Goal: Task Accomplishment & Management: Manage account settings

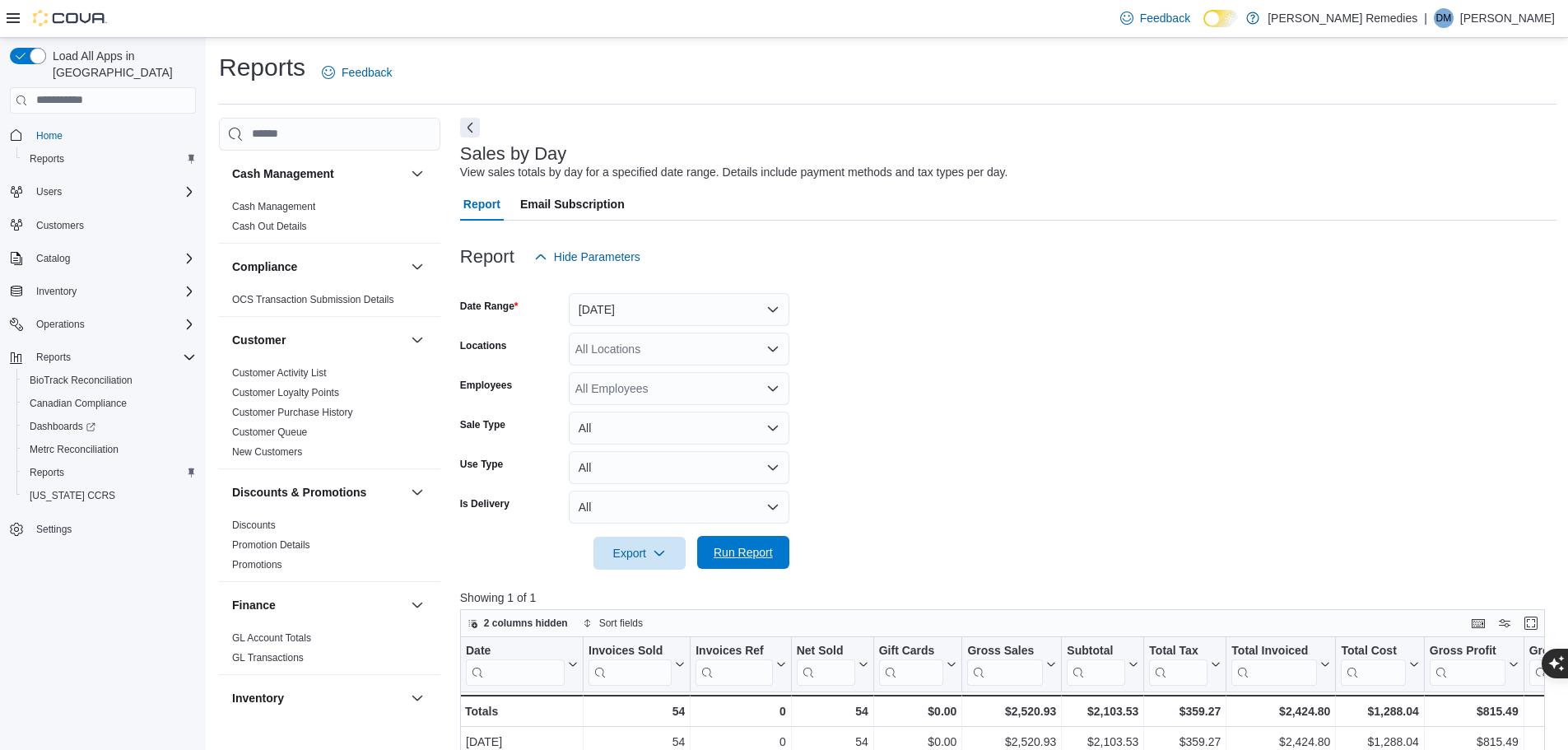
click at [762, 556] on span "Run Report" at bounding box center [743, 552] width 59 height 17
click at [731, 550] on span "Run Report" at bounding box center [743, 552] width 59 height 17
click at [755, 544] on span "Run Report" at bounding box center [743, 552] width 72 height 33
click at [768, 556] on span "Run Report" at bounding box center [743, 552] width 59 height 17
click at [1286, 466] on form "Date Range Today Locations All Locations Employees All Employees Sale Type All …" at bounding box center [1007, 421] width 1096 height 296
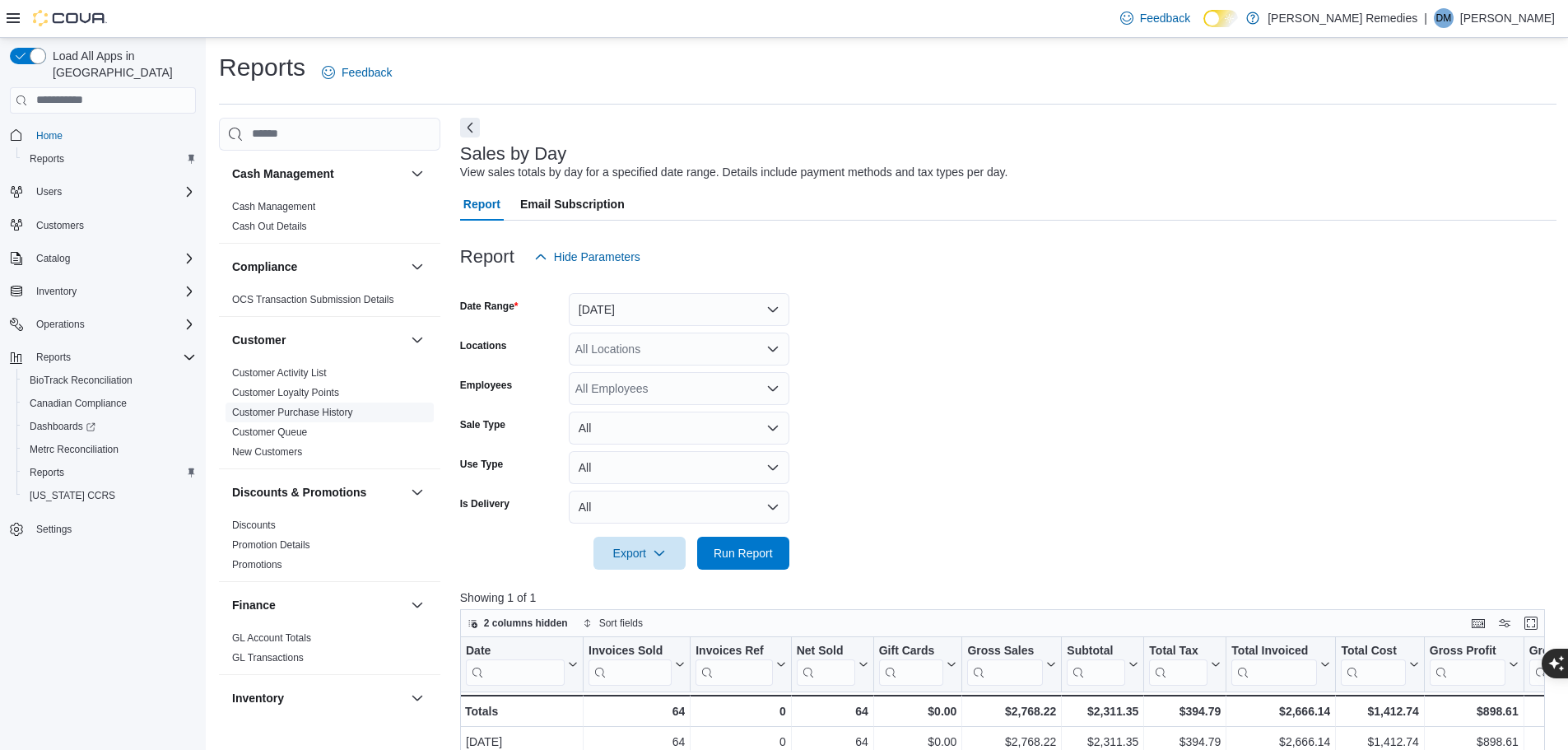
click at [308, 417] on link "Customer Purchase History" at bounding box center [292, 412] width 121 height 11
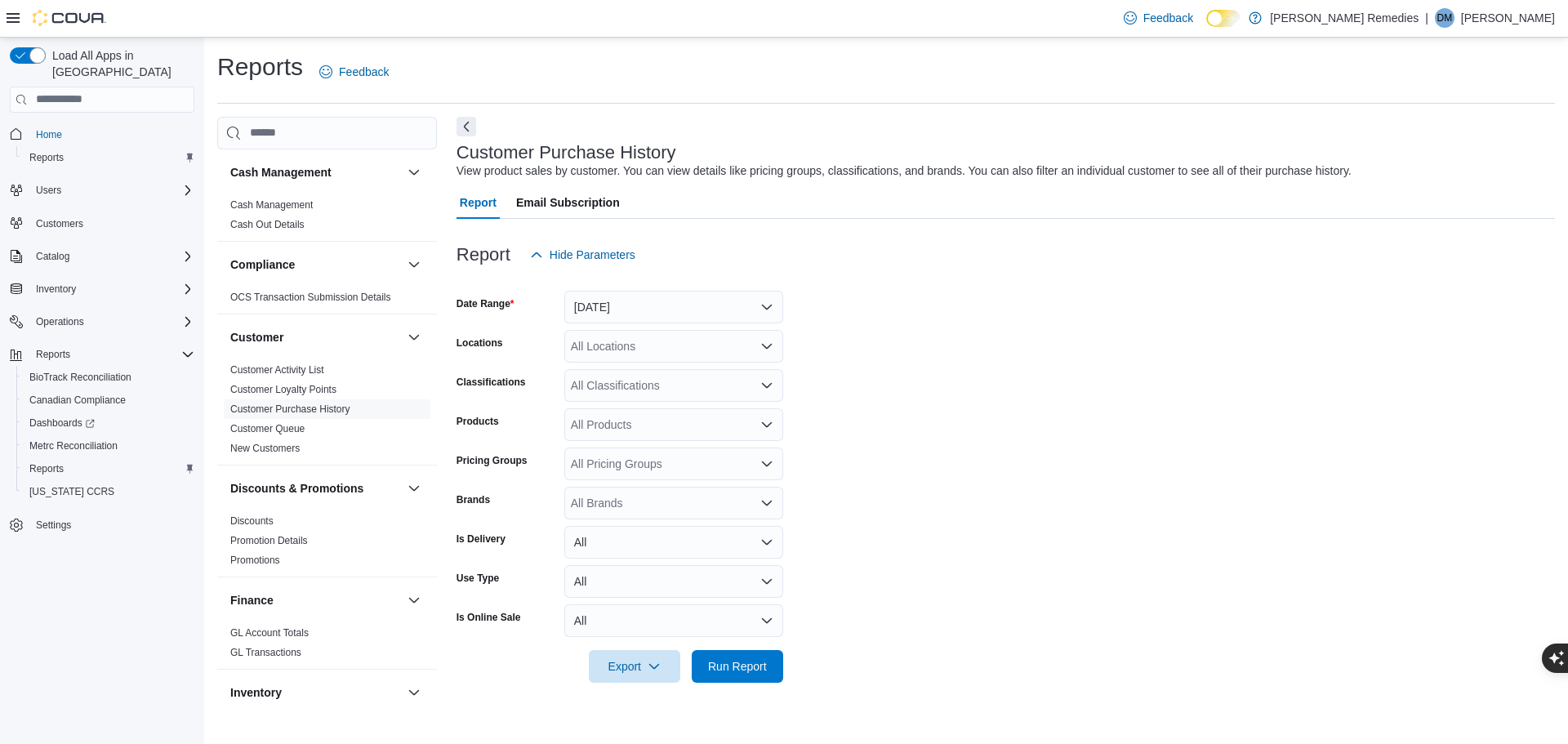
click at [777, 469] on div "All Pricing Groups" at bounding box center [674, 464] width 219 height 33
click at [626, 625] on span "VIP" at bounding box center [674, 631] width 199 height 16
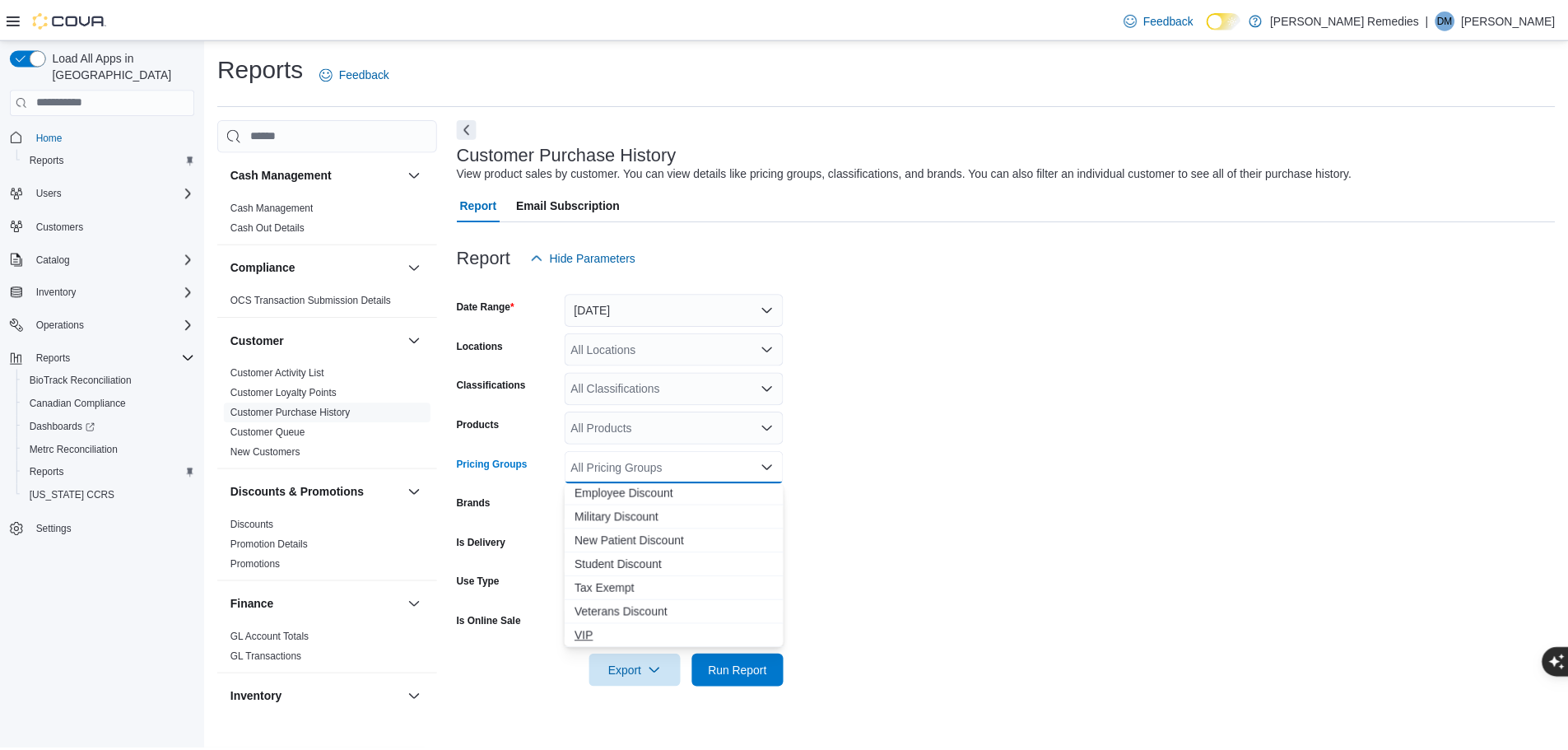
scroll to position [3, 0]
click at [738, 676] on span "Run Report" at bounding box center [743, 671] width 59 height 17
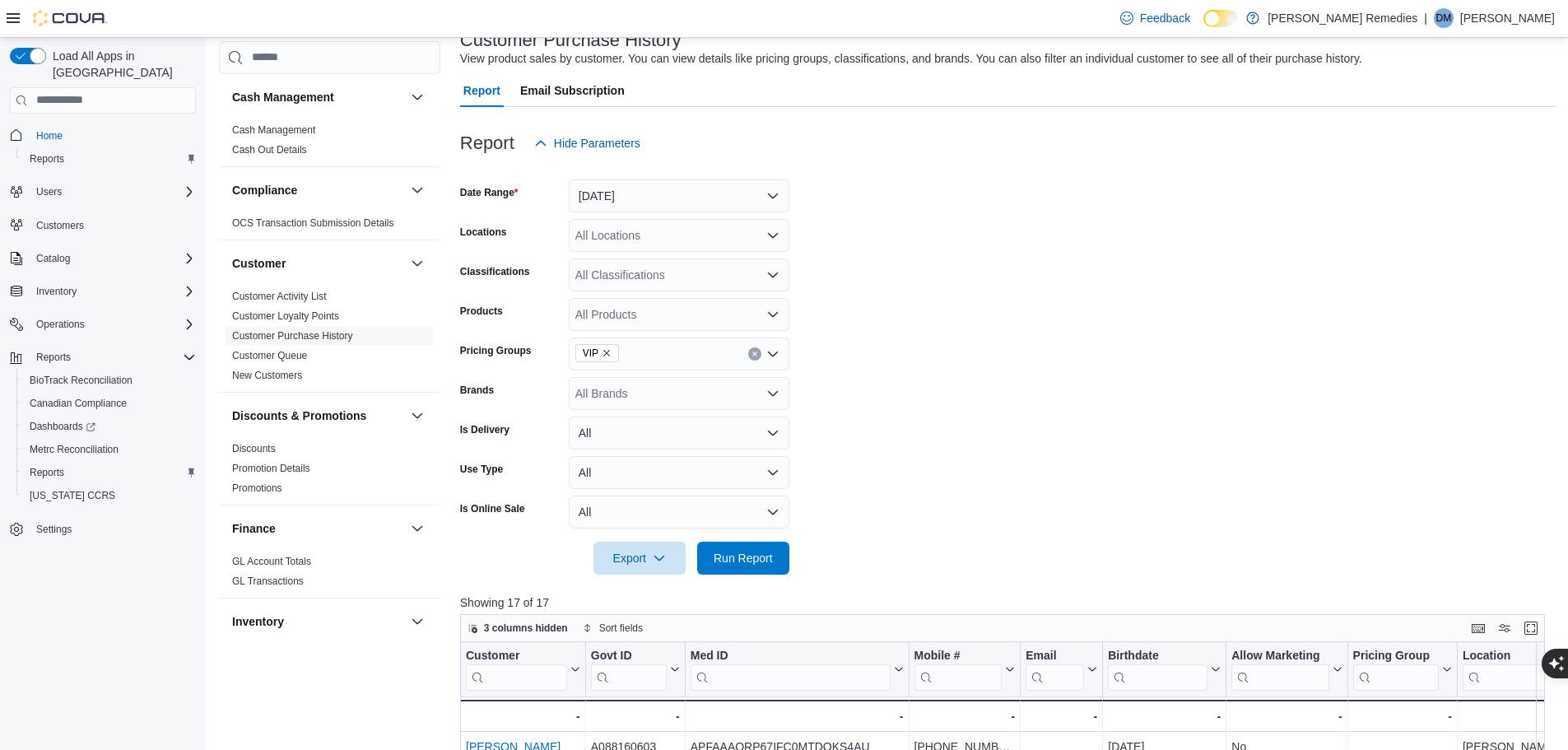
scroll to position [96, 0]
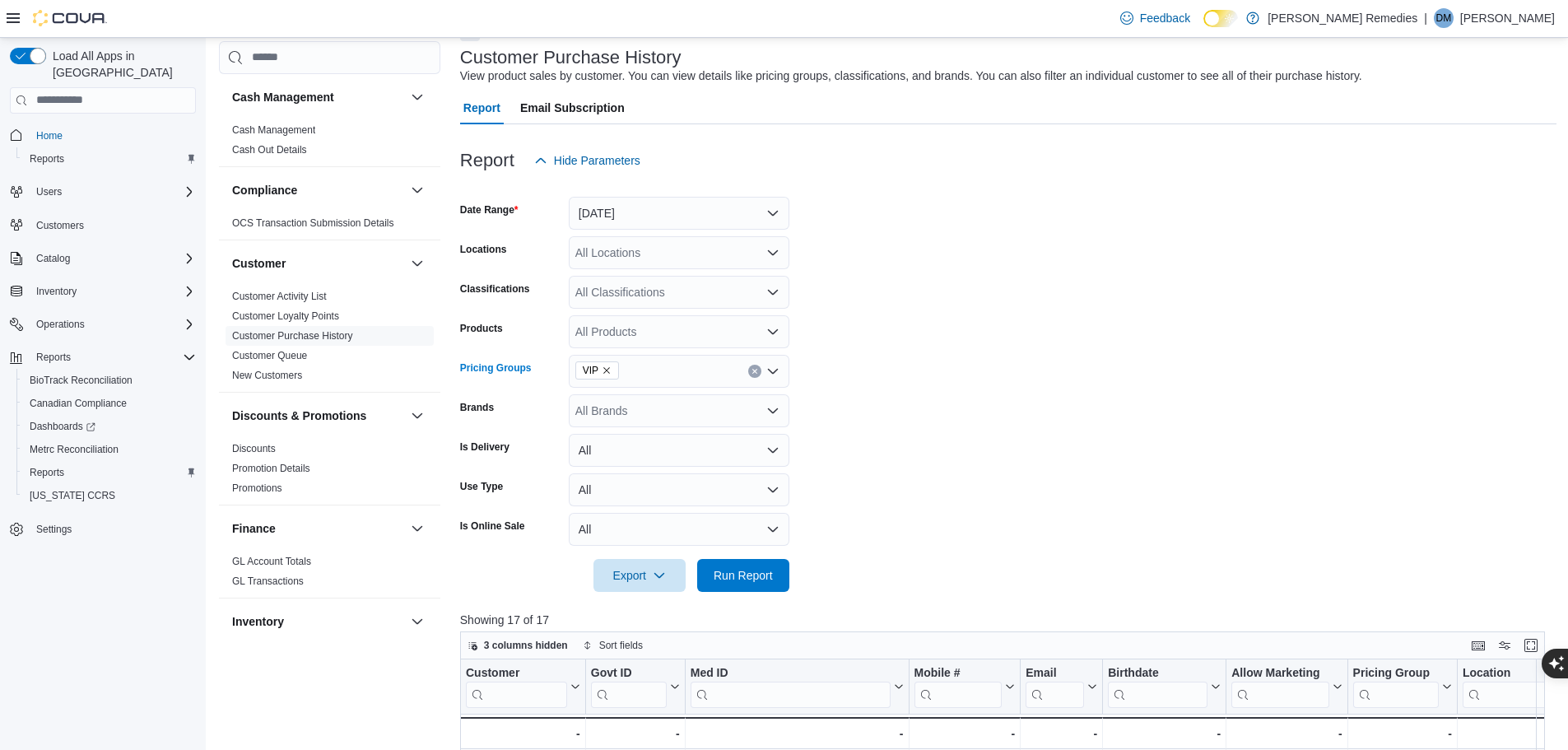
click at [754, 370] on icon "Clear input" at bounding box center [754, 370] width 6 height 6
click at [882, 359] on form "Date Range Yesterday Locations All Locations Classifications All Classification…" at bounding box center [1007, 384] width 1096 height 415
click at [305, 300] on link "Customer Activity List" at bounding box center [279, 296] width 94 height 11
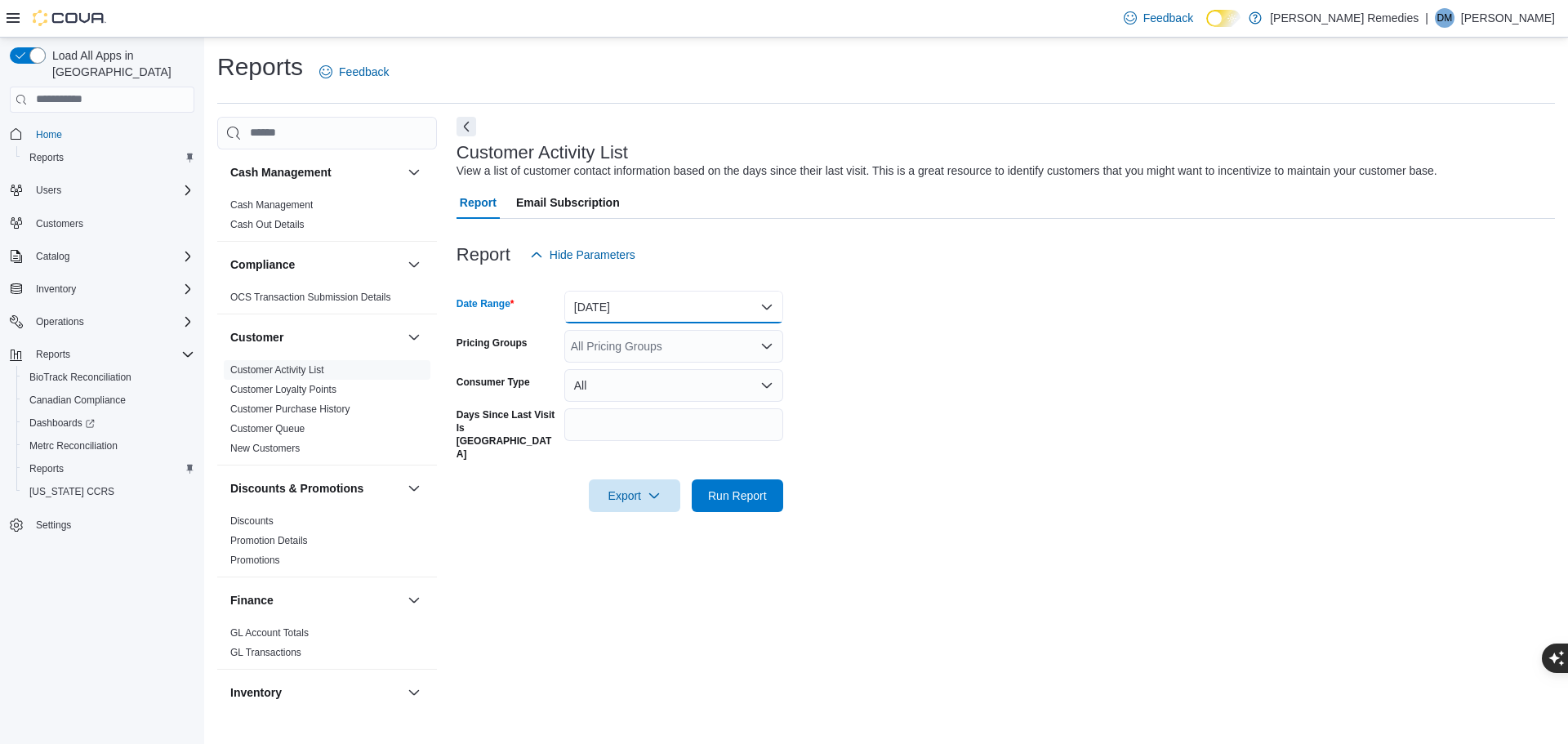
click at [756, 310] on button "[DATE]" at bounding box center [674, 307] width 219 height 33
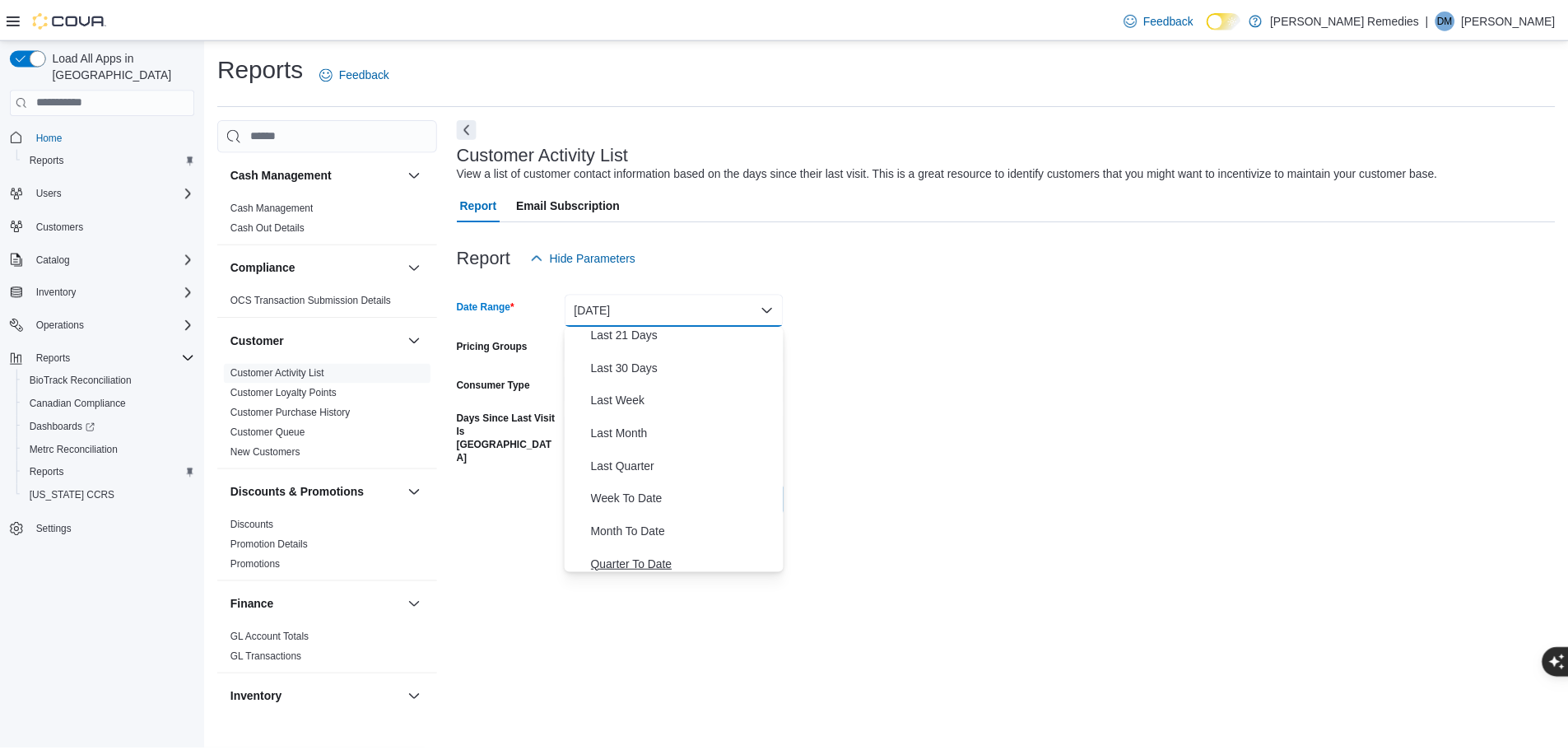
scroll to position [247, 0]
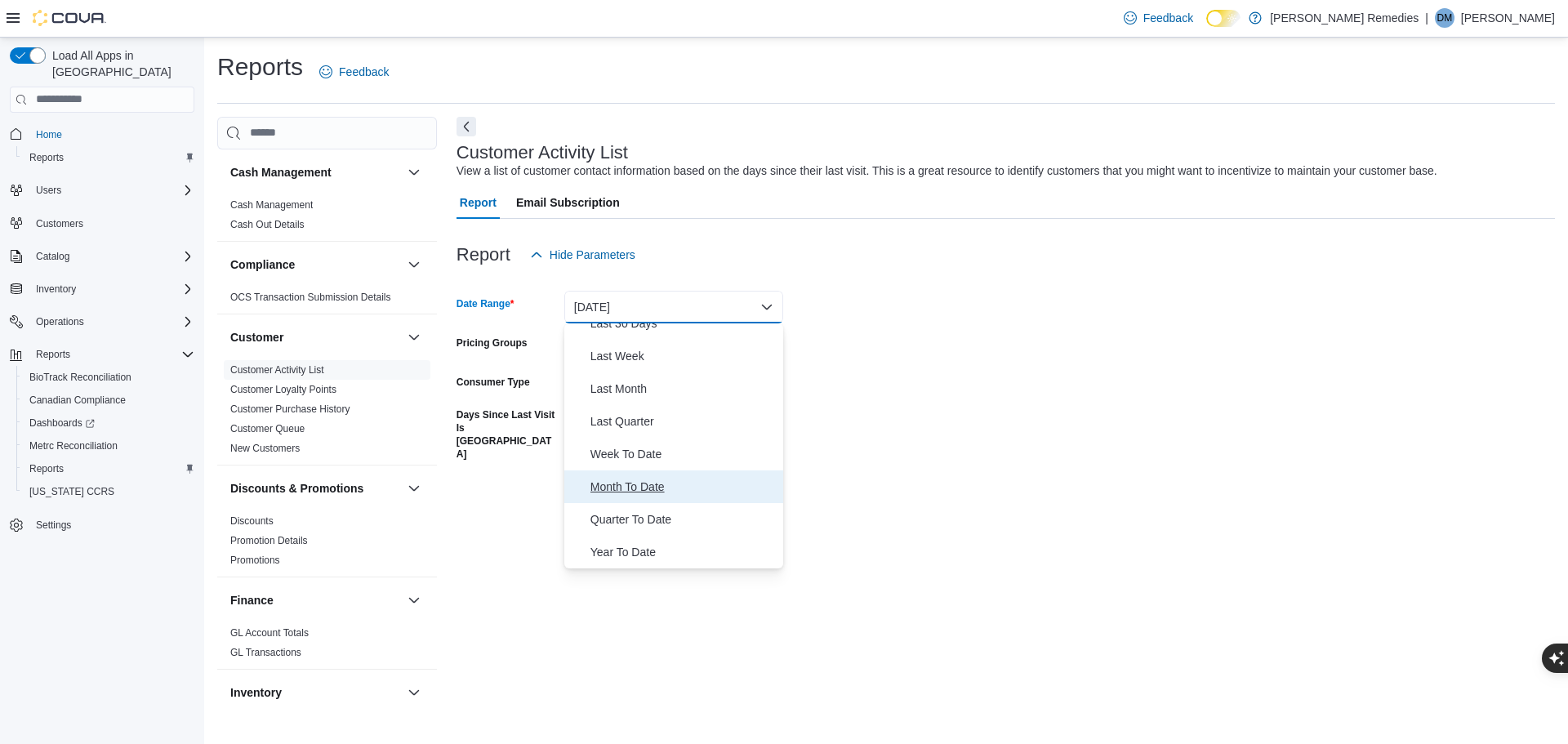
click at [680, 485] on span "Month To Date" at bounding box center [683, 487] width 186 height 19
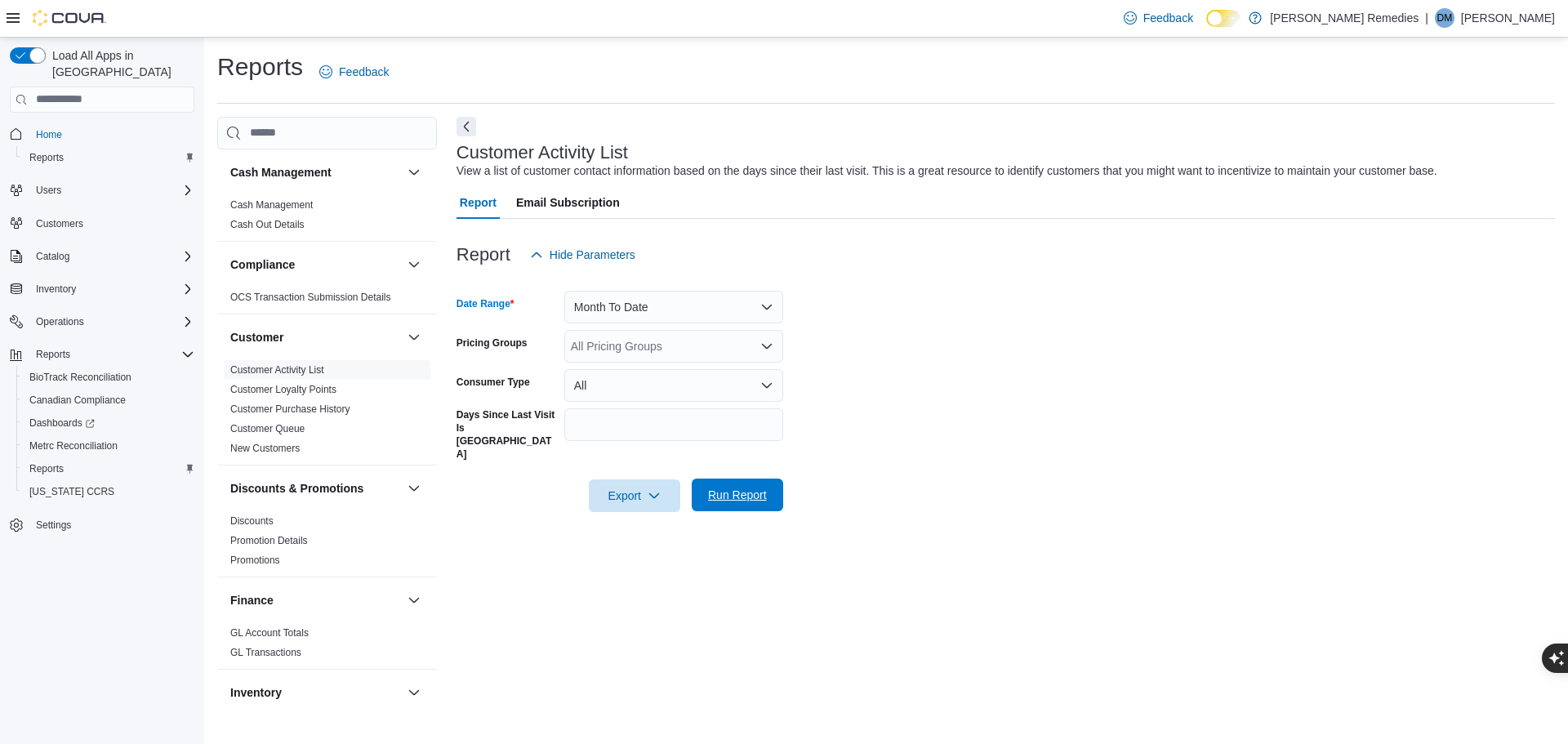
click at [756, 487] on span "Run Report" at bounding box center [738, 495] width 59 height 16
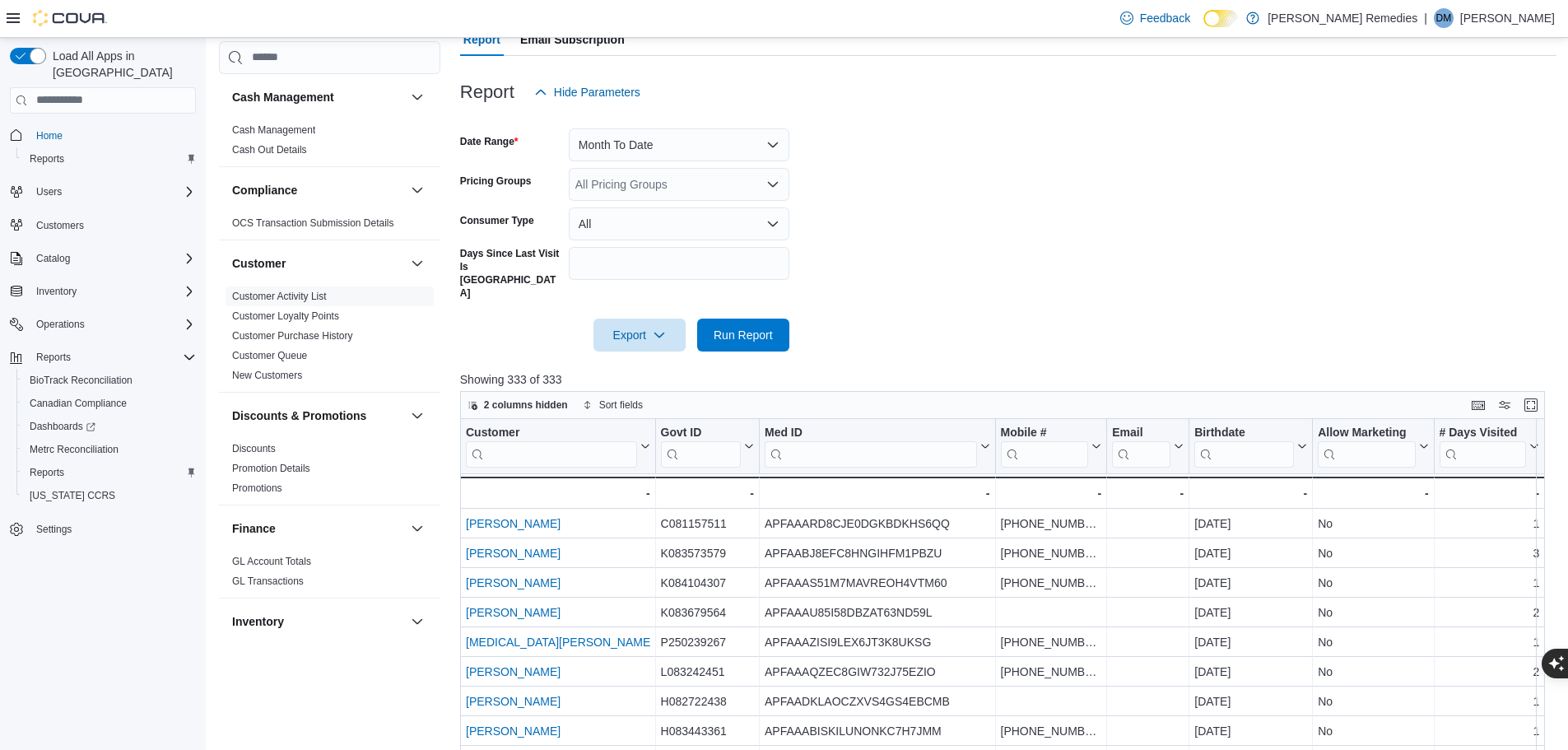
click at [765, 179] on div "All Pricing Groups" at bounding box center [679, 185] width 221 height 33
click at [913, 200] on form "Date Range Month To Date Pricing Groups All Pricing Groups Consumer Type All Da…" at bounding box center [1007, 230] width 1096 height 243
click at [773, 220] on button "All" at bounding box center [679, 224] width 221 height 33
click at [964, 249] on form "Date Range Month To Date Pricing Groups All Pricing Groups Consumer Type All Da…" at bounding box center [1007, 230] width 1096 height 243
click at [722, 257] on input "Days Since Last Visit Is Greater Than" at bounding box center [679, 263] width 221 height 33
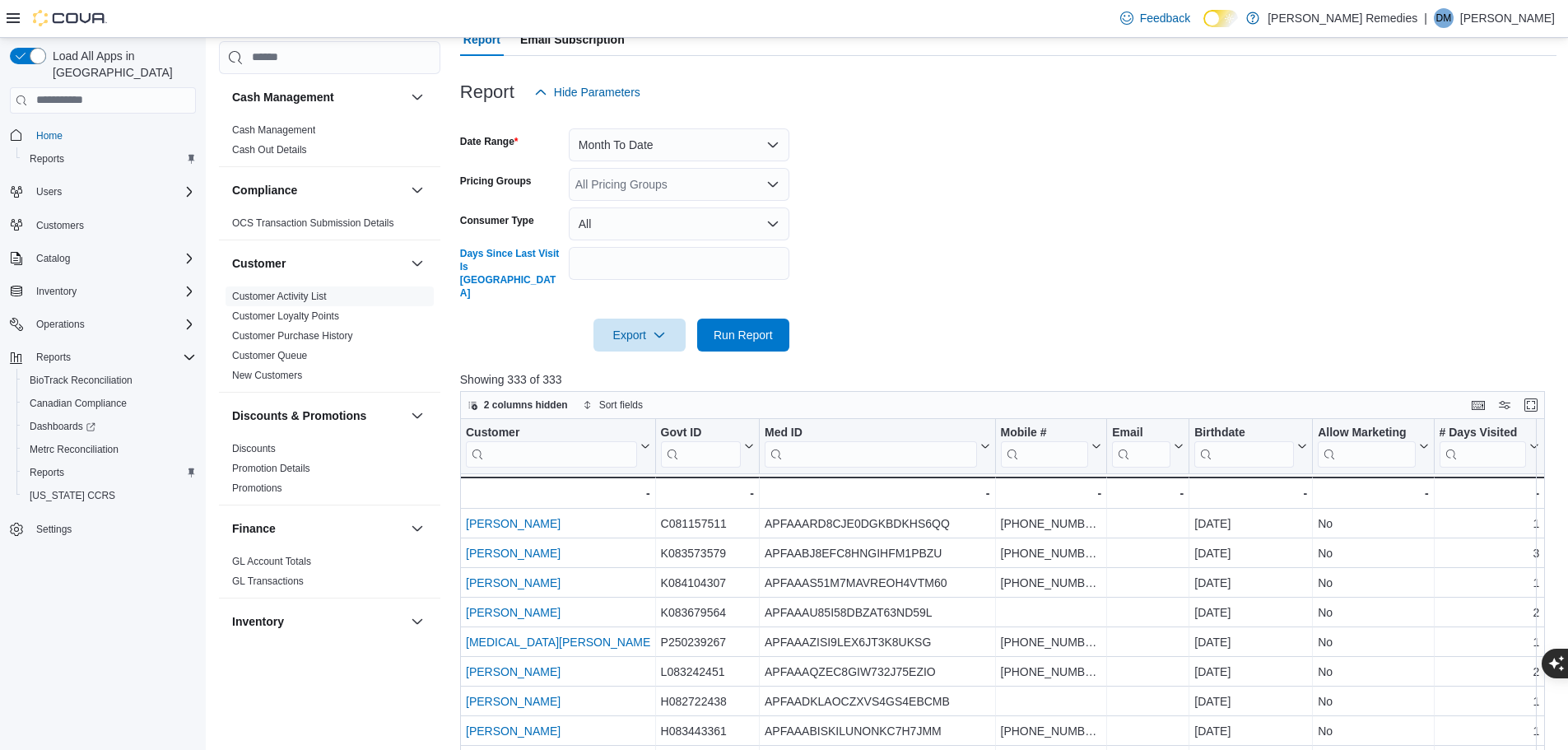
click at [1121, 260] on form "Date Range Month To Date Pricing Groups All Pricing Groups Consumer Type All Da…" at bounding box center [1007, 230] width 1096 height 243
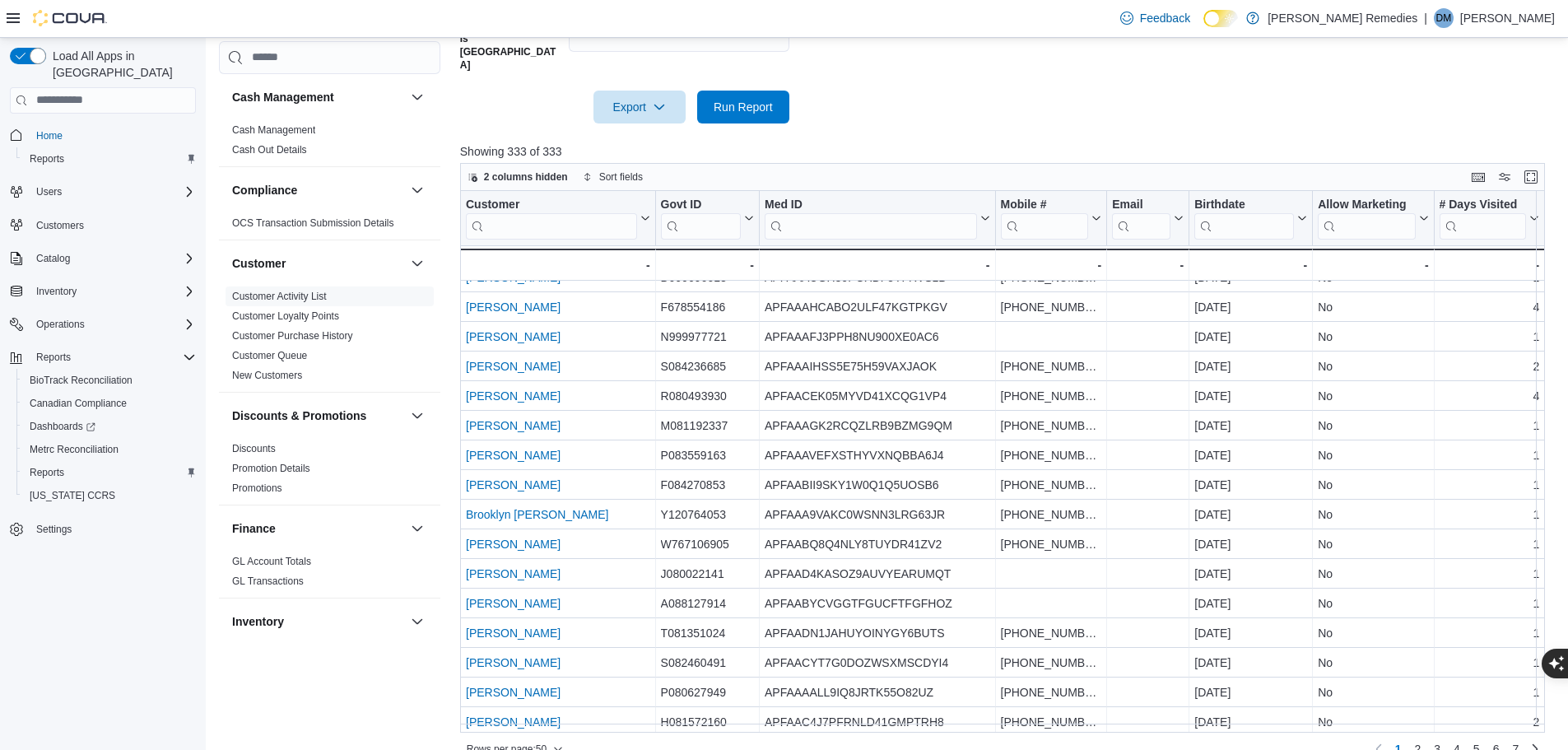
scroll to position [1037, 0]
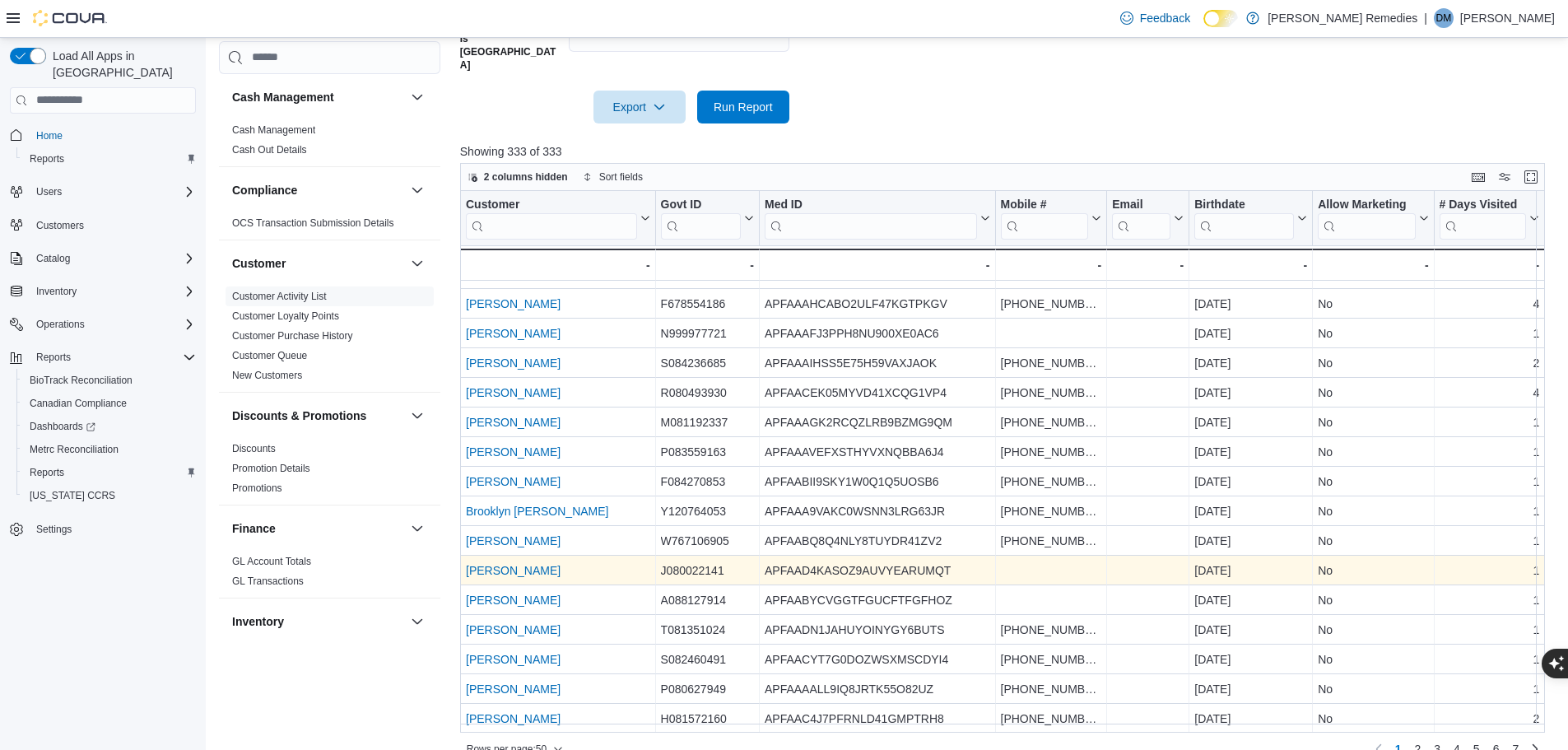
click at [509, 564] on link "Carl Byrd, JR." at bounding box center [513, 571] width 94 height 13
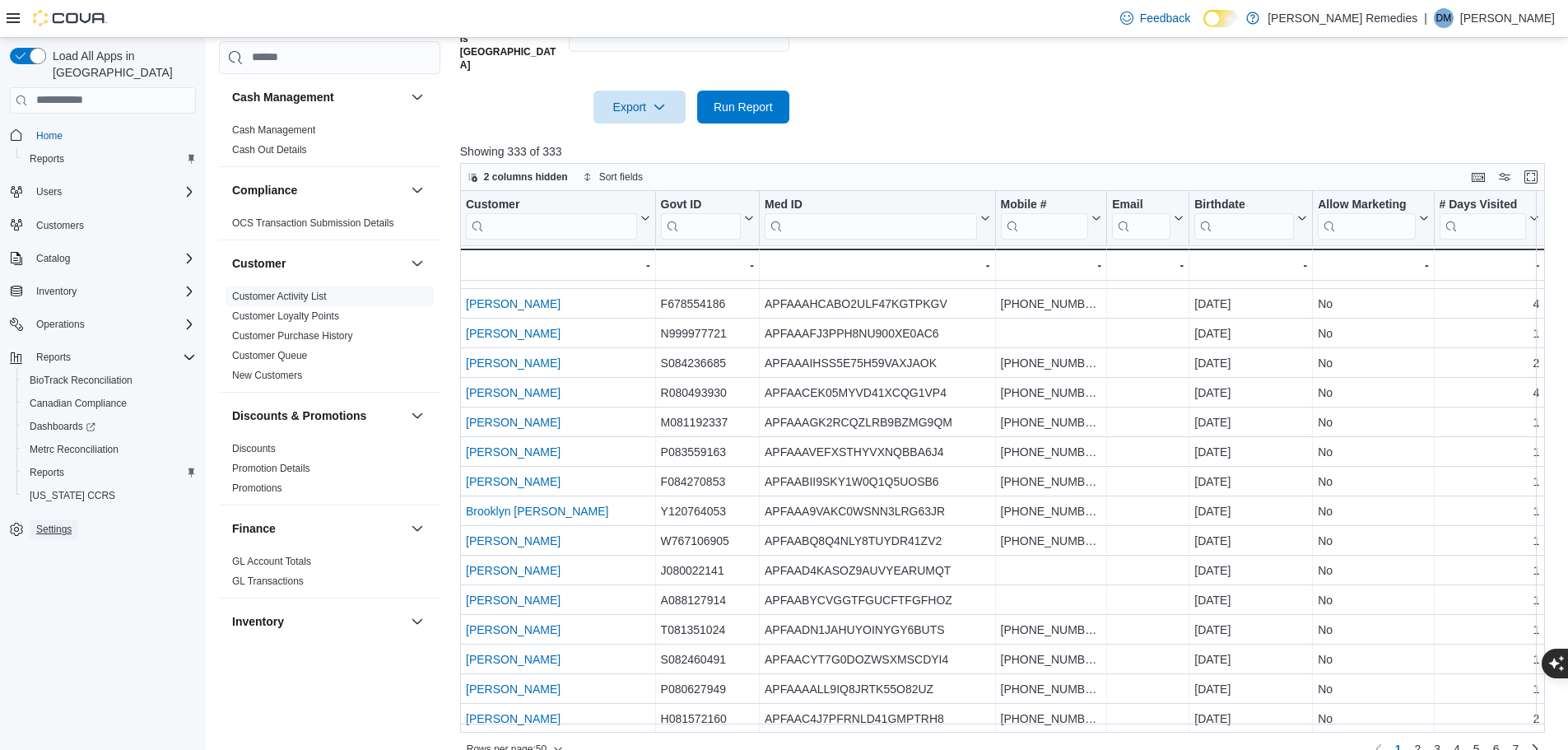
click at [69, 523] on span "Settings" at bounding box center [54, 529] width 35 height 13
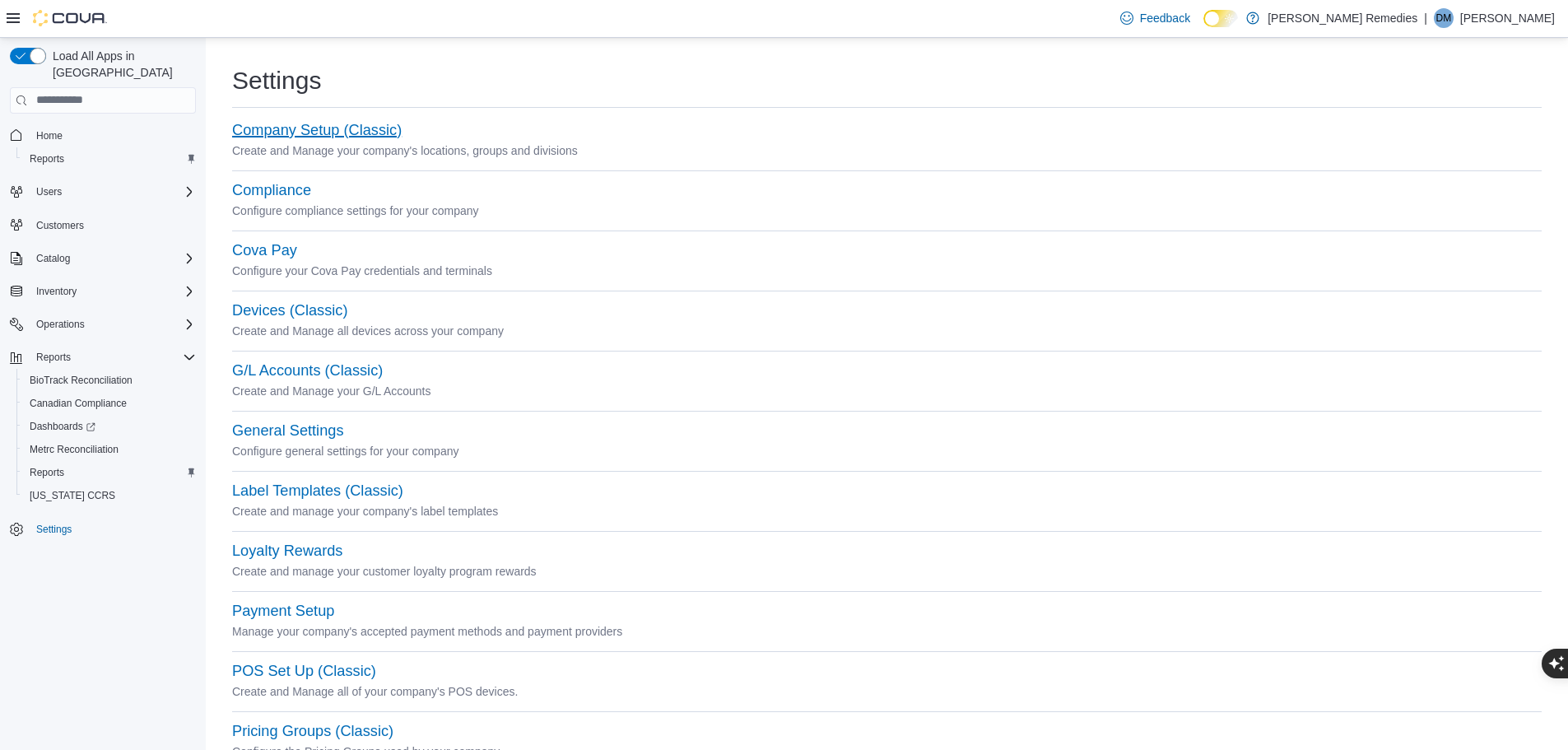
click at [367, 127] on button "Company Setup (Classic)" at bounding box center [317, 130] width 170 height 18
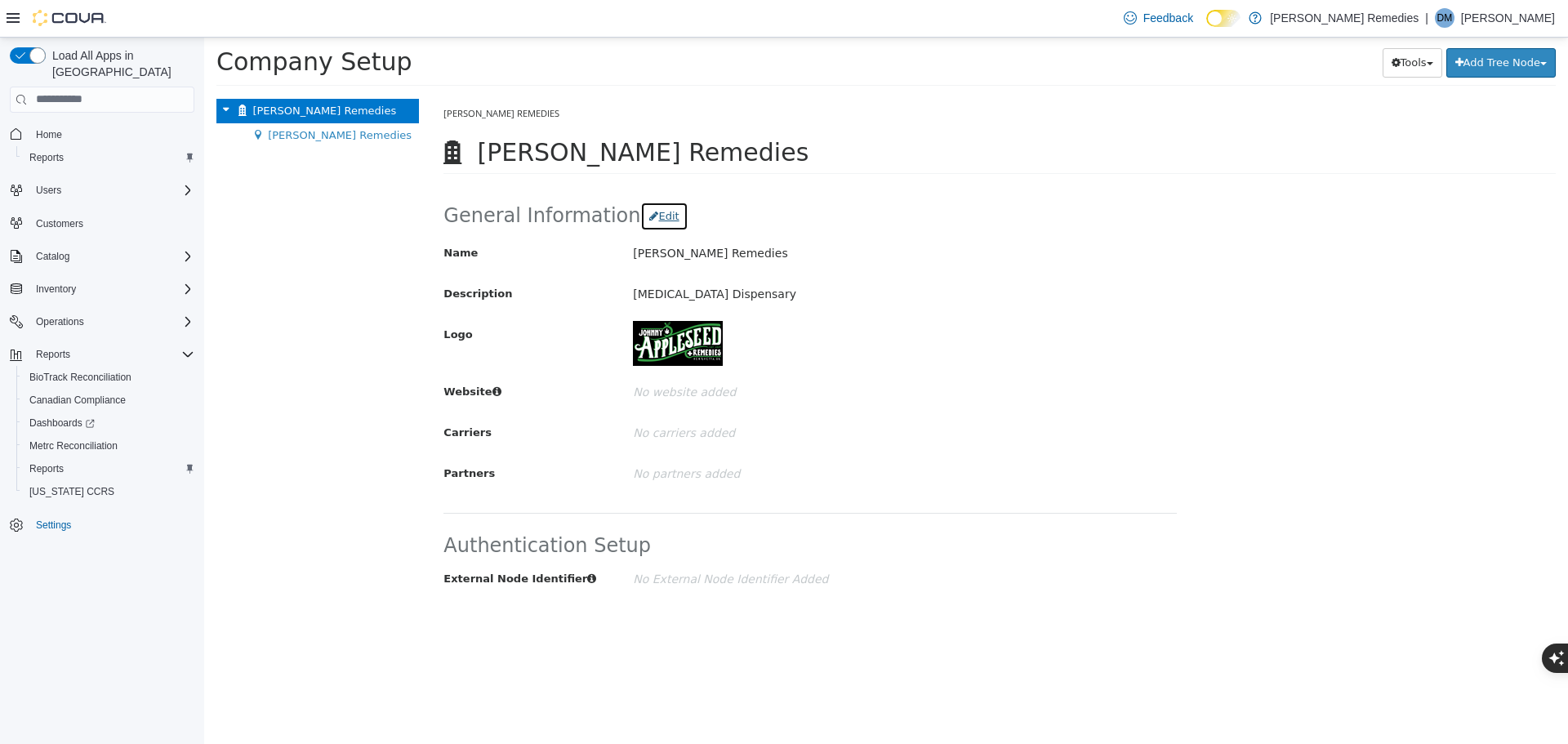
click at [658, 216] on button "Edit" at bounding box center [664, 215] width 48 height 29
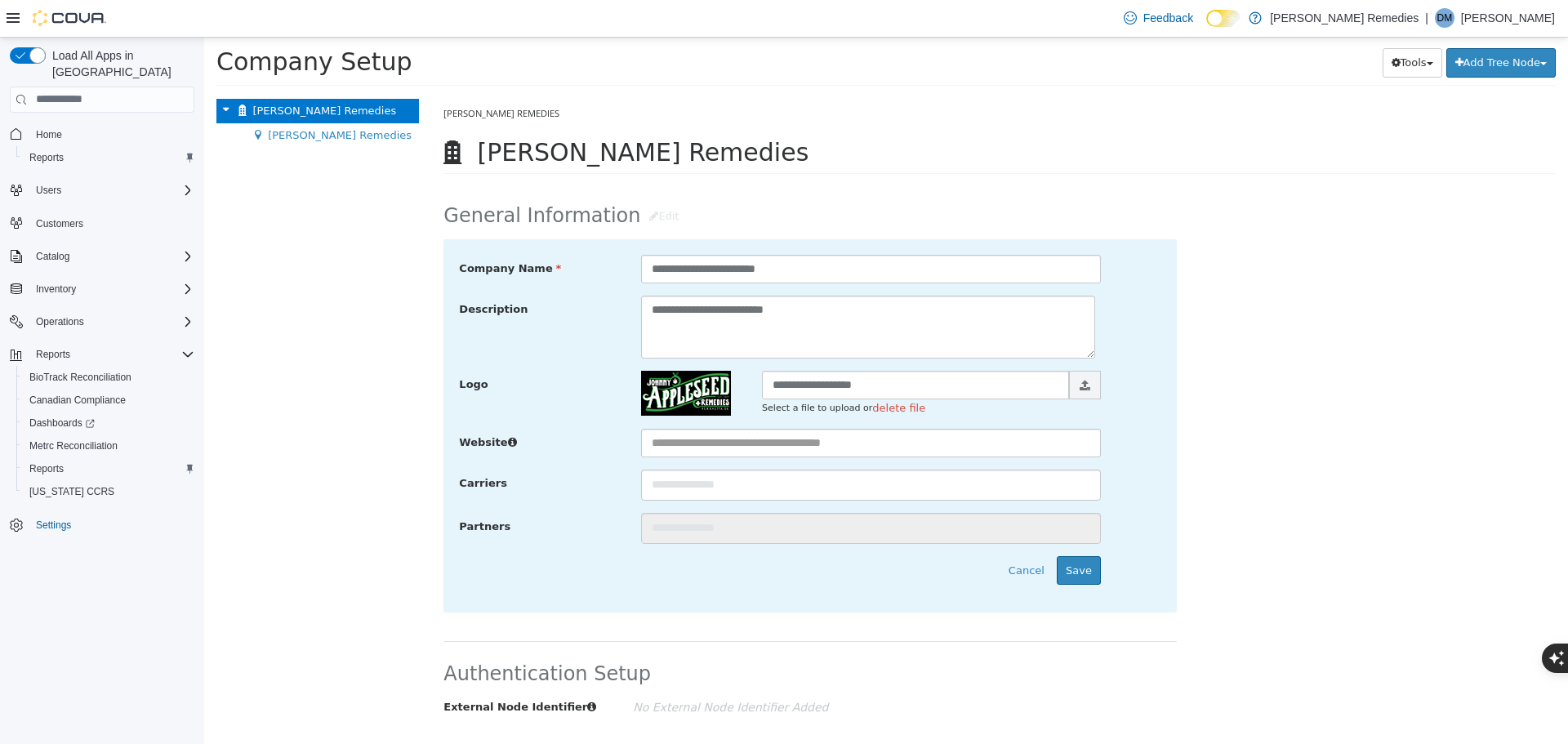
click at [851, 388] on input "file" at bounding box center [189, 384] width 1823 height 28
click at [1323, 366] on div "**********" at bounding box center [1000, 474] width 1137 height 579
click at [792, 448] on input "text" at bounding box center [872, 442] width 460 height 28
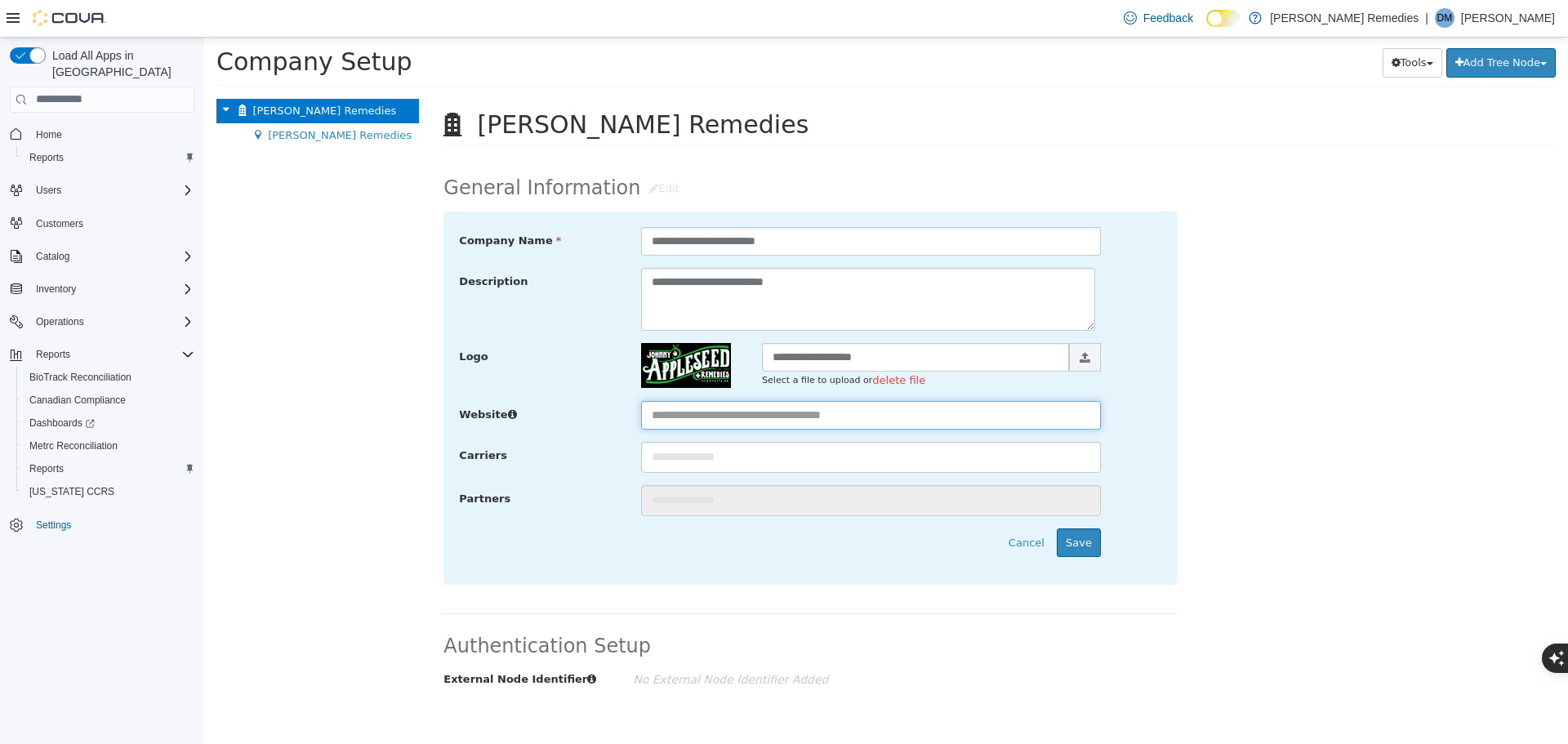
scroll to position [42, 0]
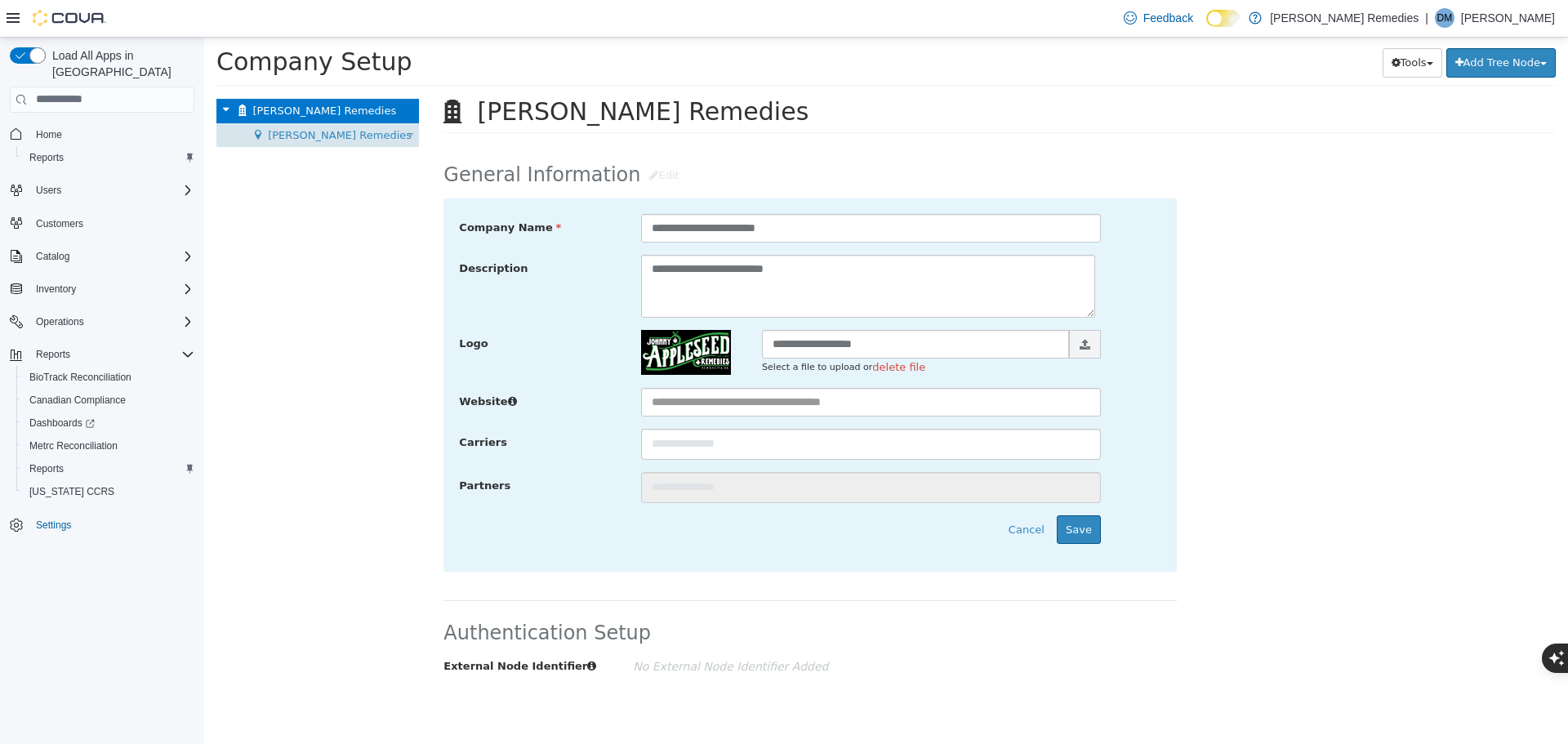
click at [370, 137] on span "[PERSON_NAME] Remedies" at bounding box center [339, 134] width 144 height 12
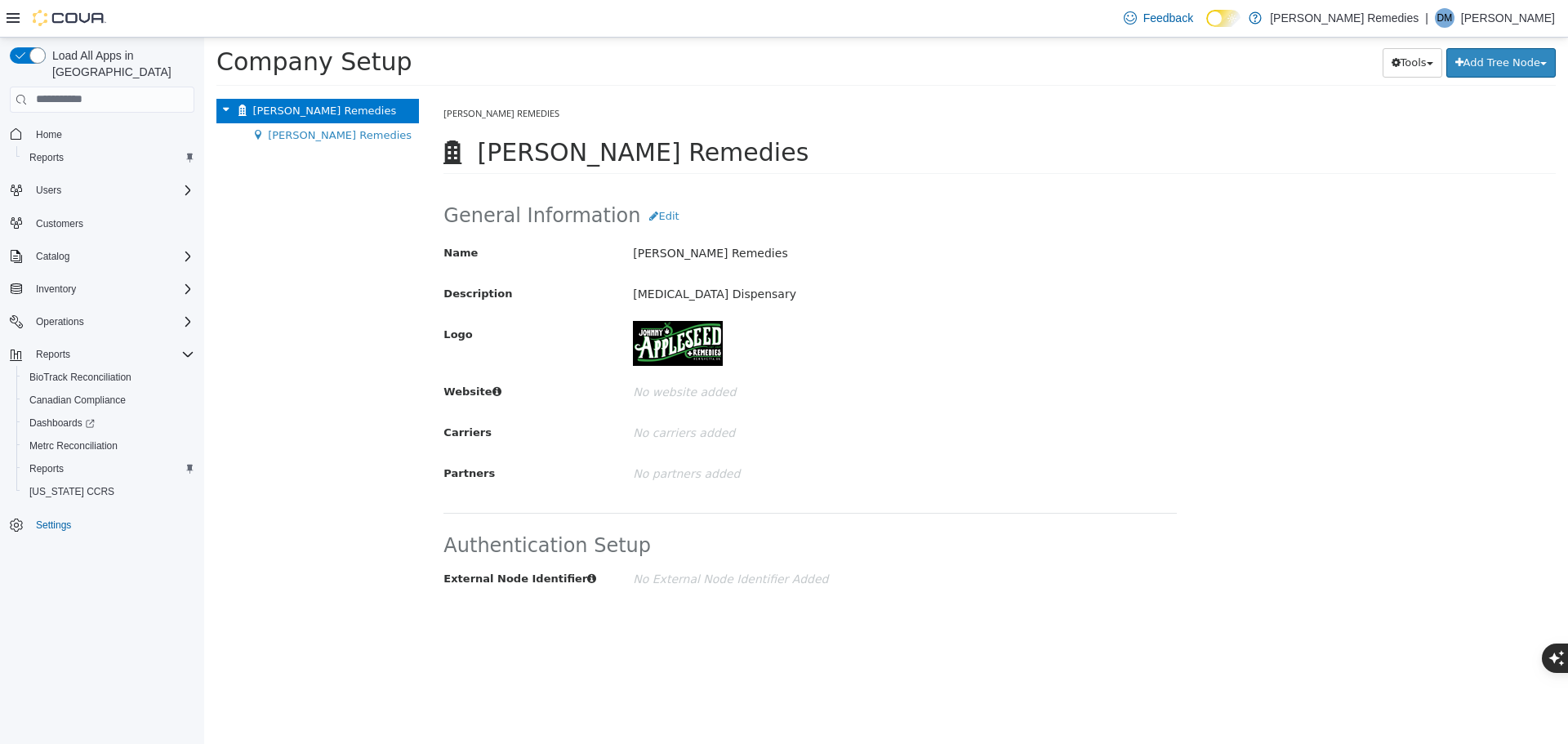
click at [85, 515] on span "Settings" at bounding box center [112, 525] width 165 height 20
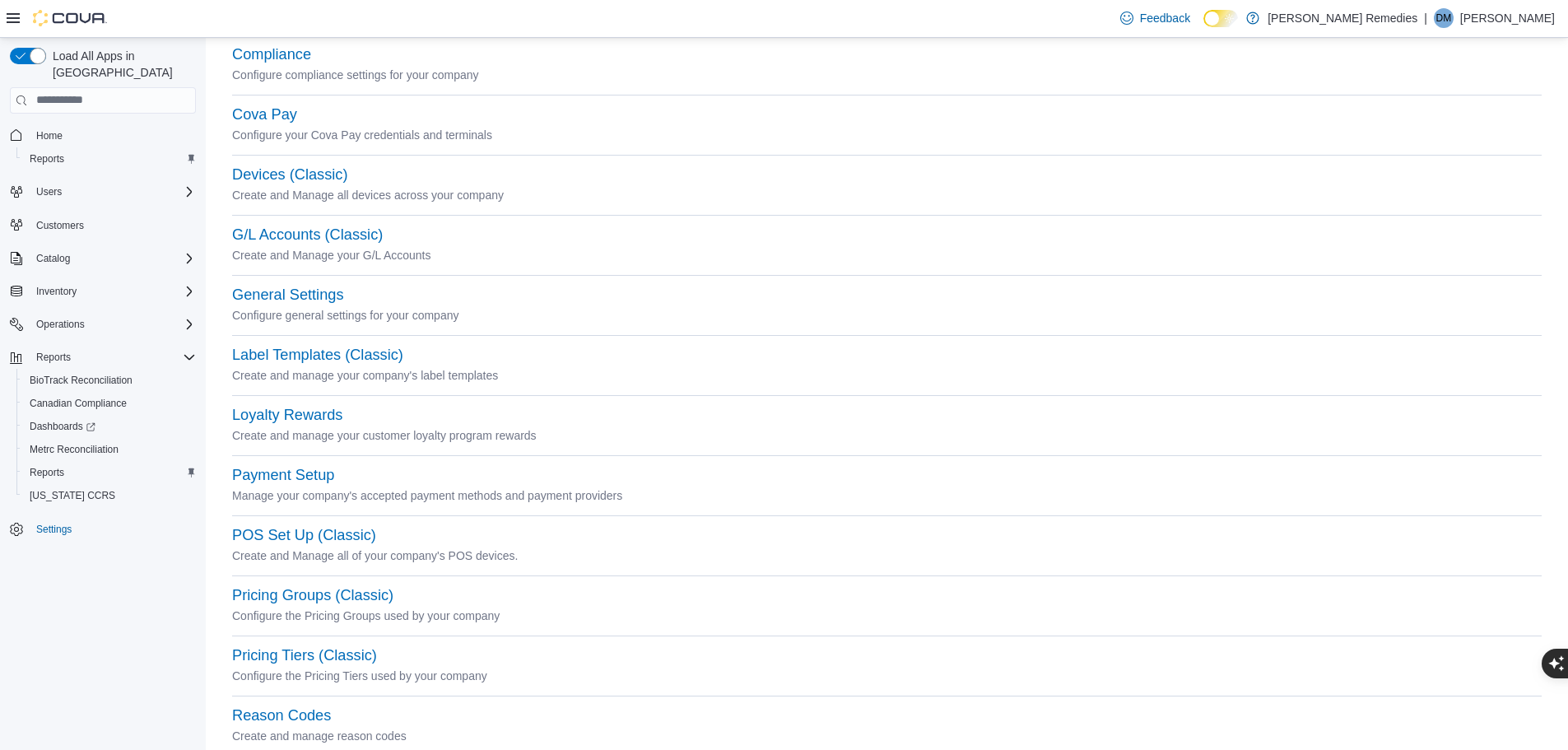
scroll to position [164, 0]
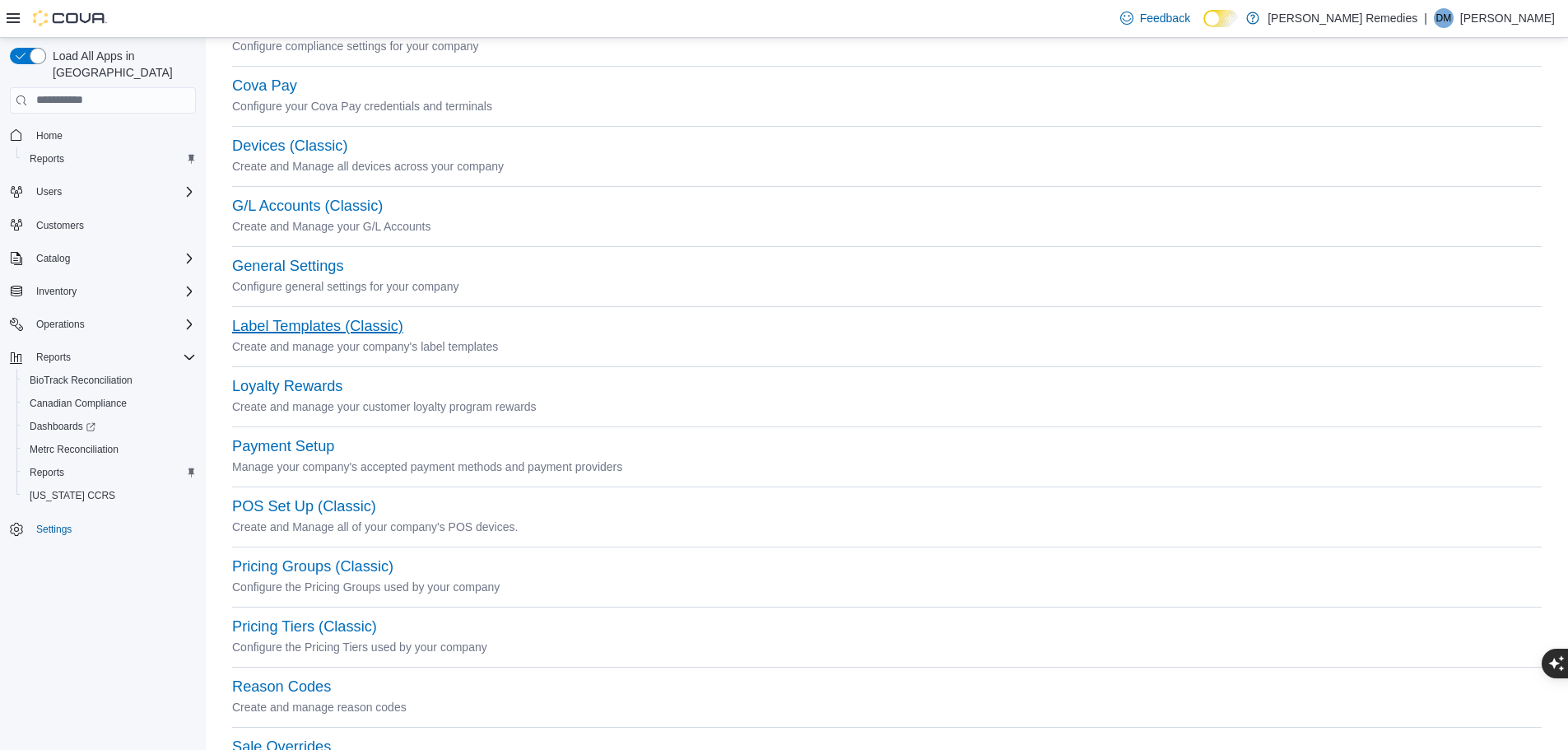
click at [389, 324] on button "Label Templates (Classic)" at bounding box center [317, 326] width 171 height 18
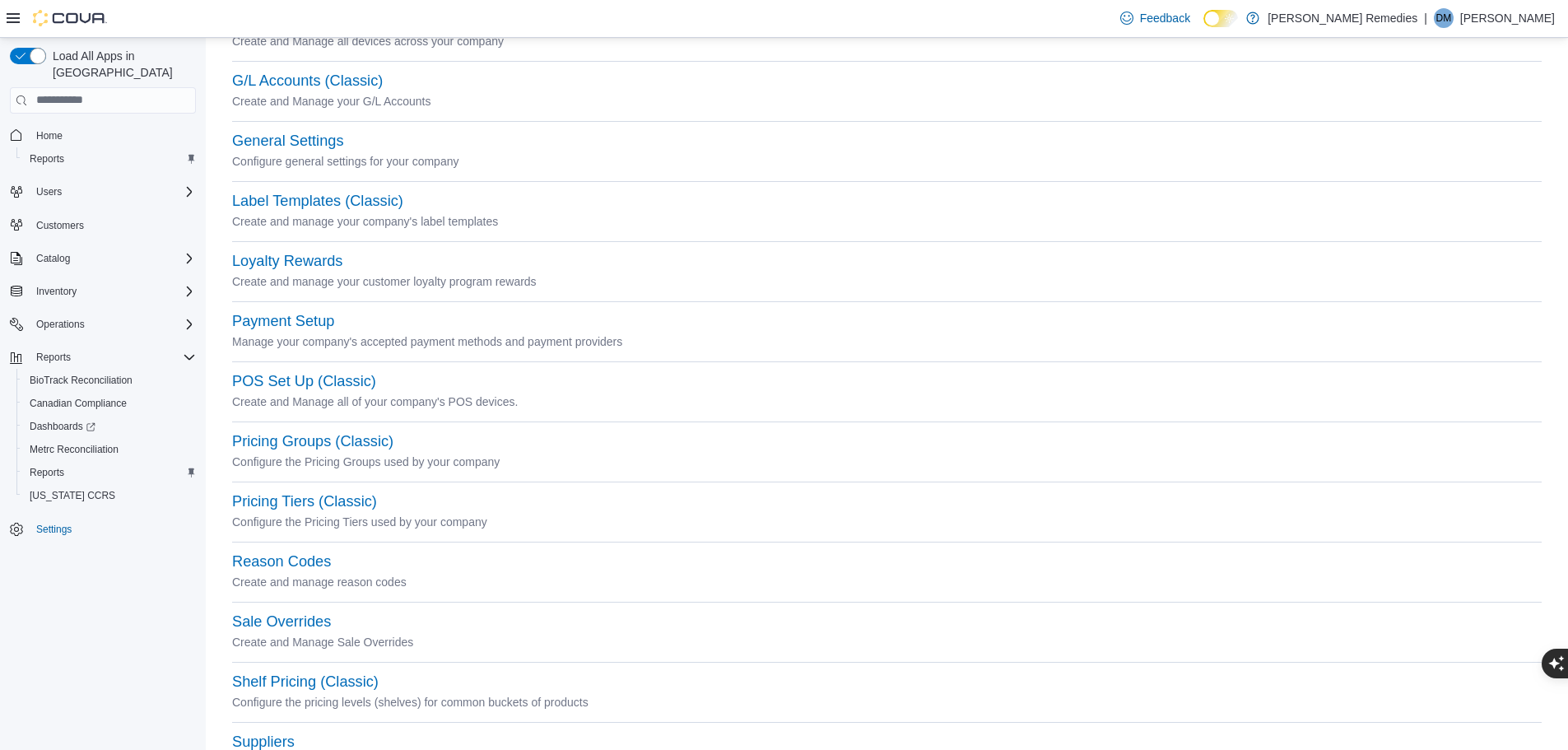
scroll to position [330, 0]
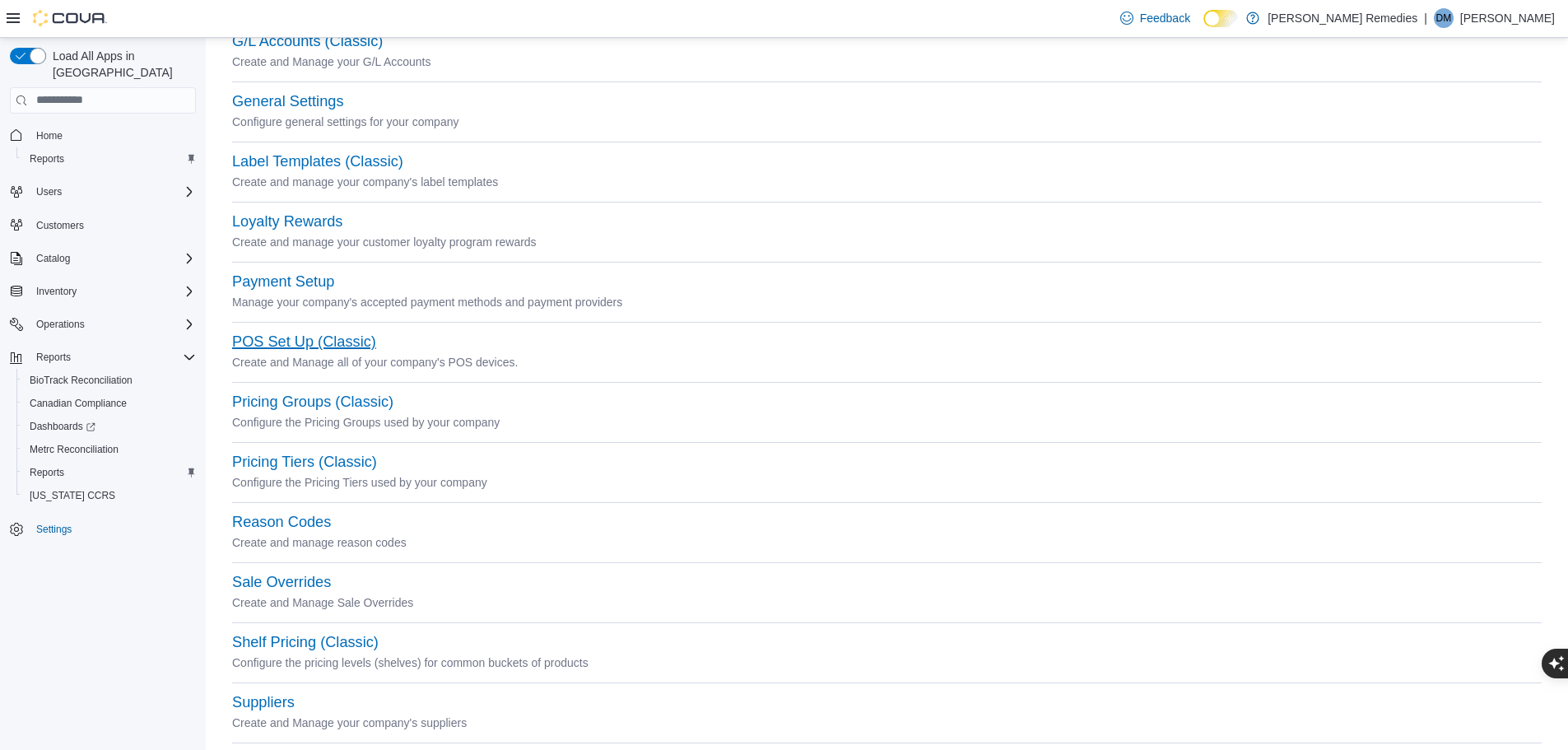
click at [359, 344] on button "POS Set Up (Classic)" at bounding box center [304, 342] width 144 height 18
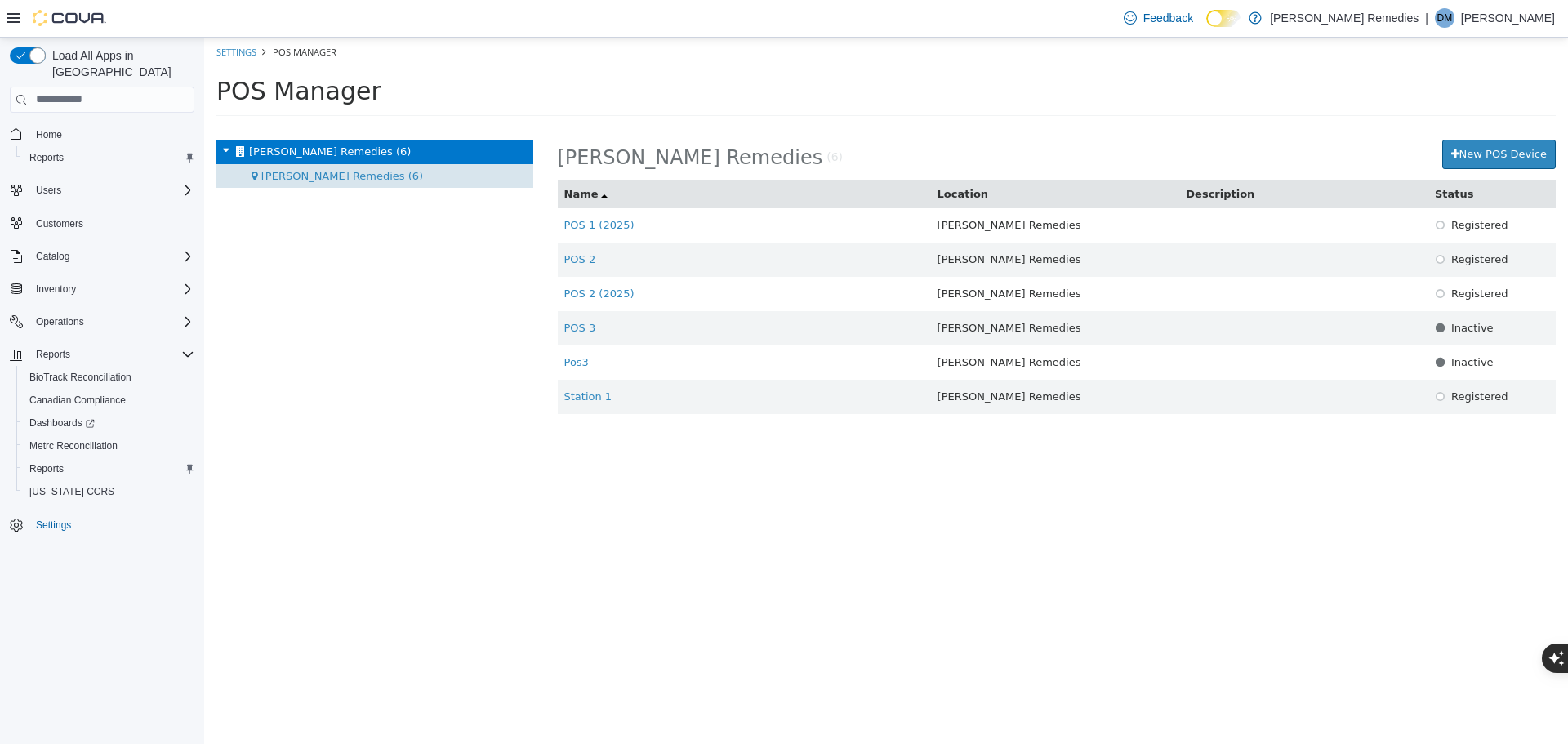
click at [393, 175] on span "Johnny Appleseed Remedies (6)" at bounding box center [342, 174] width 161 height 12
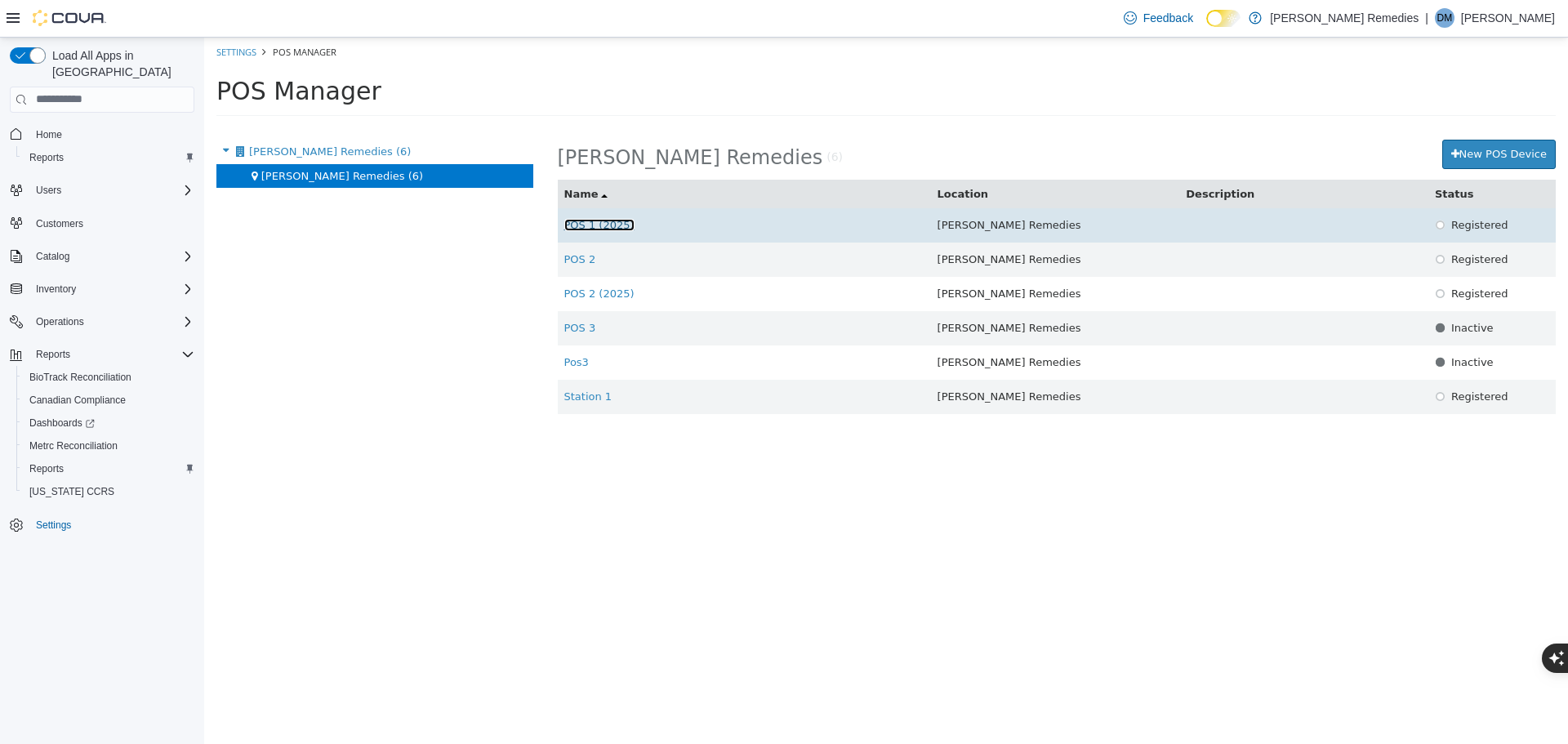
click at [601, 224] on link "POS 1 (2025)" at bounding box center [599, 224] width 71 height 12
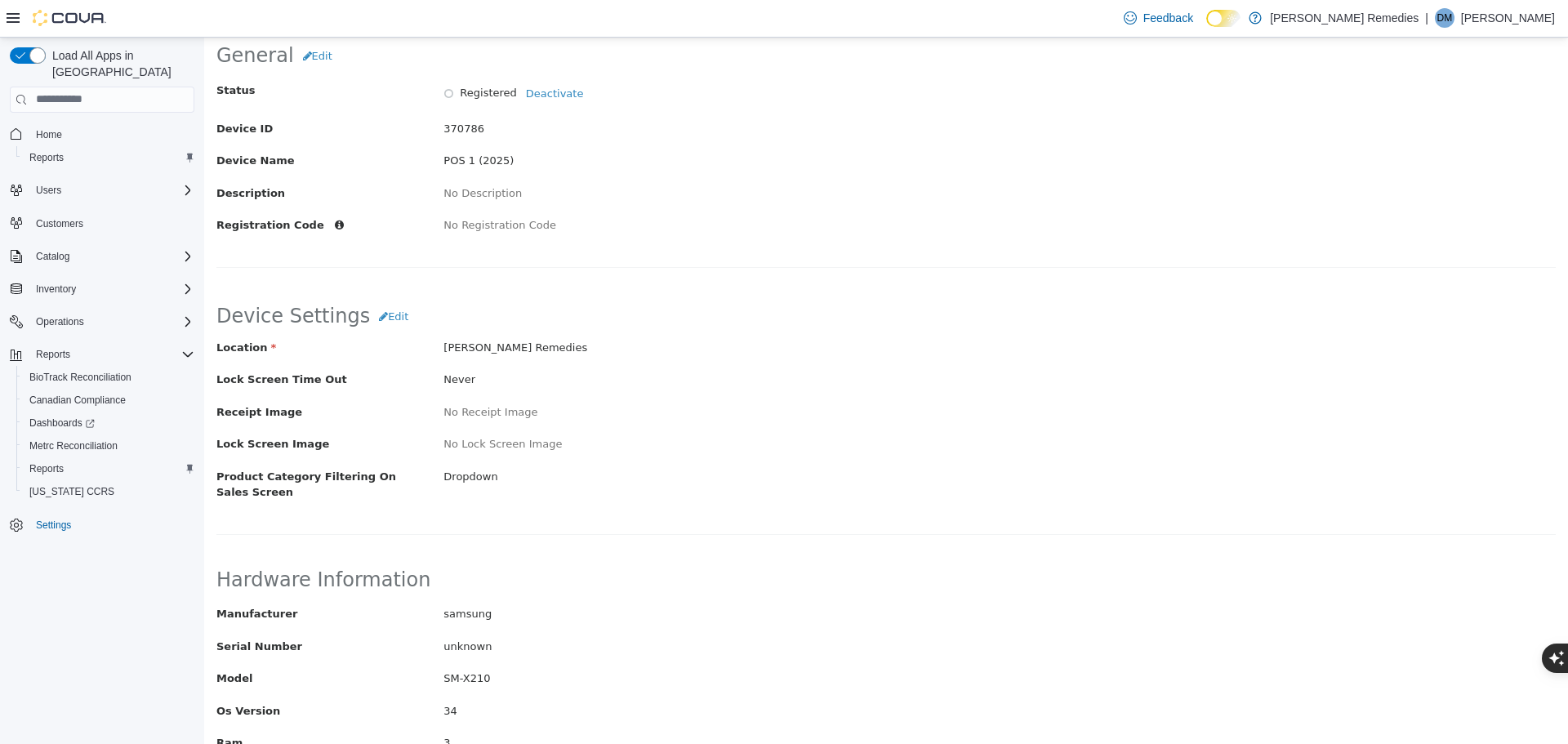
scroll to position [163, 0]
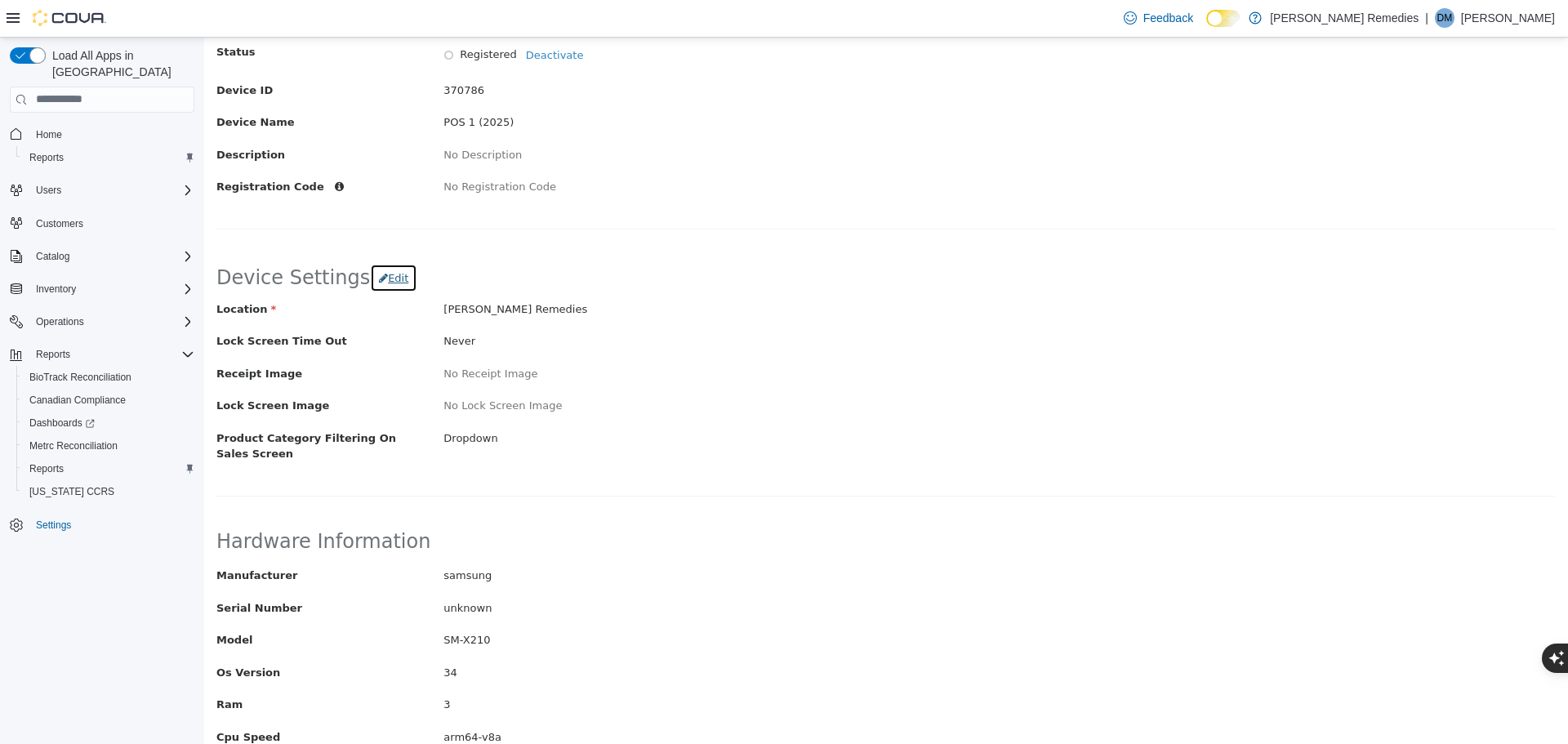
click at [388, 271] on span "Edit" at bounding box center [398, 277] width 20 height 12
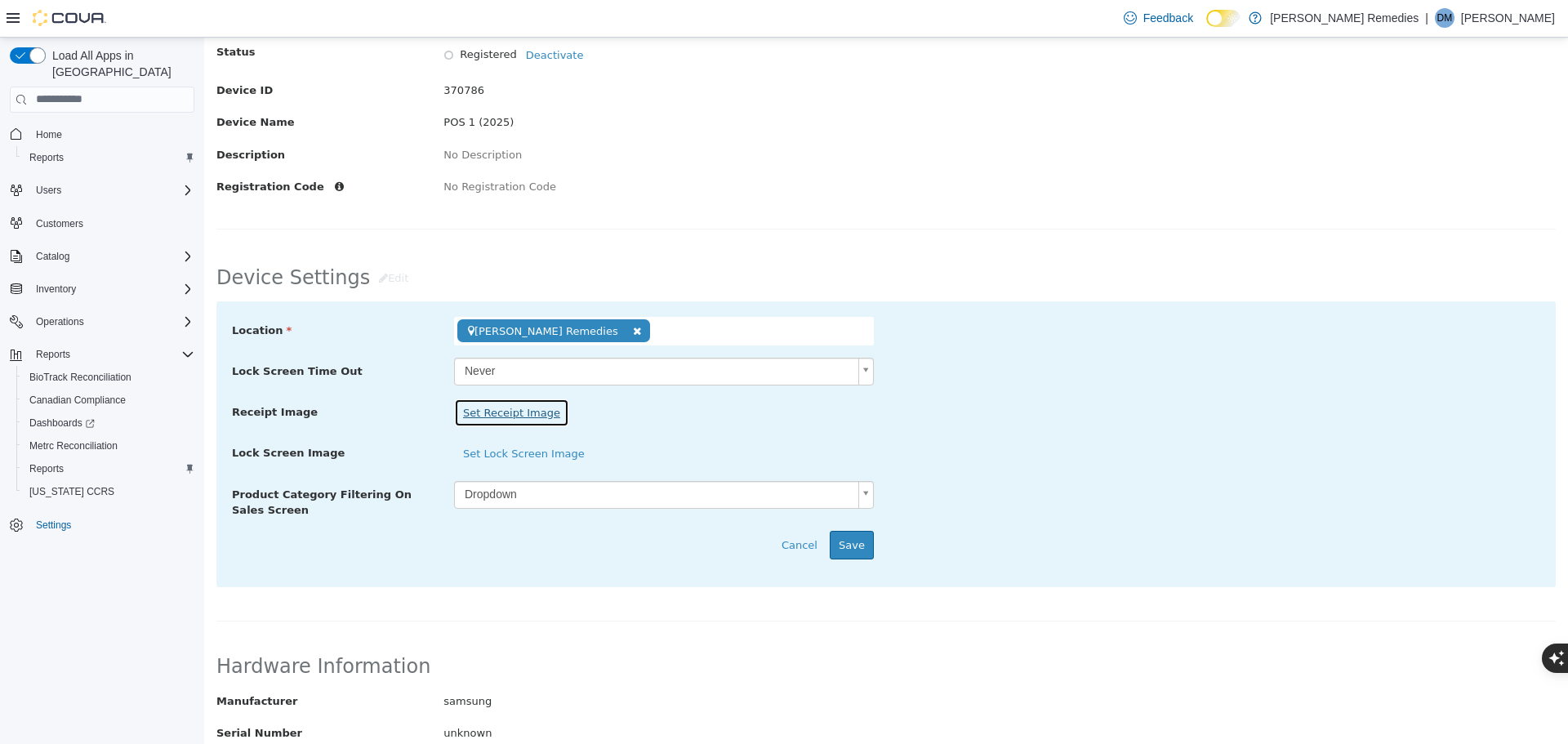
click at [530, 417] on button "Set Receipt Image" at bounding box center [512, 412] width 115 height 29
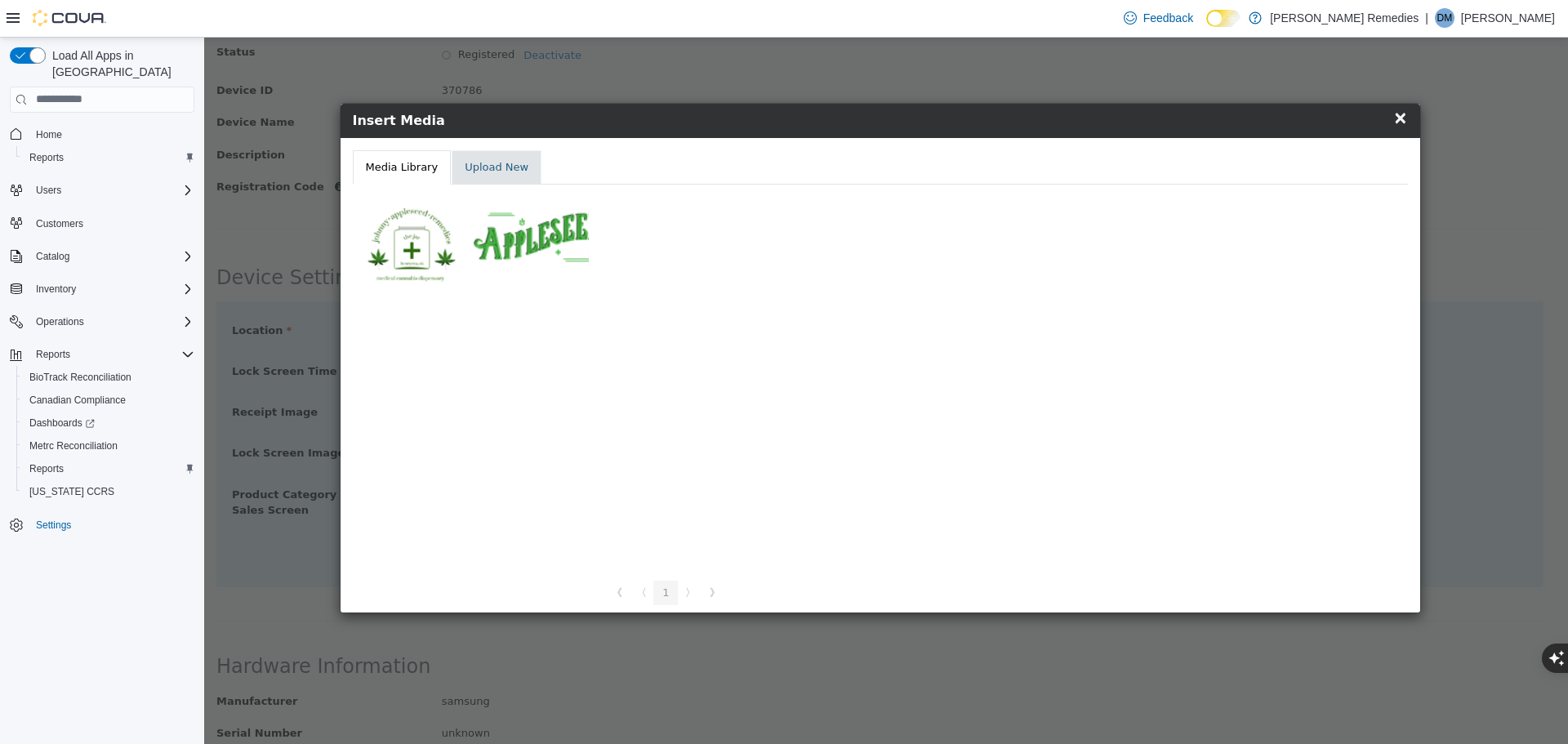
click at [515, 169] on link "Upload New" at bounding box center [497, 166] width 90 height 34
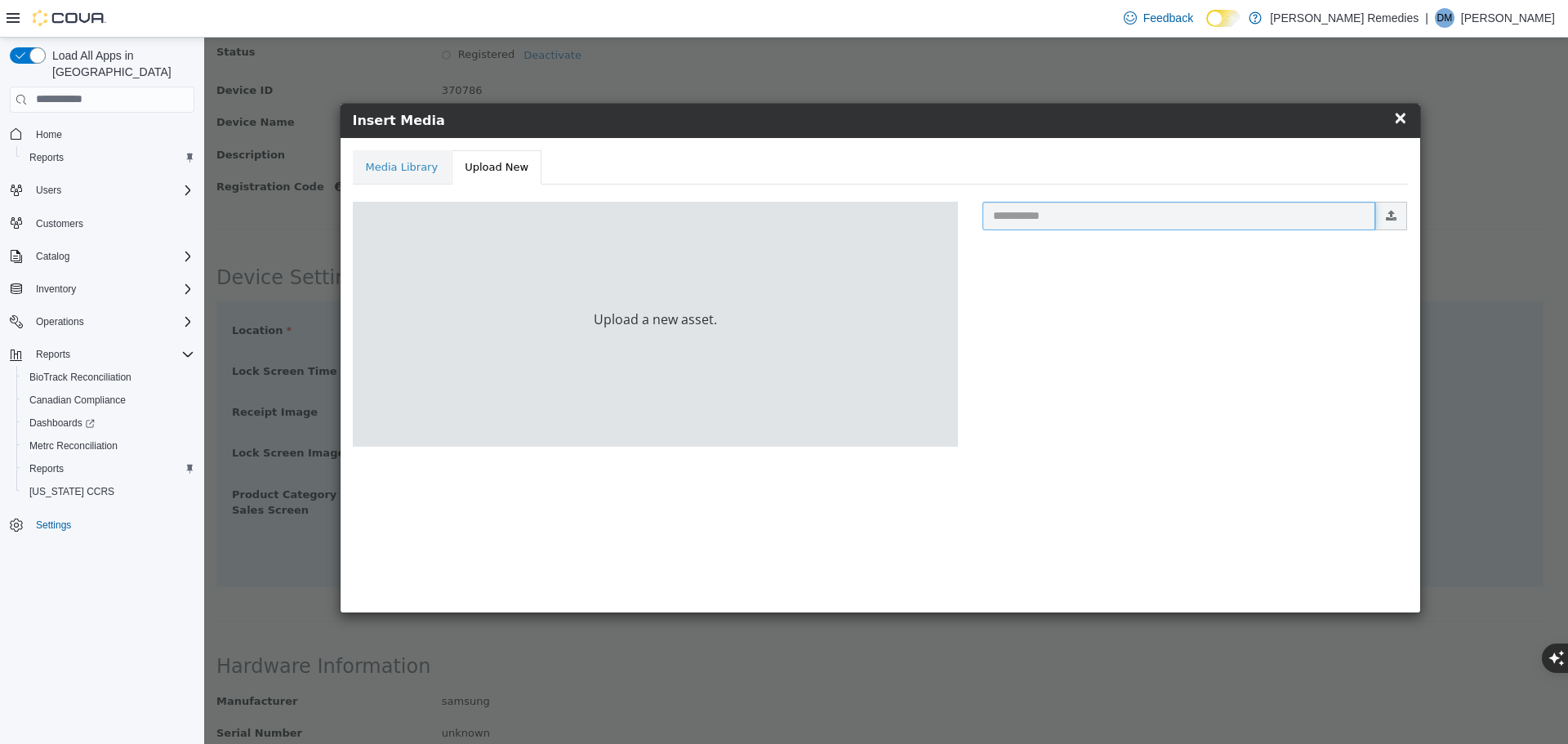
click at [1162, 219] on input "text" at bounding box center [1179, 214] width 394 height 28
click at [419, 168] on link "Media Library" at bounding box center [402, 166] width 99 height 34
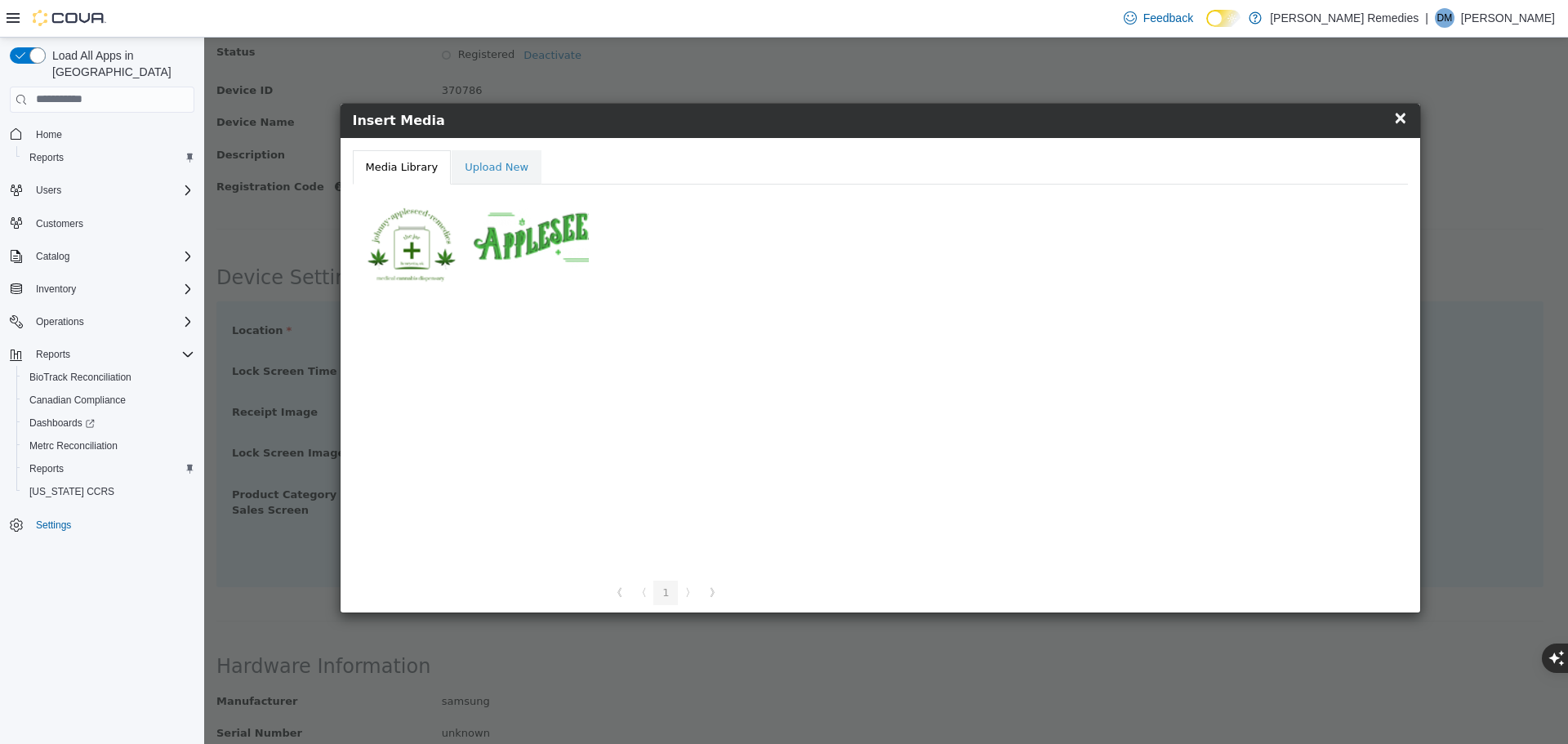
click at [566, 248] on div at bounding box center [532, 241] width 115 height 82
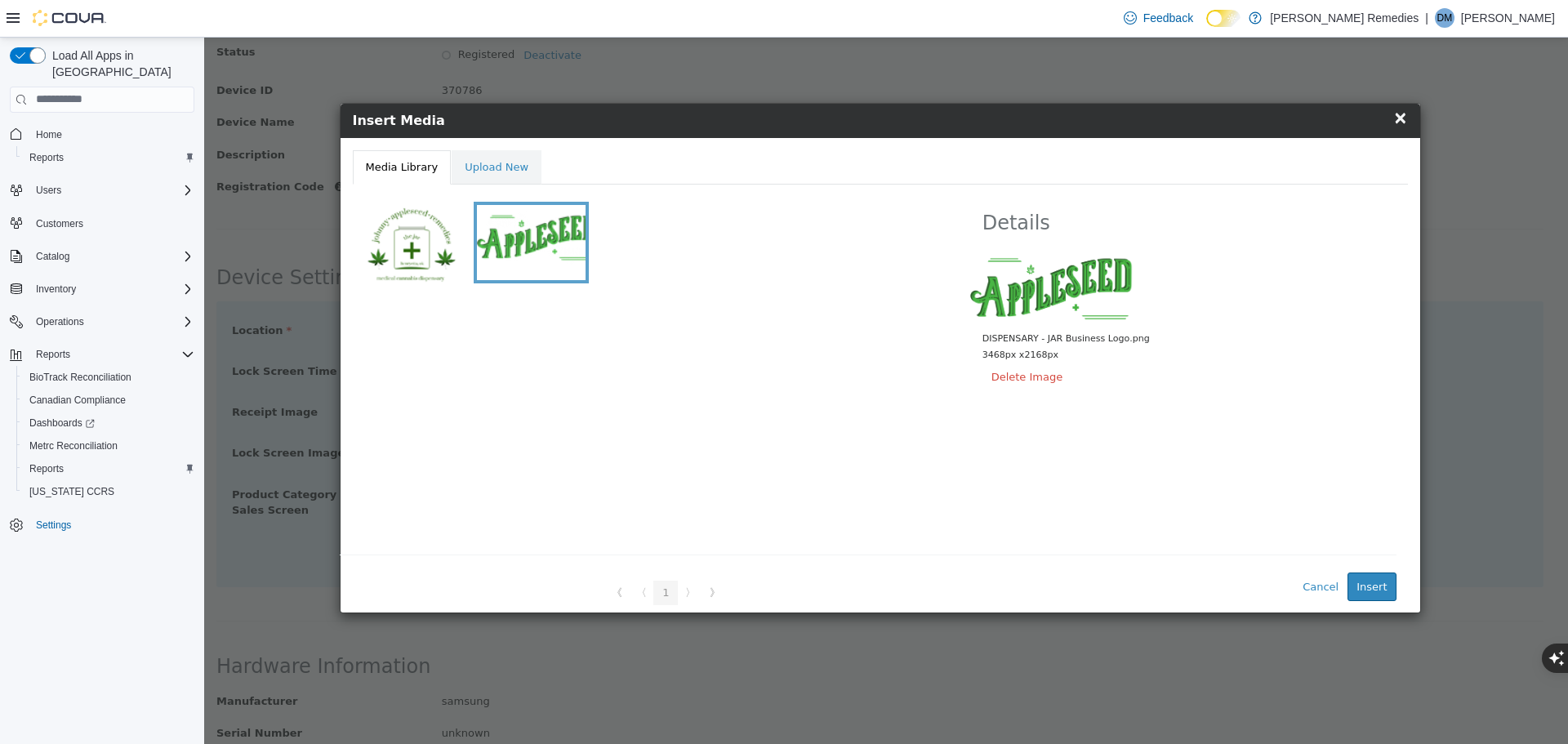
click at [454, 246] on div at bounding box center [411, 241] width 115 height 82
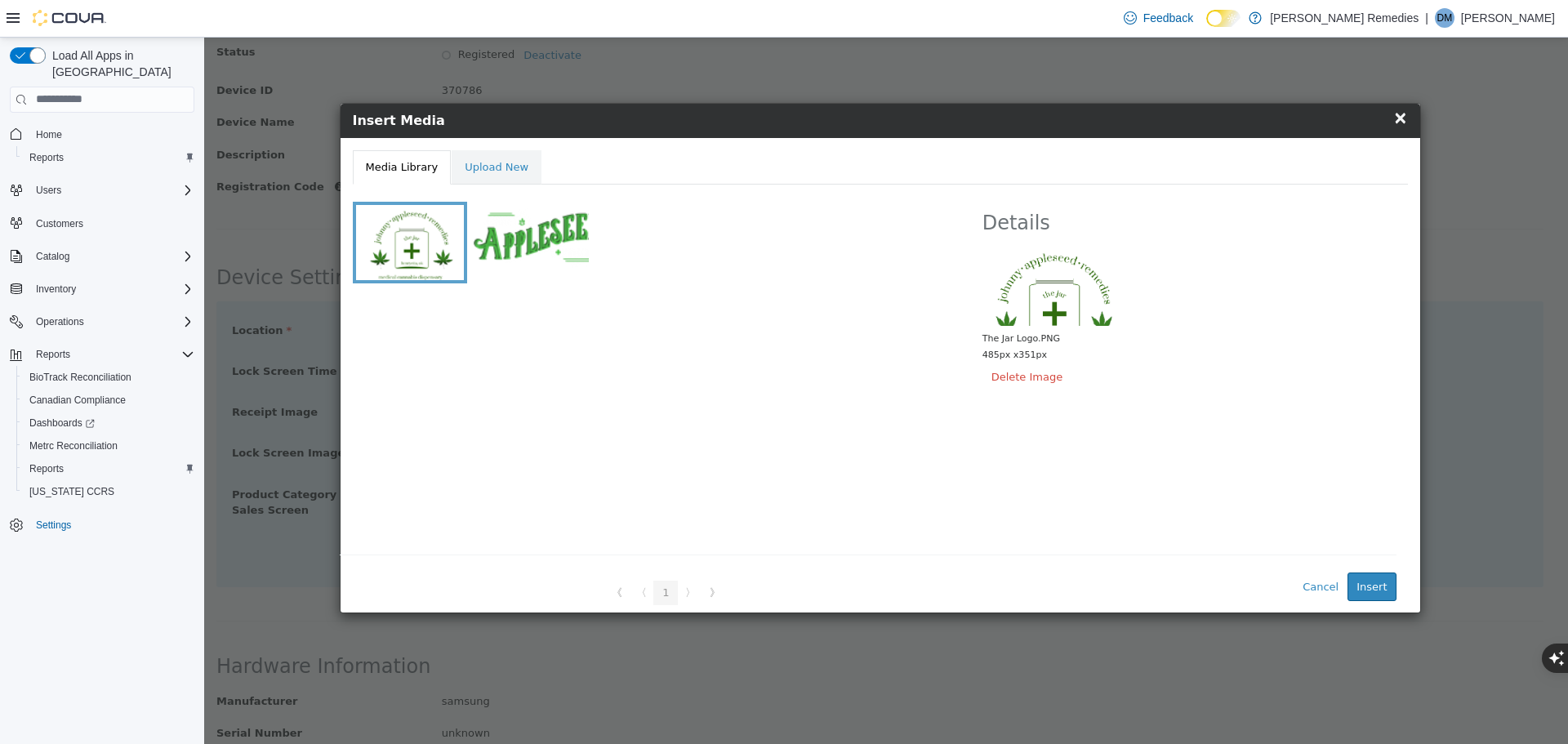
click at [518, 244] on div at bounding box center [532, 241] width 115 height 82
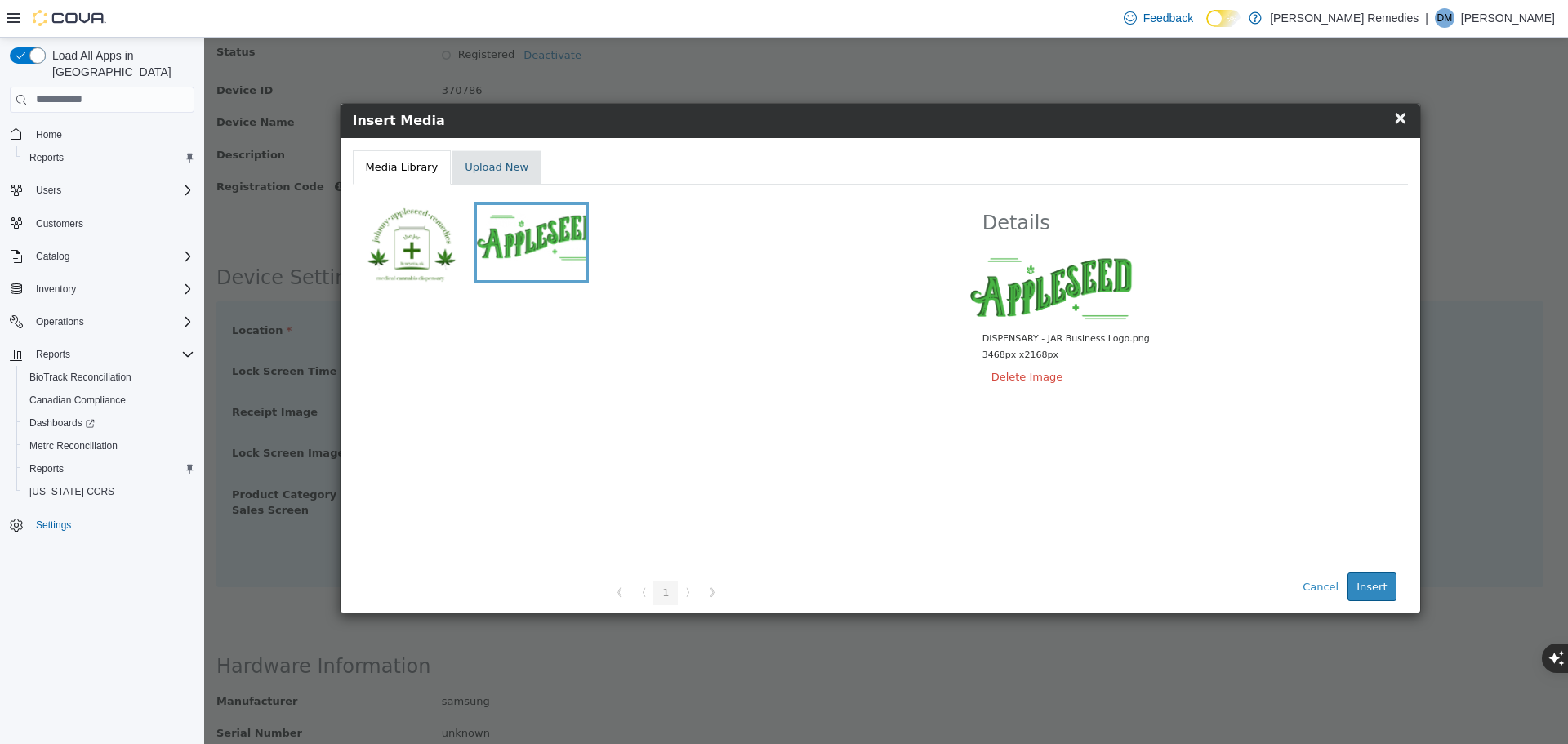
click at [515, 169] on link "Upload New" at bounding box center [497, 166] width 90 height 34
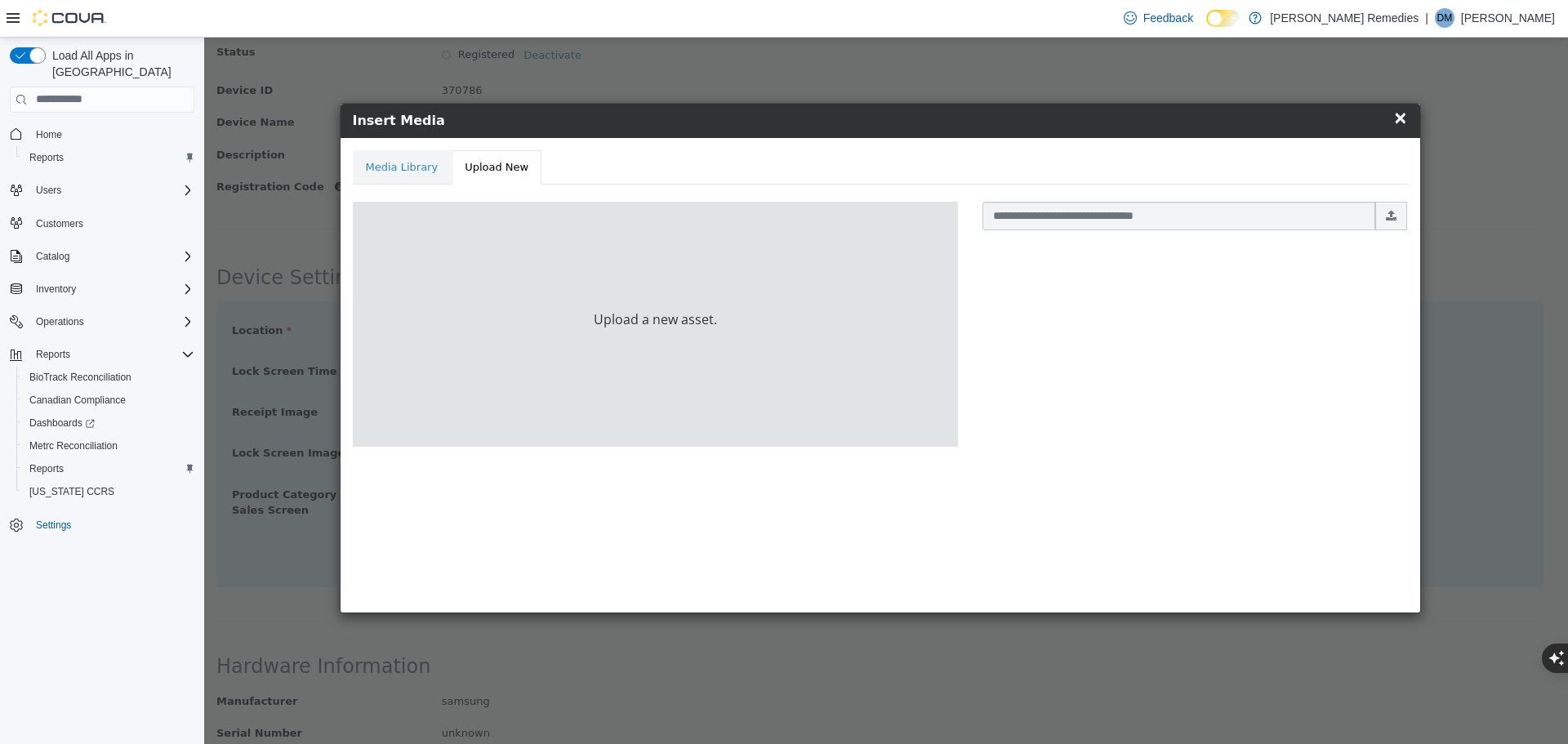
click at [1402, 121] on span "×" at bounding box center [1401, 116] width 15 height 19
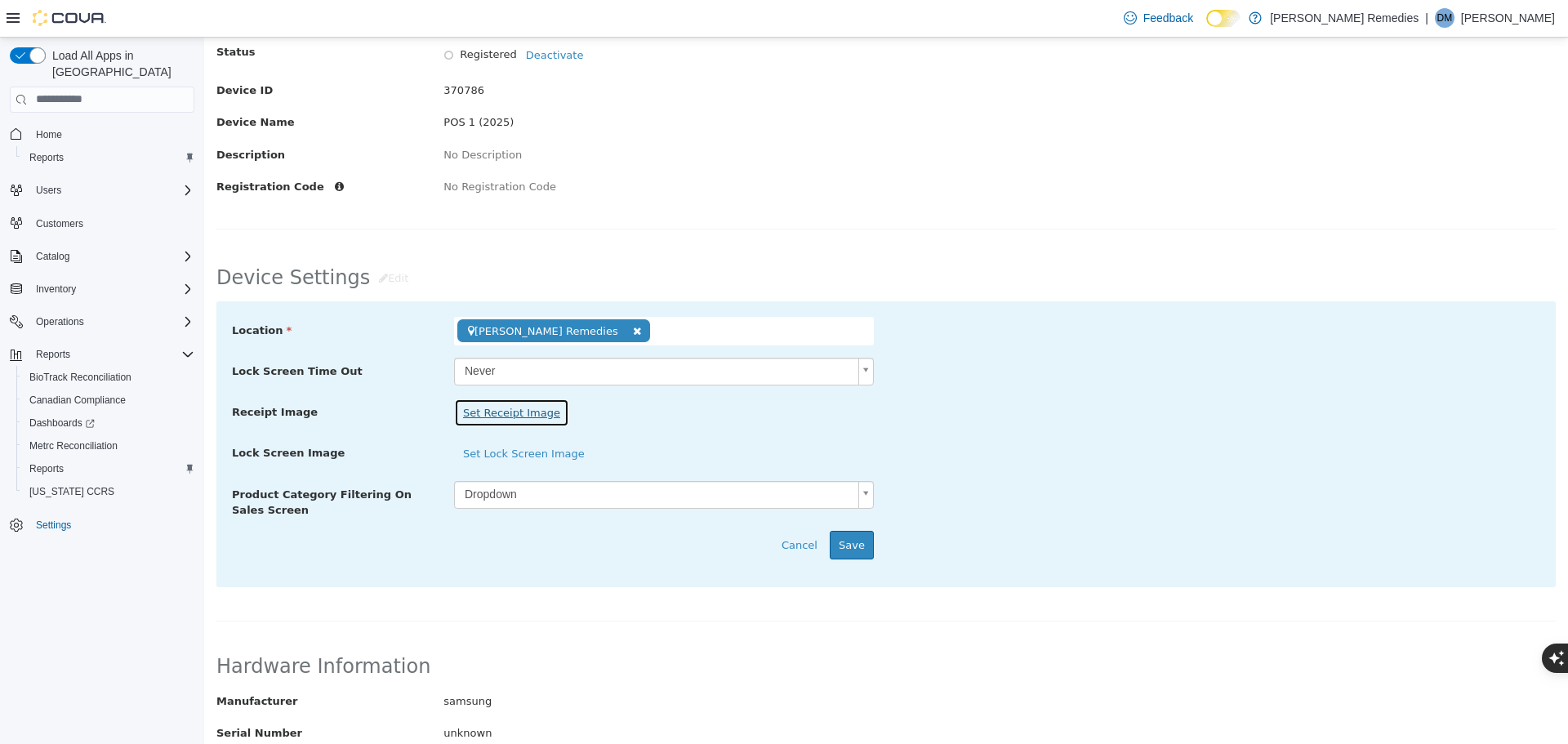
click at [517, 413] on button "Set Receipt Image" at bounding box center [512, 412] width 115 height 29
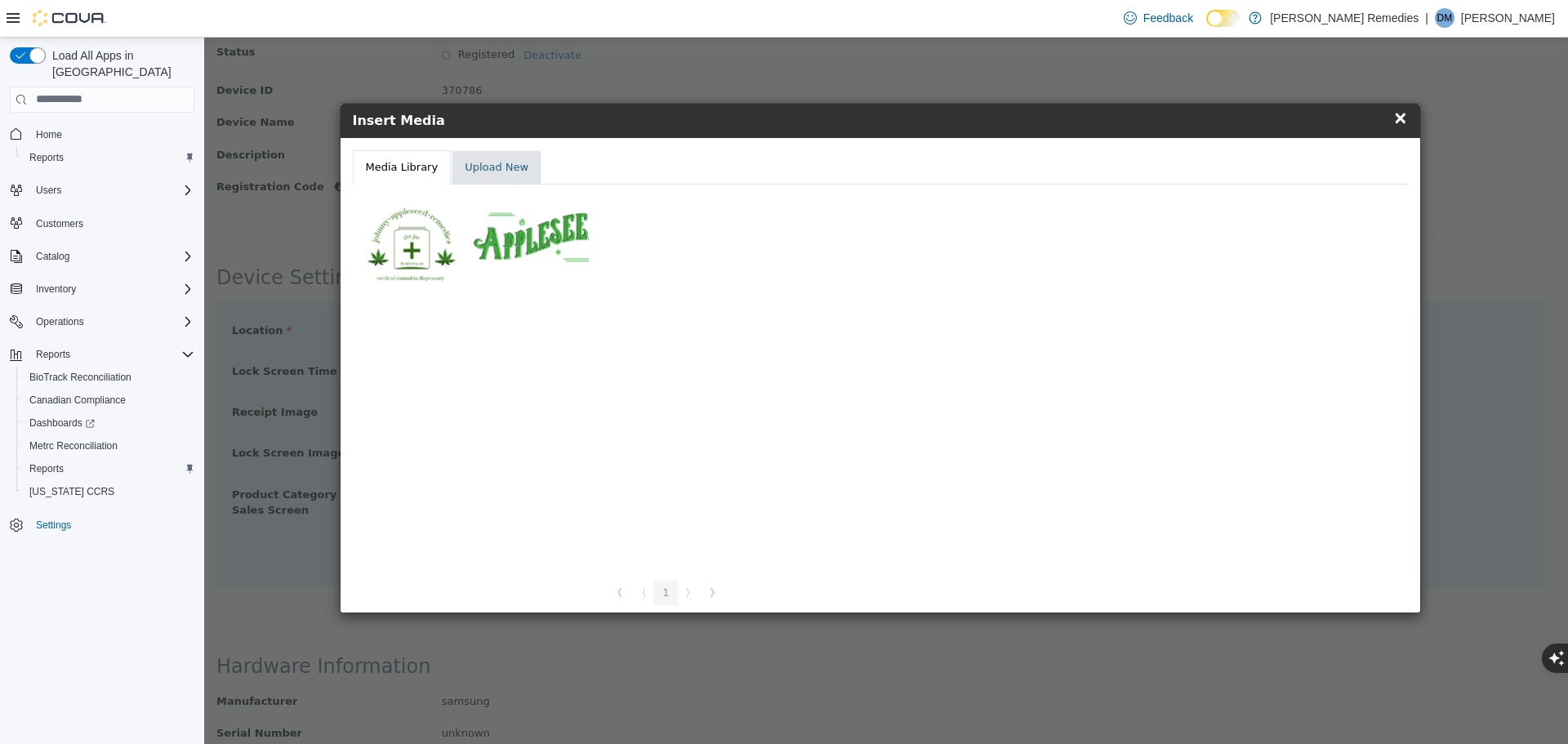
click at [500, 166] on link "Upload New" at bounding box center [497, 166] width 90 height 34
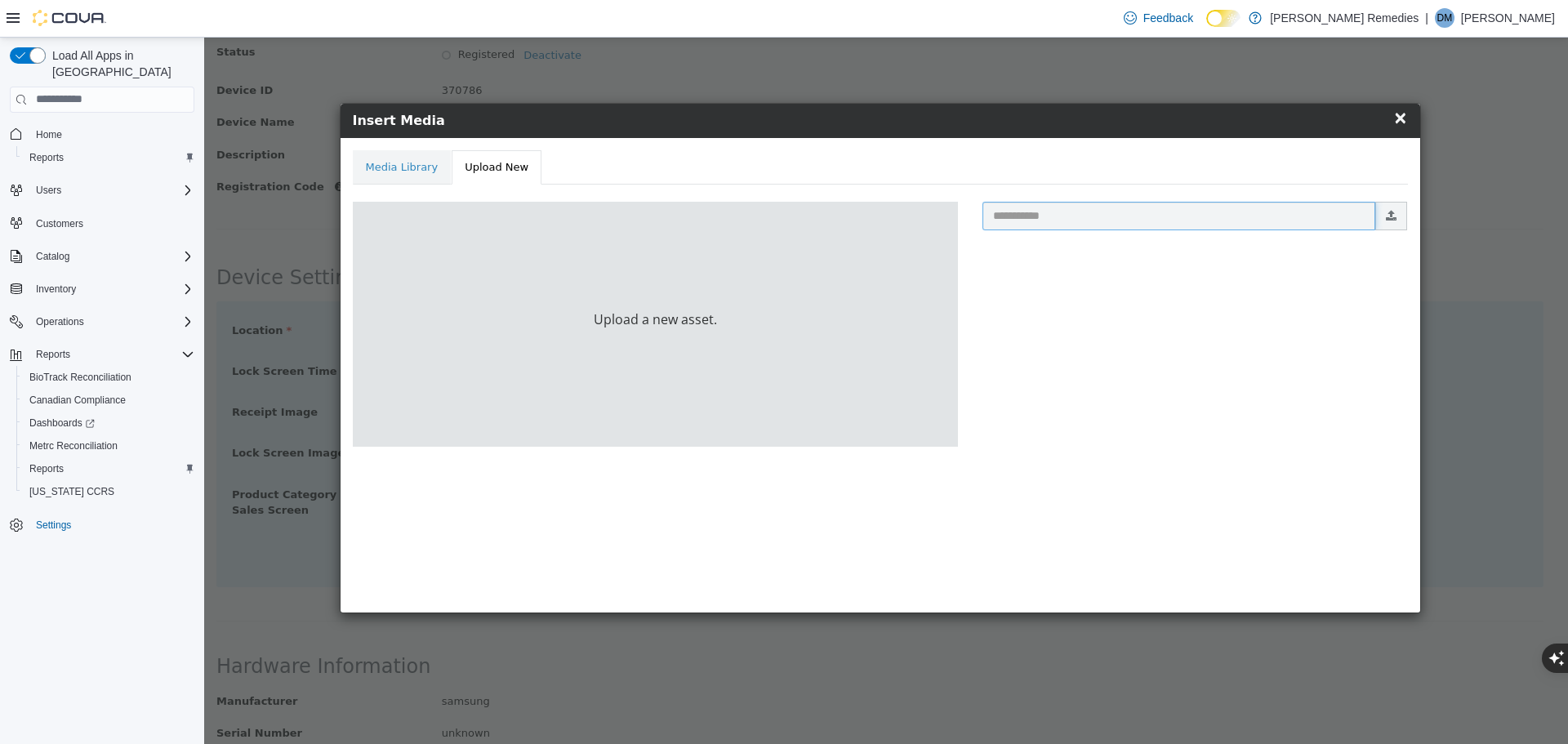
click at [1062, 222] on input "text" at bounding box center [1179, 214] width 394 height 28
click at [1397, 214] on input "file" at bounding box center [495, 214] width 1823 height 28
click at [1401, 119] on span "×" at bounding box center [1401, 116] width 15 height 19
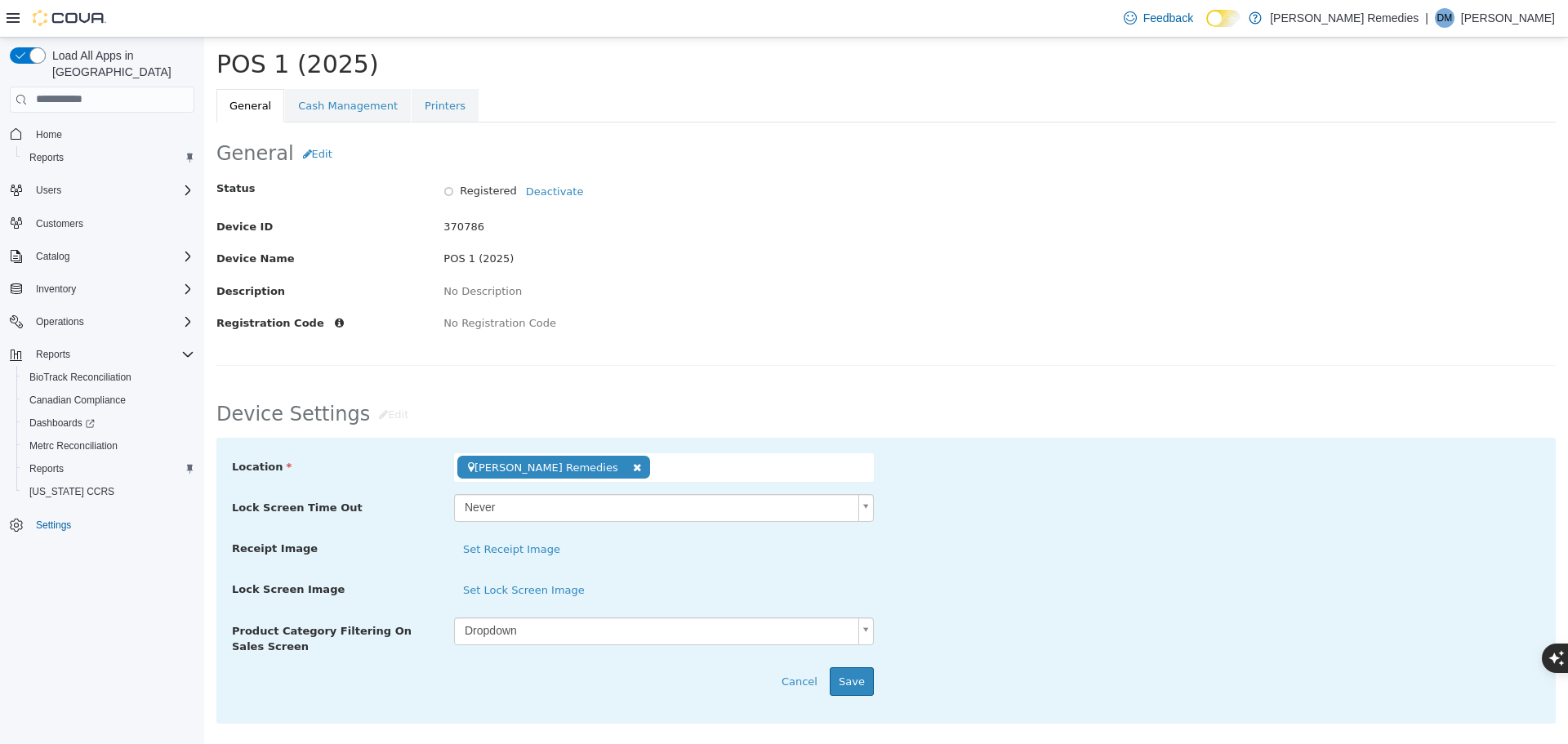
scroll to position [0, 0]
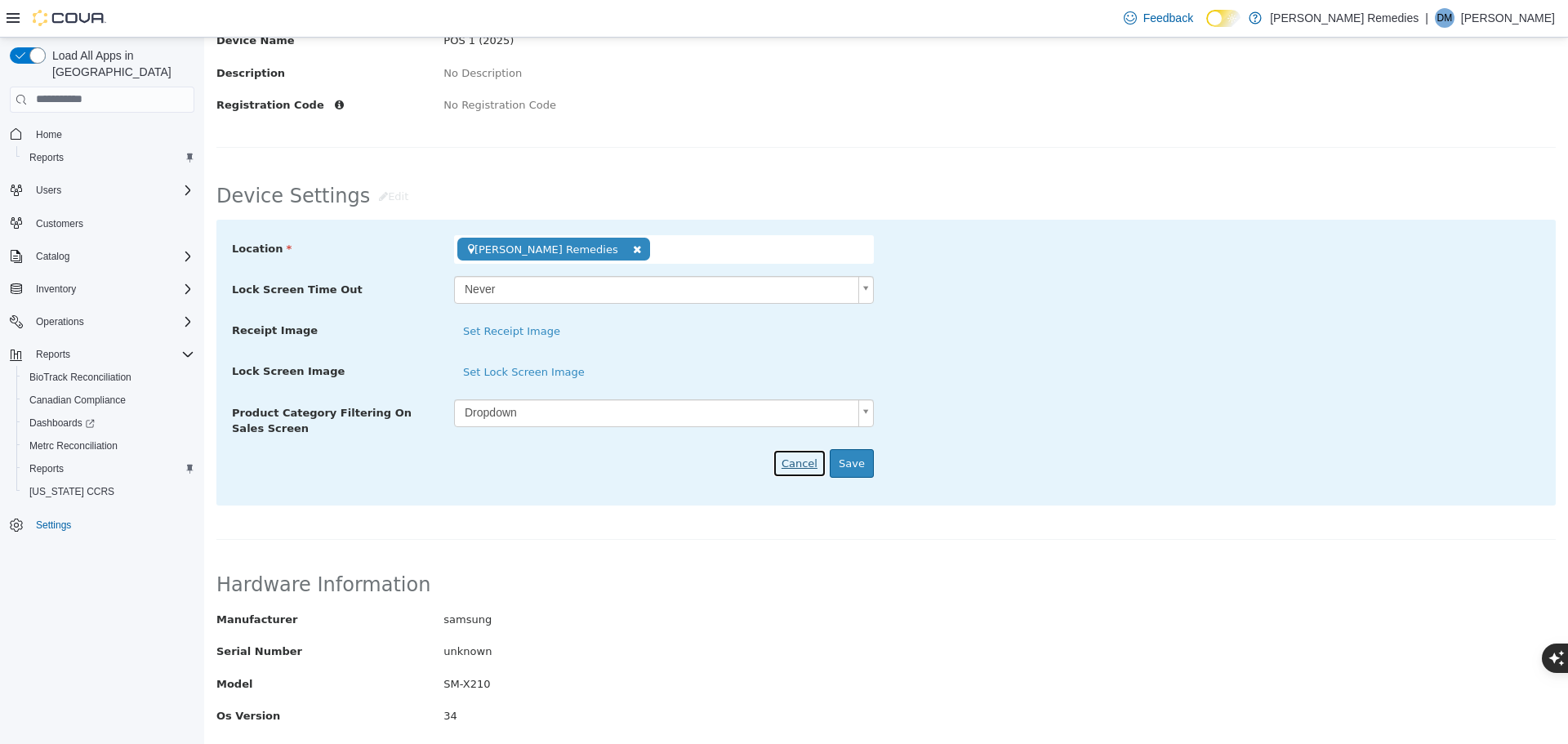
click at [797, 456] on button "Cancel" at bounding box center [799, 463] width 54 height 29
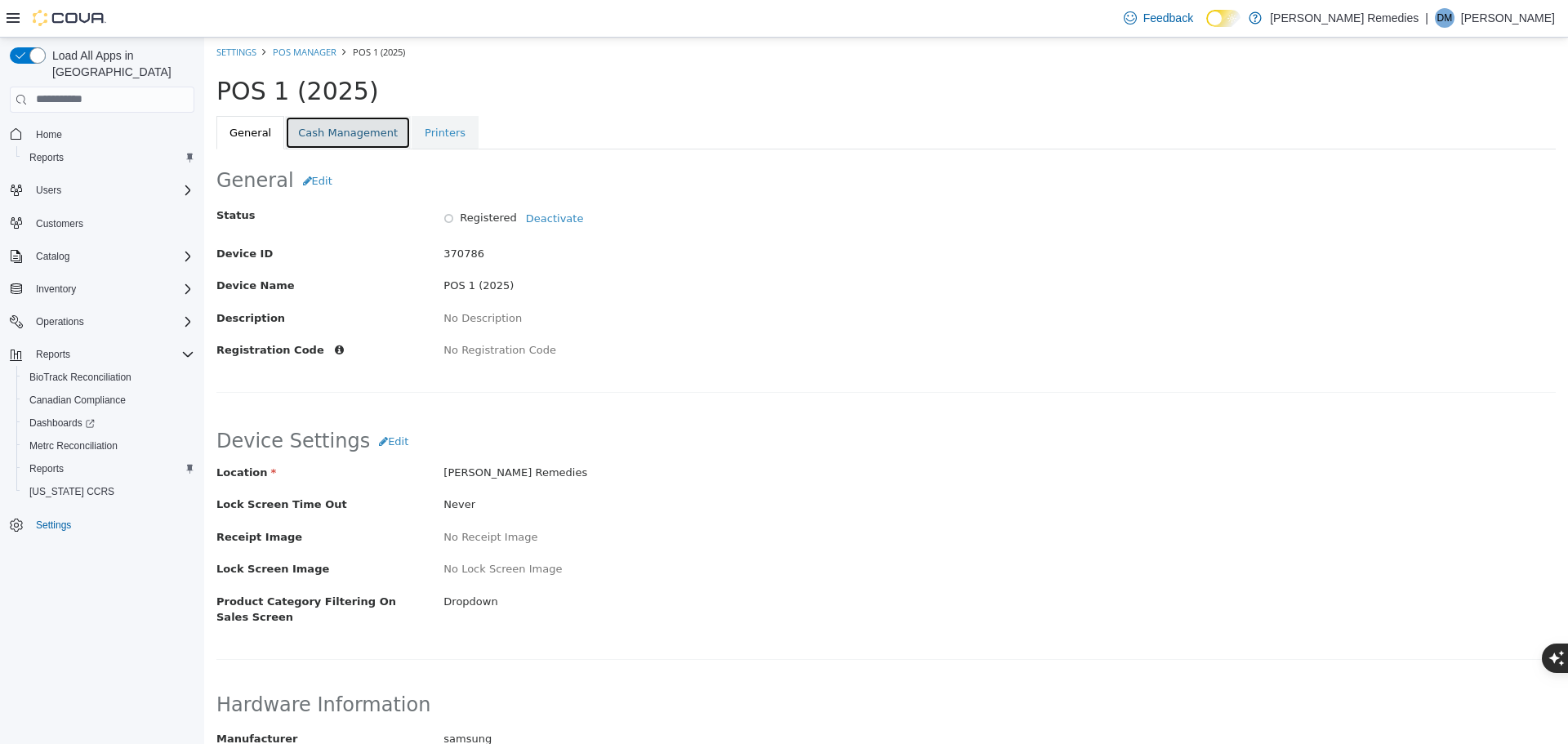
click at [340, 125] on link "Cash Management" at bounding box center [347, 132] width 126 height 34
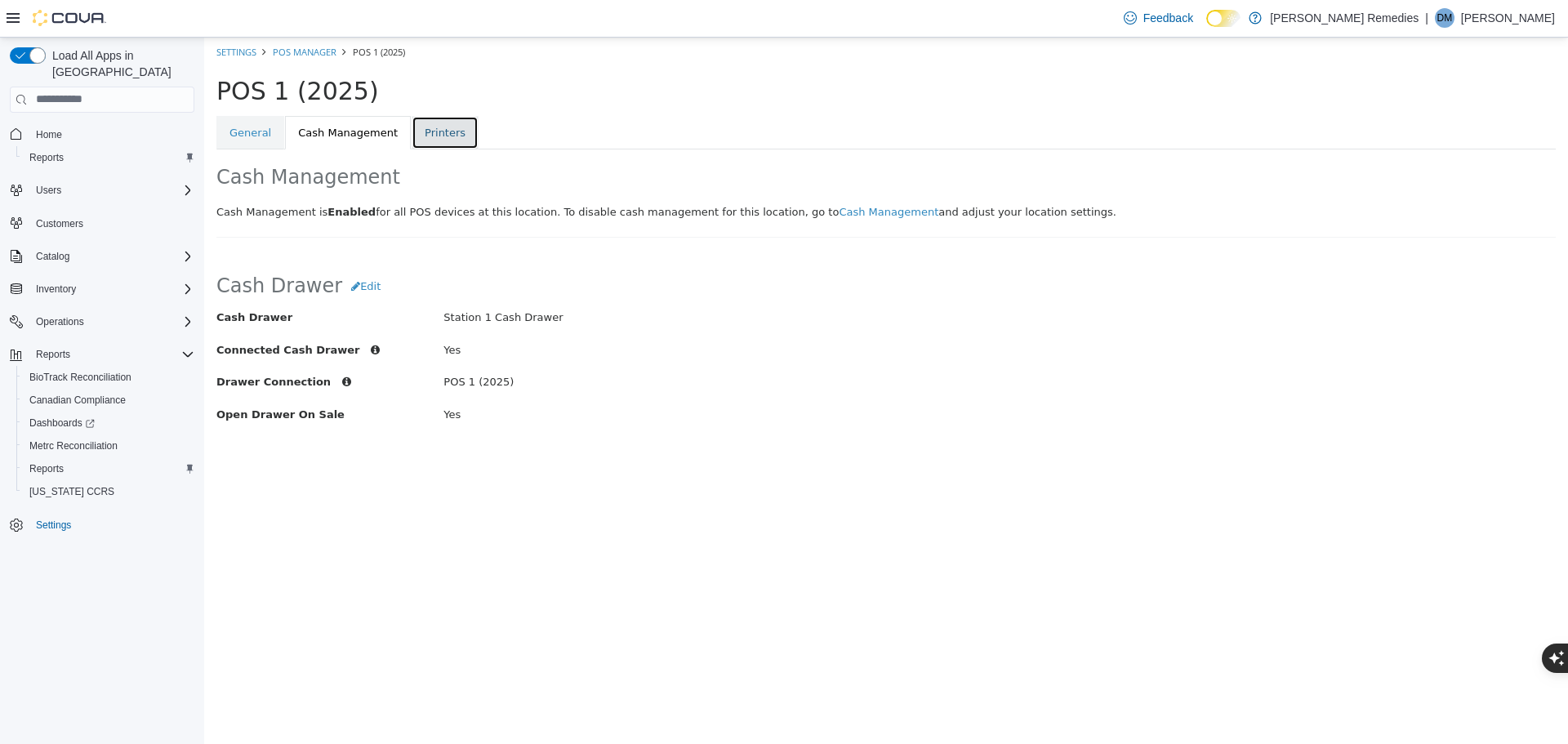
click at [420, 125] on link "Printers" at bounding box center [444, 132] width 67 height 34
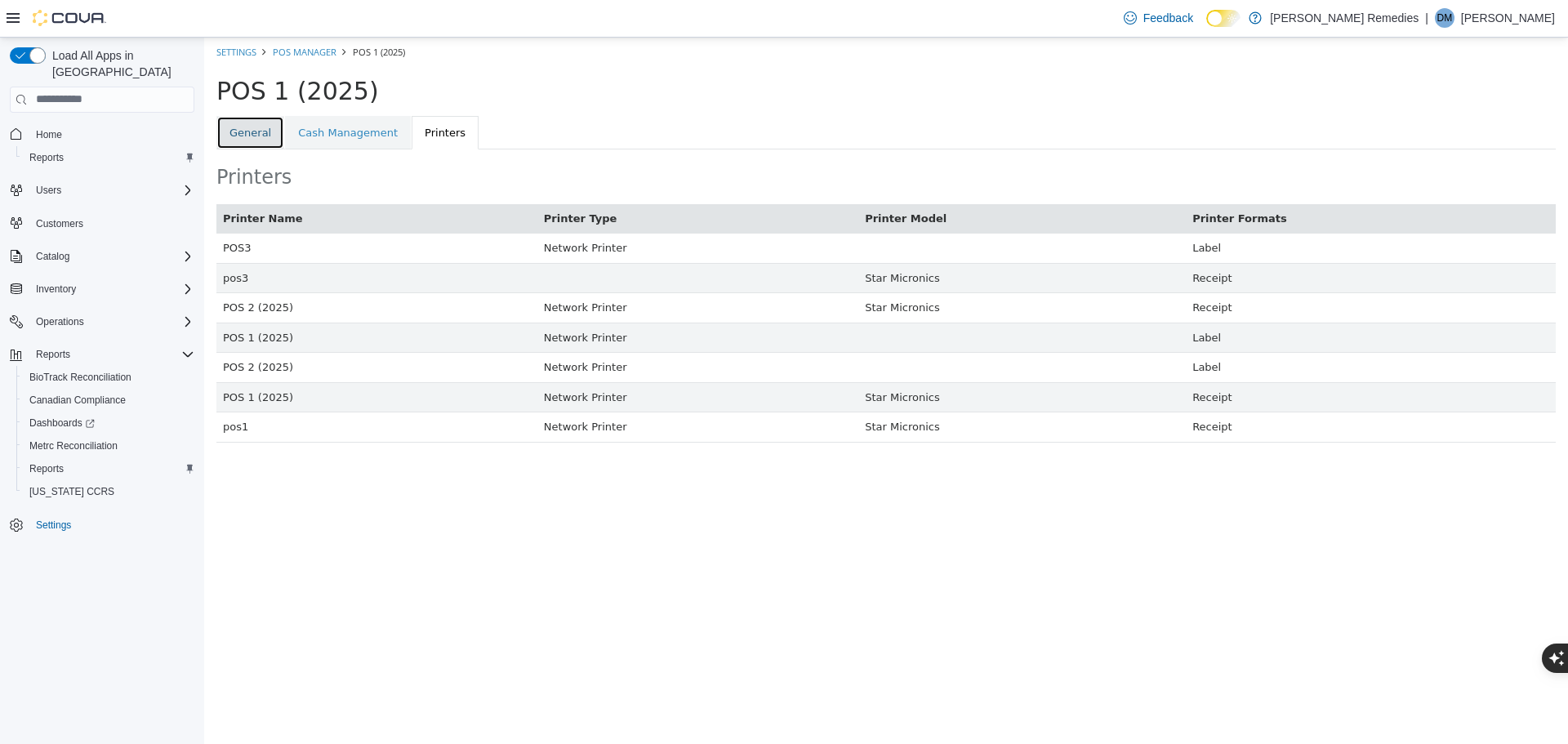
click at [249, 136] on link "General" at bounding box center [250, 132] width 68 height 34
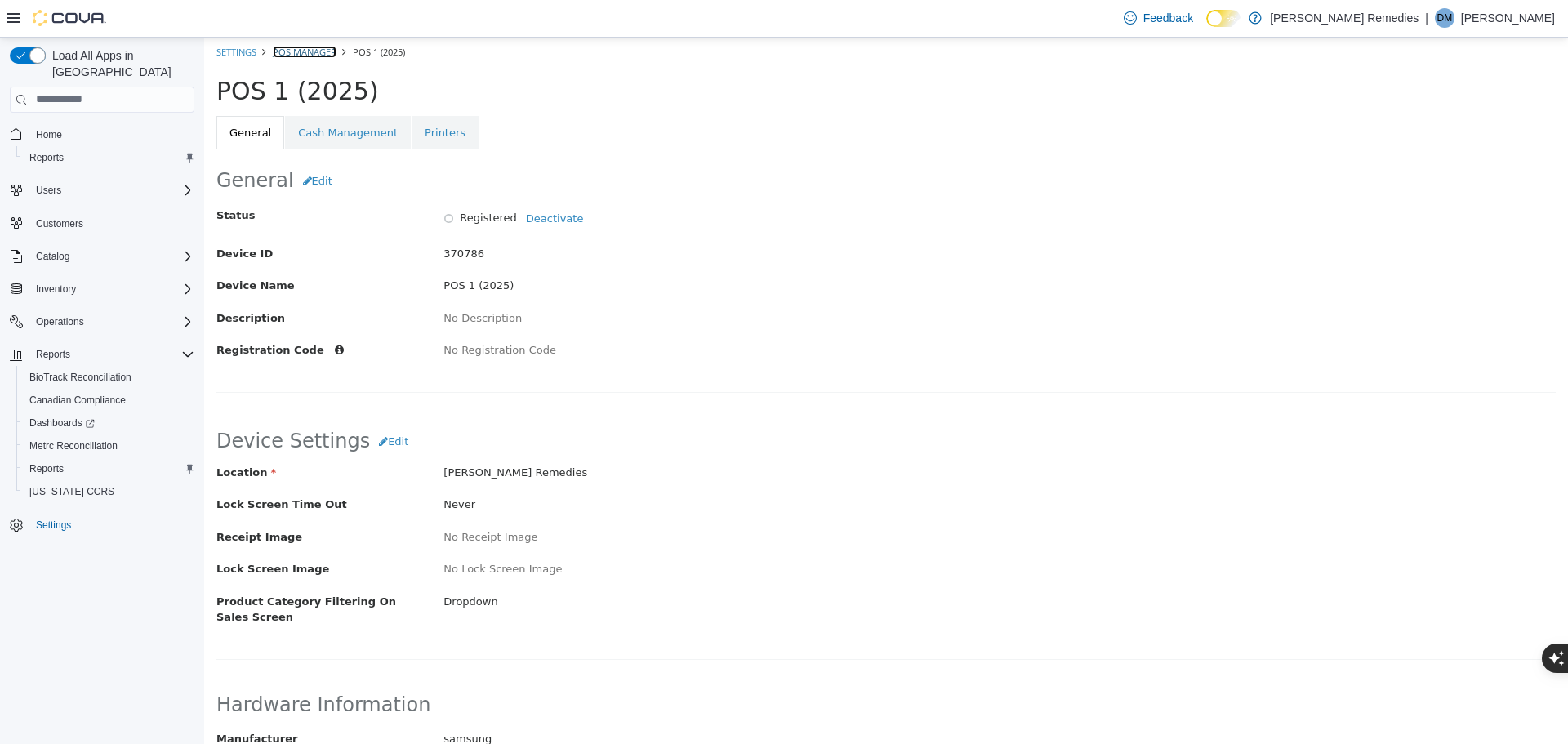
click at [314, 51] on link "POS Manager" at bounding box center [305, 50] width 64 height 12
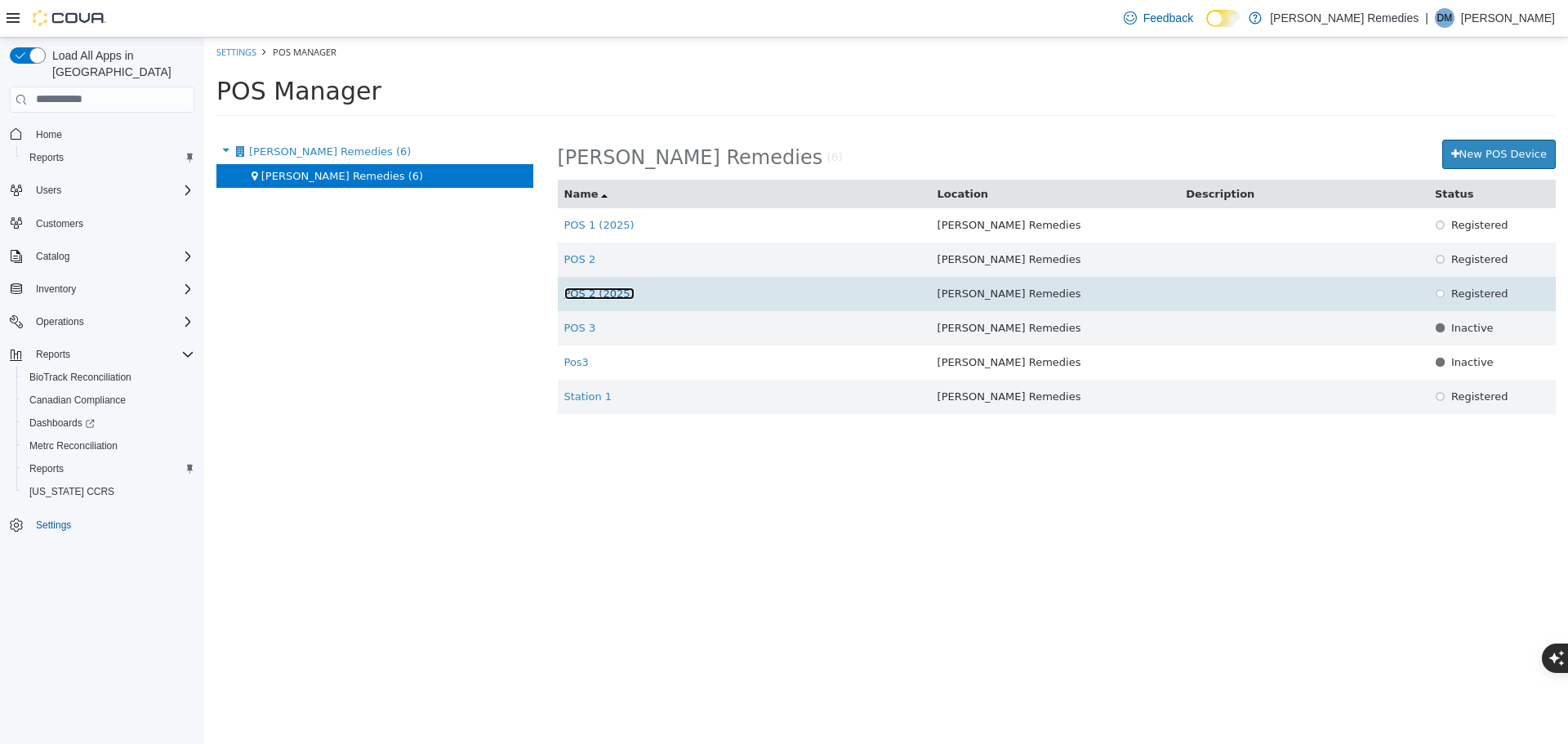
click at [602, 297] on link "POS 2 (2025)" at bounding box center [599, 292] width 71 height 12
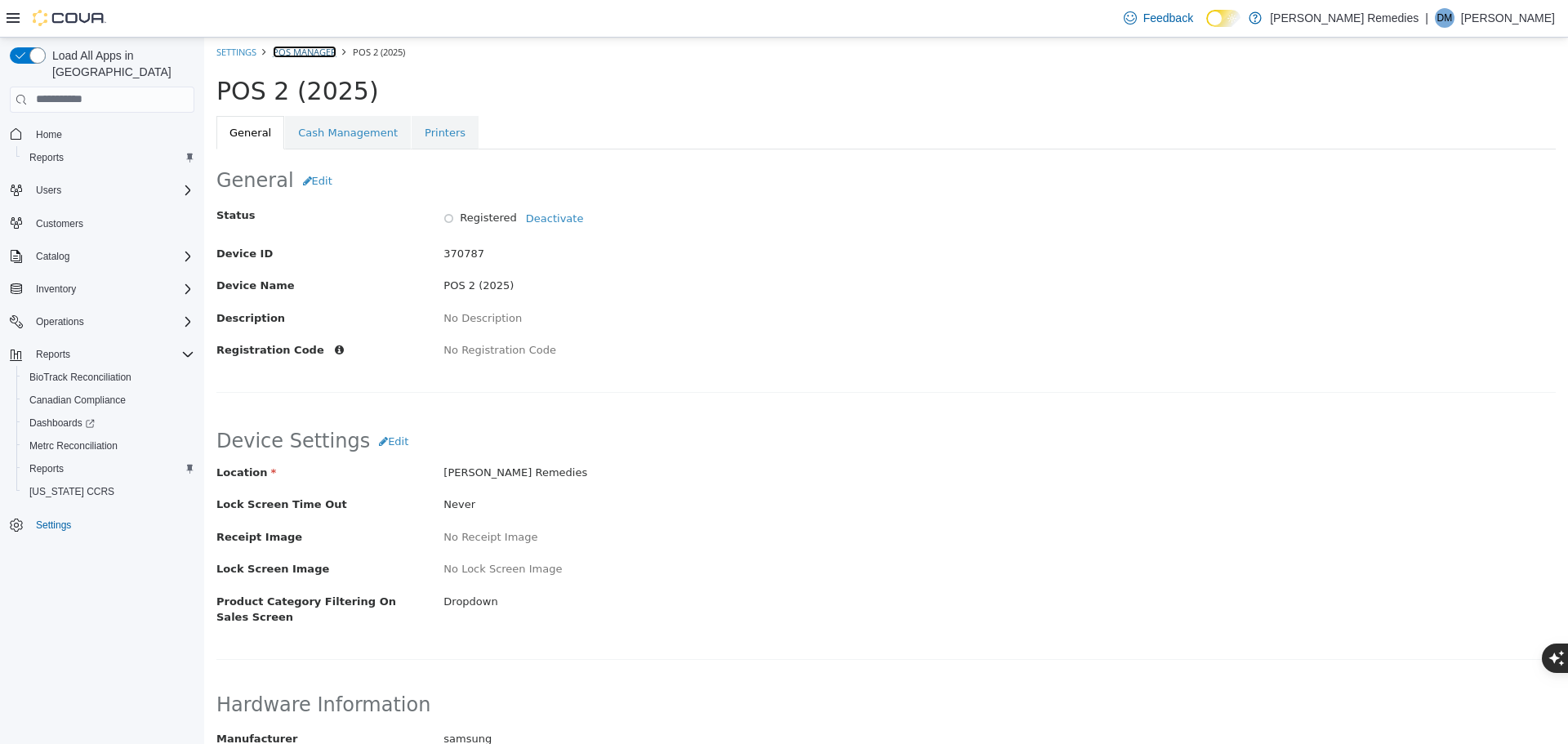
click at [313, 49] on link "POS Manager" at bounding box center [305, 50] width 64 height 12
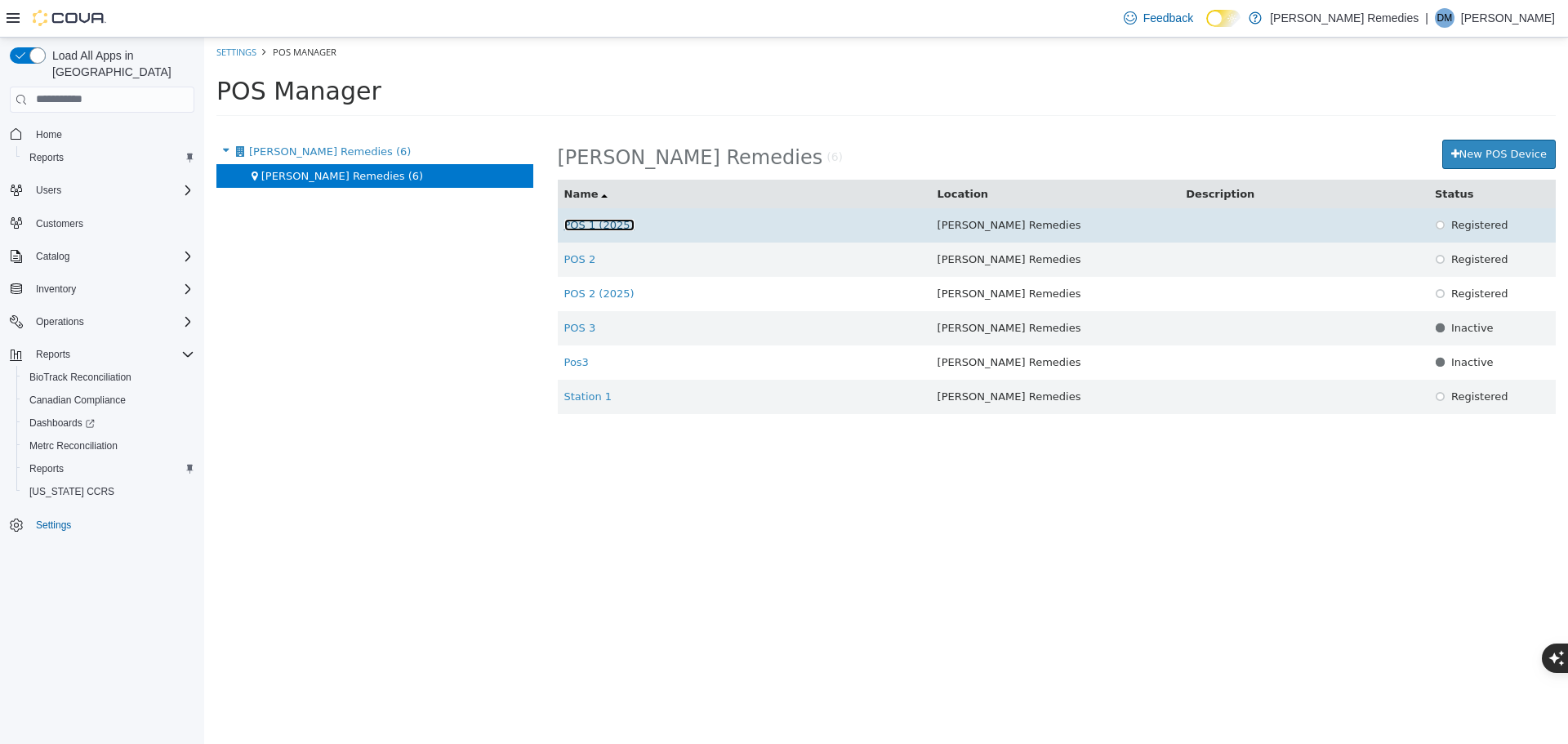
click at [616, 224] on link "POS 1 (2025)" at bounding box center [599, 224] width 71 height 12
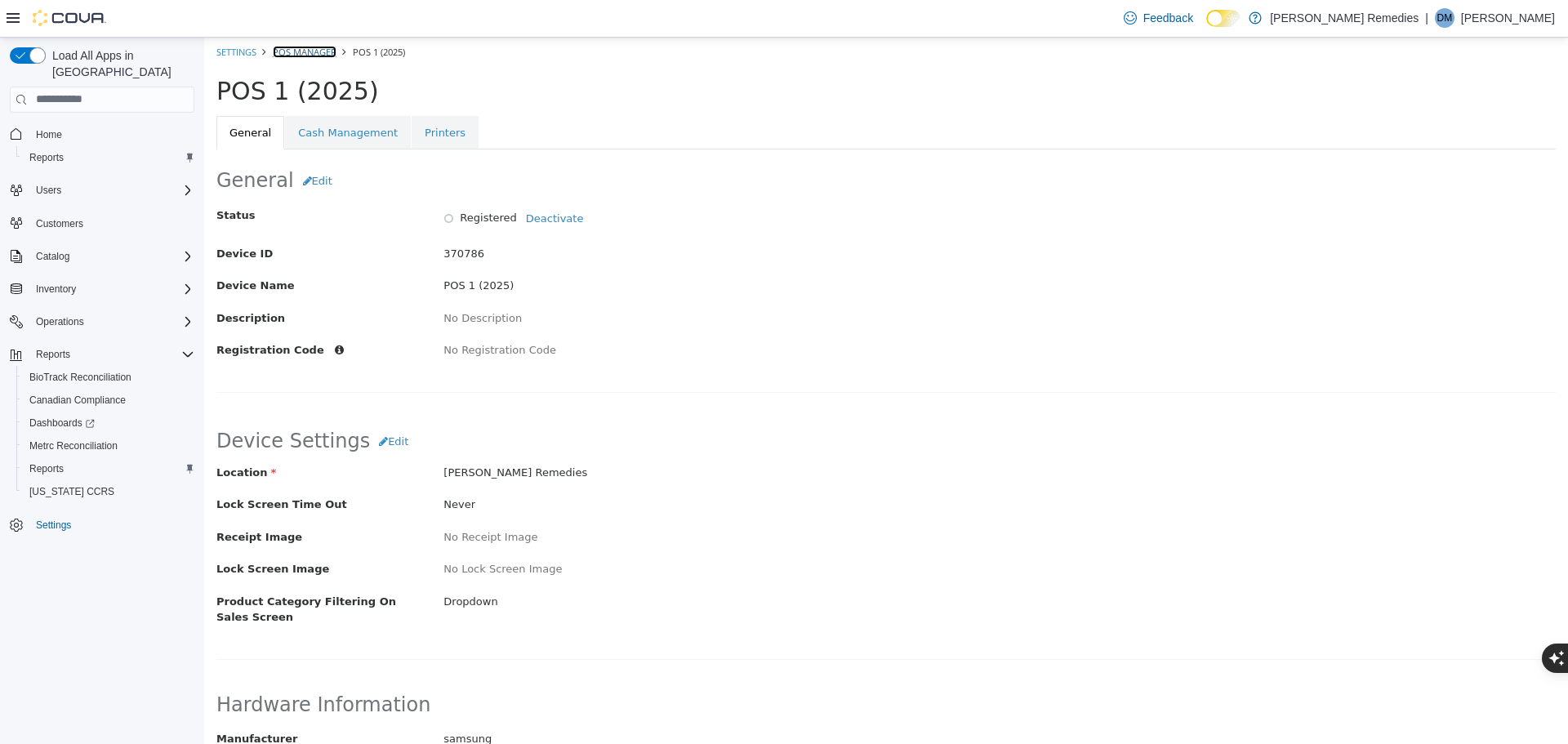
click at [316, 49] on link "POS Manager" at bounding box center [305, 50] width 64 height 12
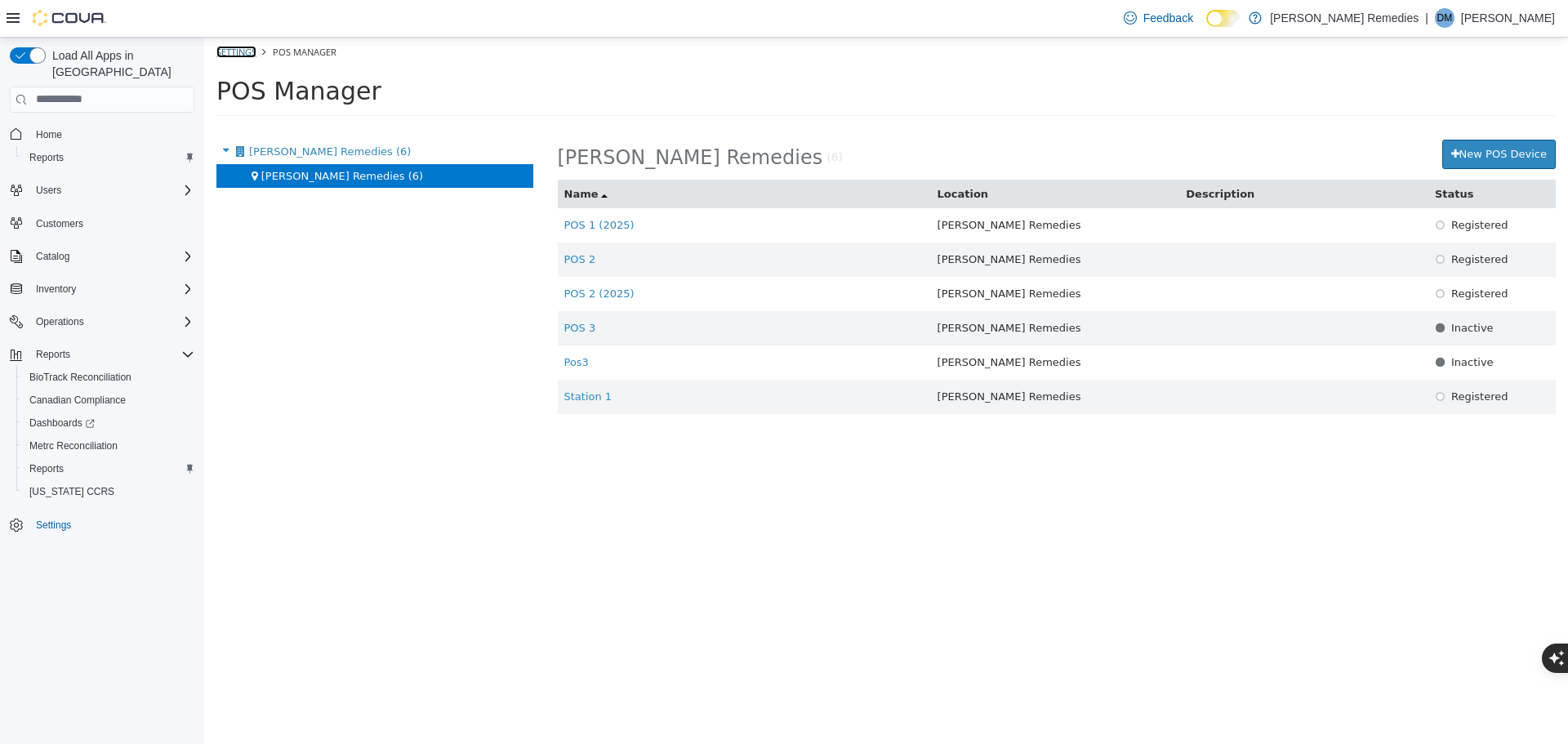
click at [249, 49] on link "Settings" at bounding box center [236, 50] width 40 height 12
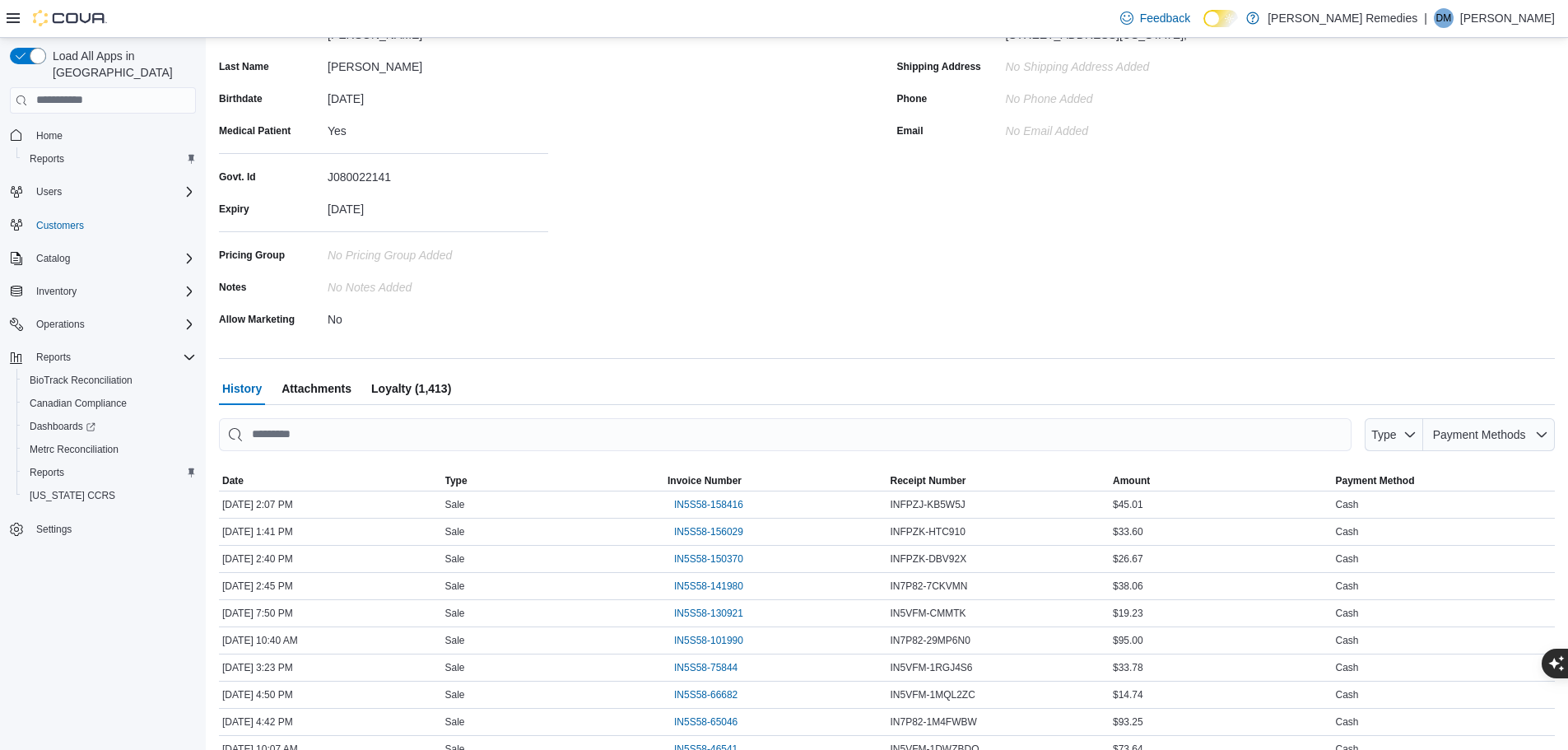
scroll to position [284, 0]
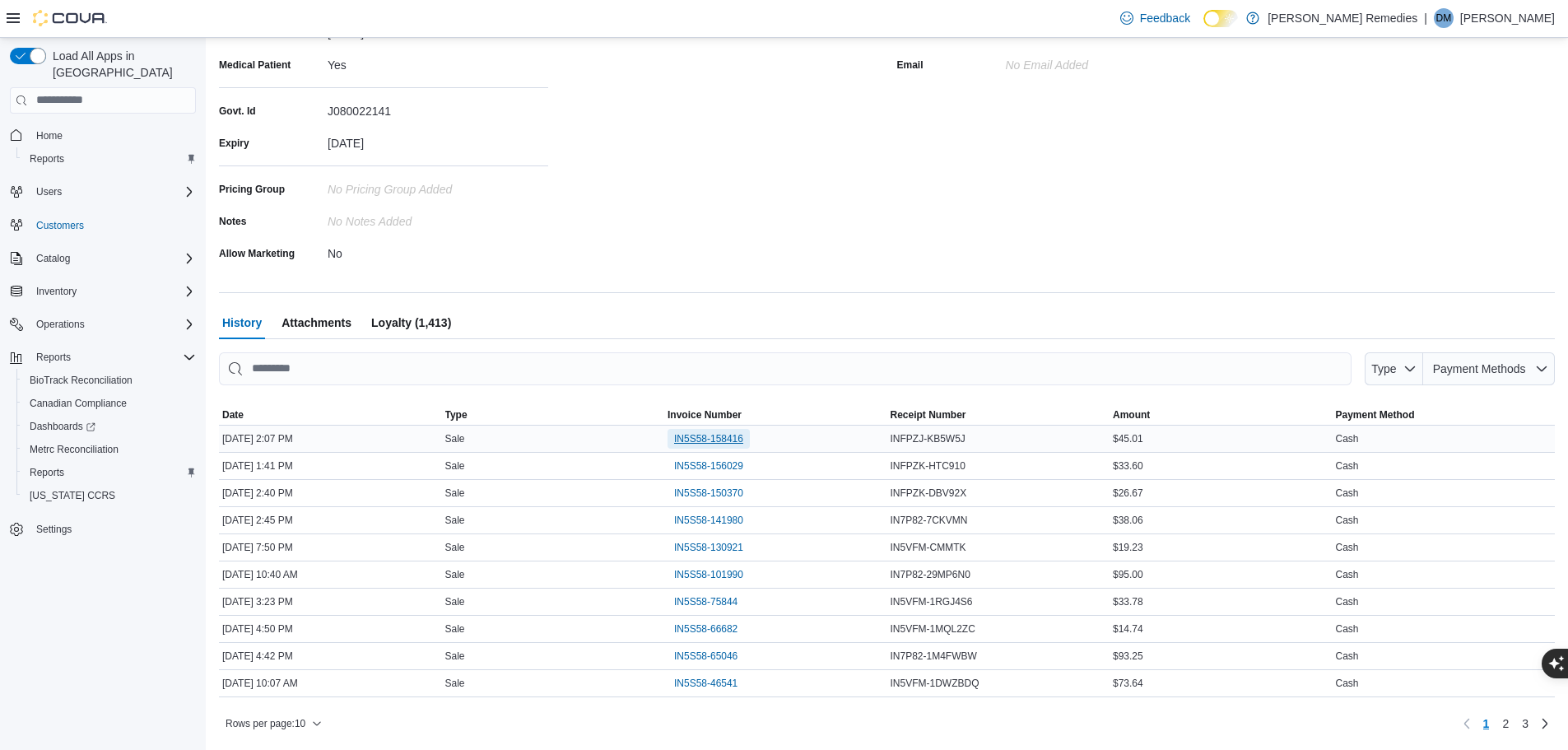
click at [720, 435] on span "IN5S58-158416" at bounding box center [708, 439] width 69 height 13
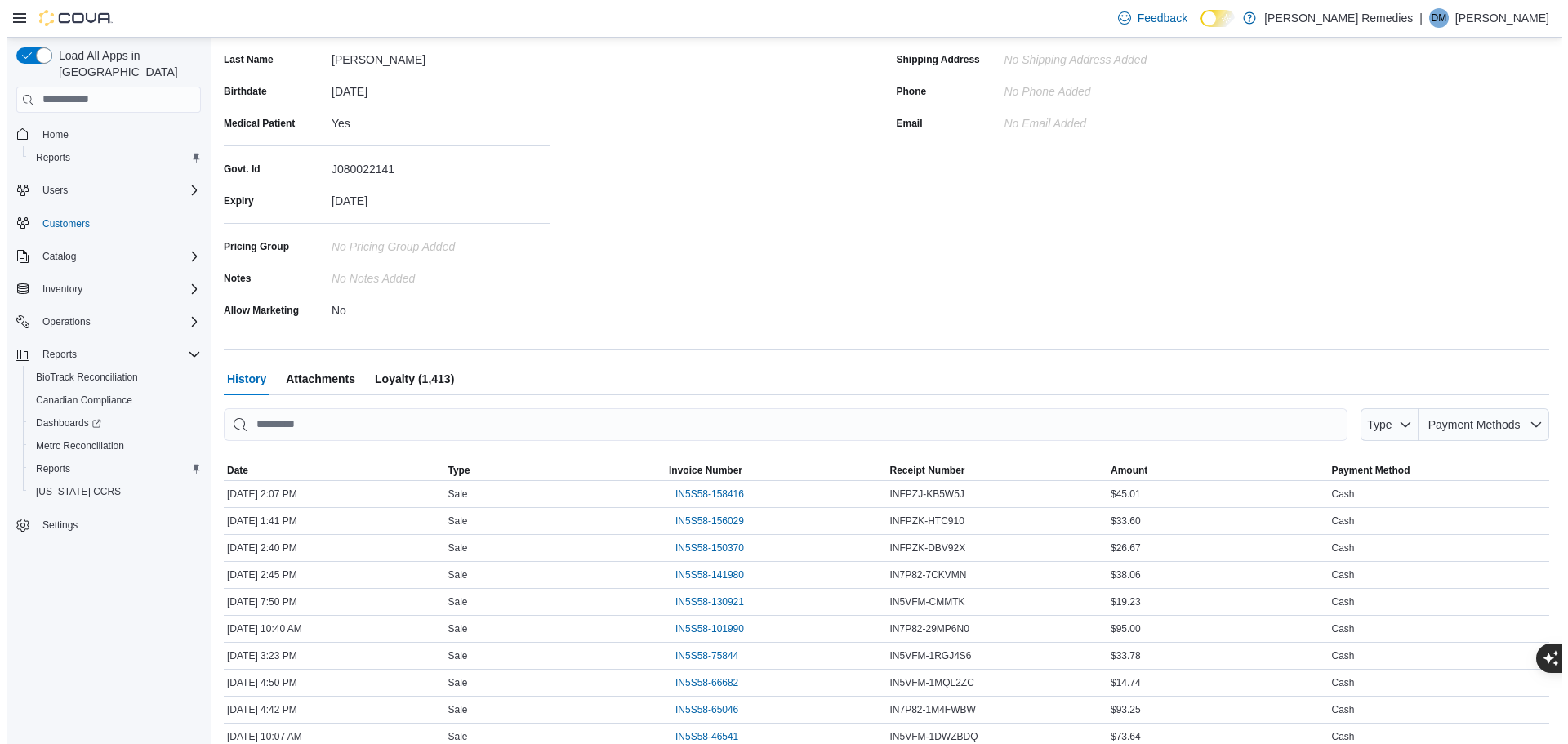
scroll to position [0, 0]
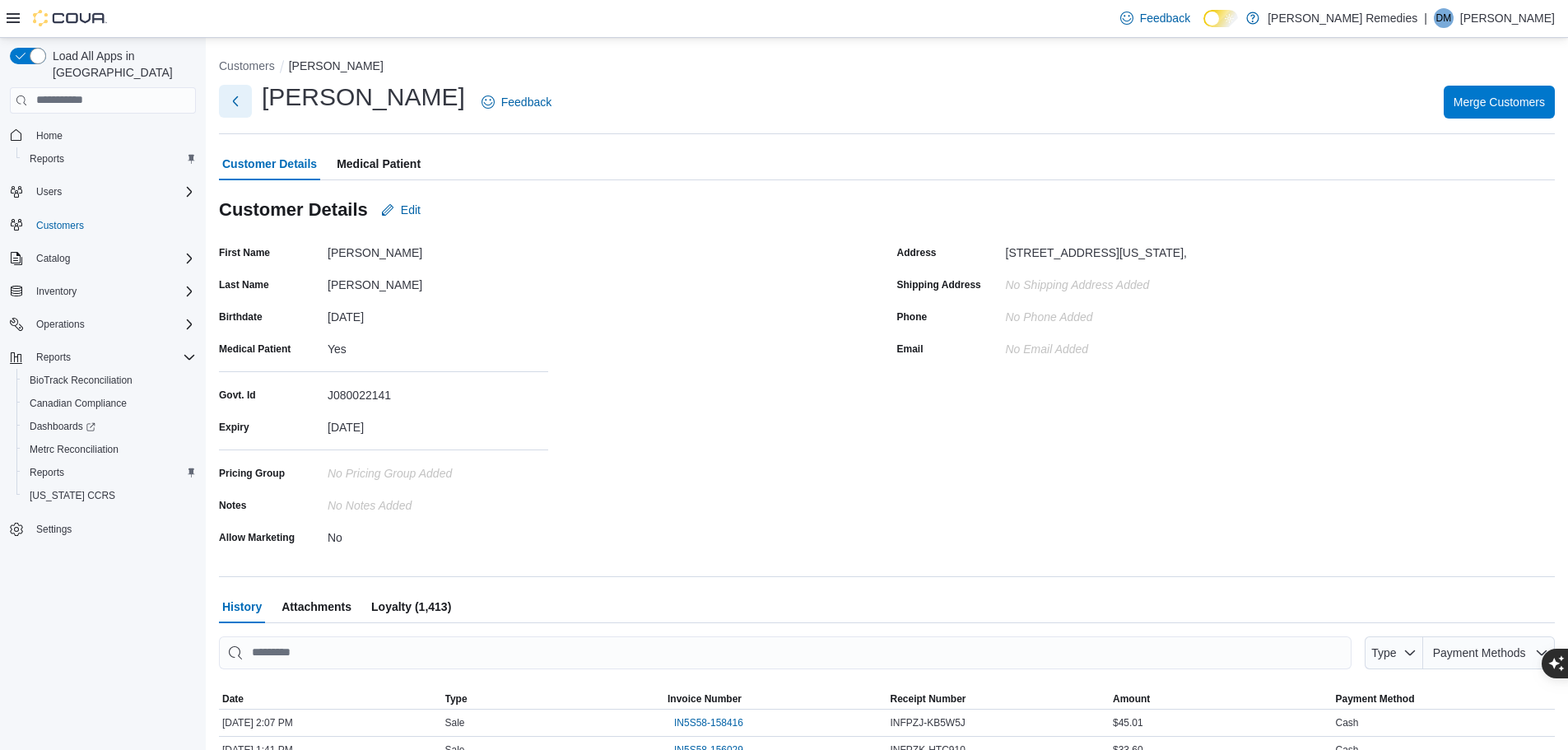
click at [238, 102] on button "Next" at bounding box center [235, 102] width 33 height 33
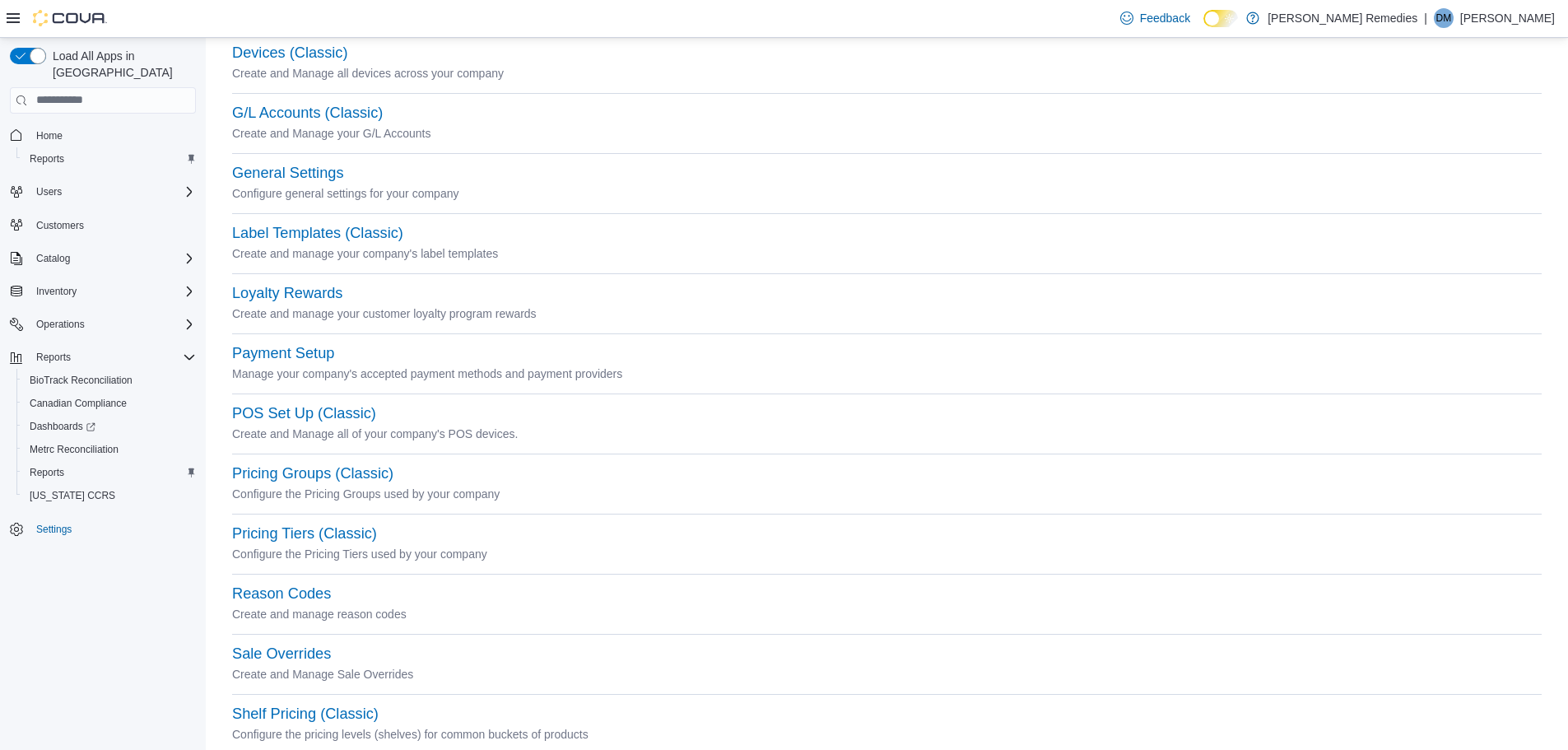
scroll to position [232, 0]
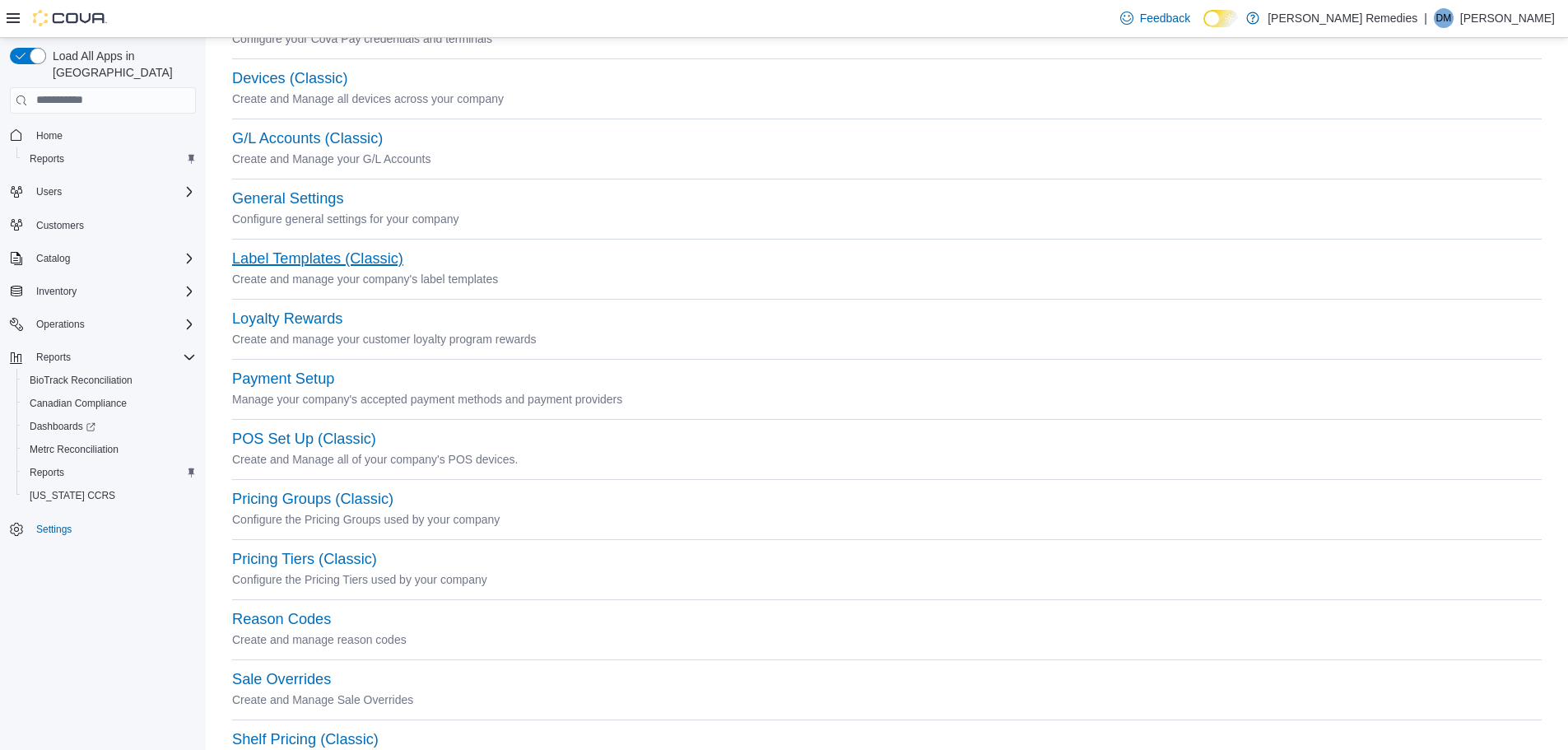
click at [368, 260] on button "Label Templates (Classic)" at bounding box center [317, 259] width 171 height 18
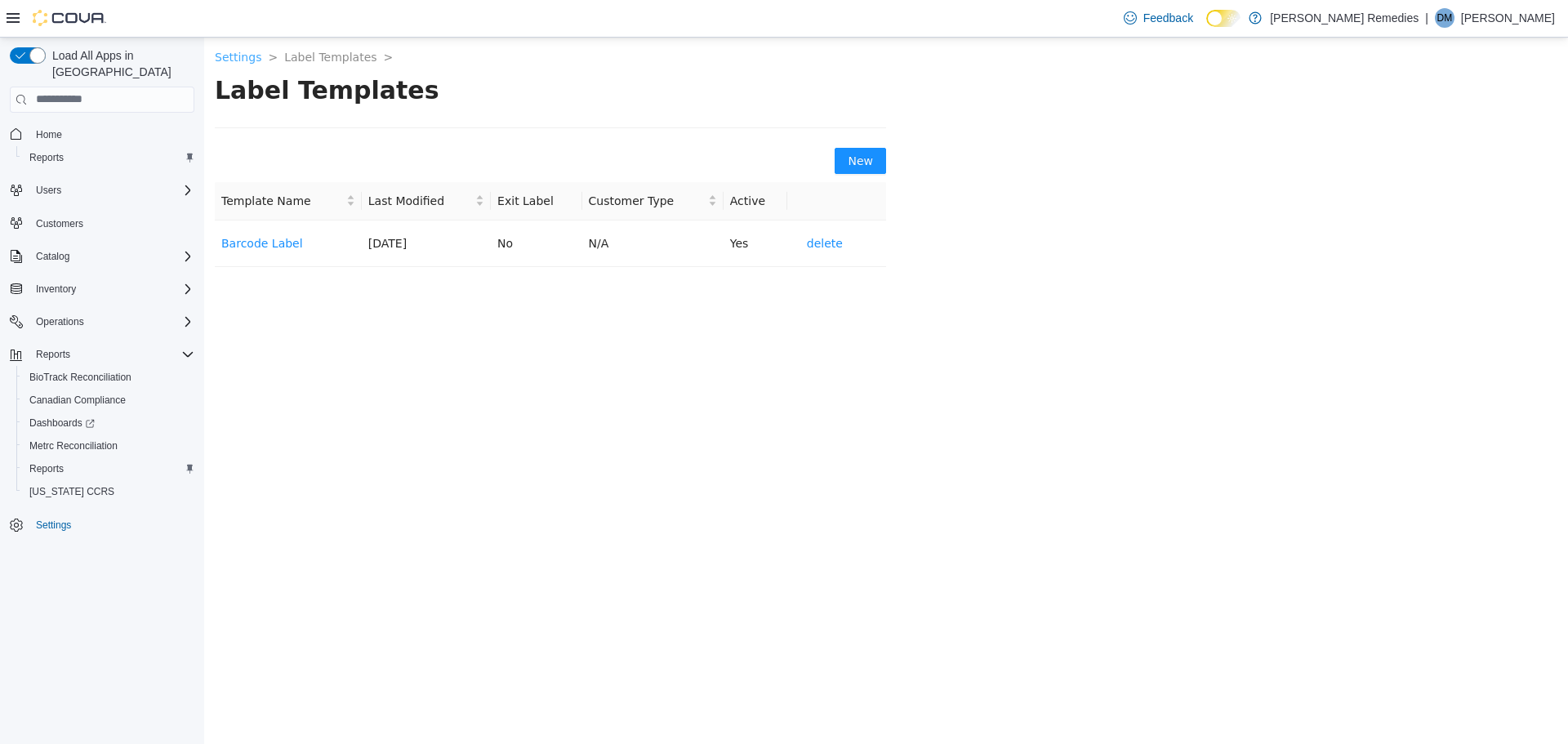
click at [232, 55] on link "Settings" at bounding box center [237, 56] width 47 height 13
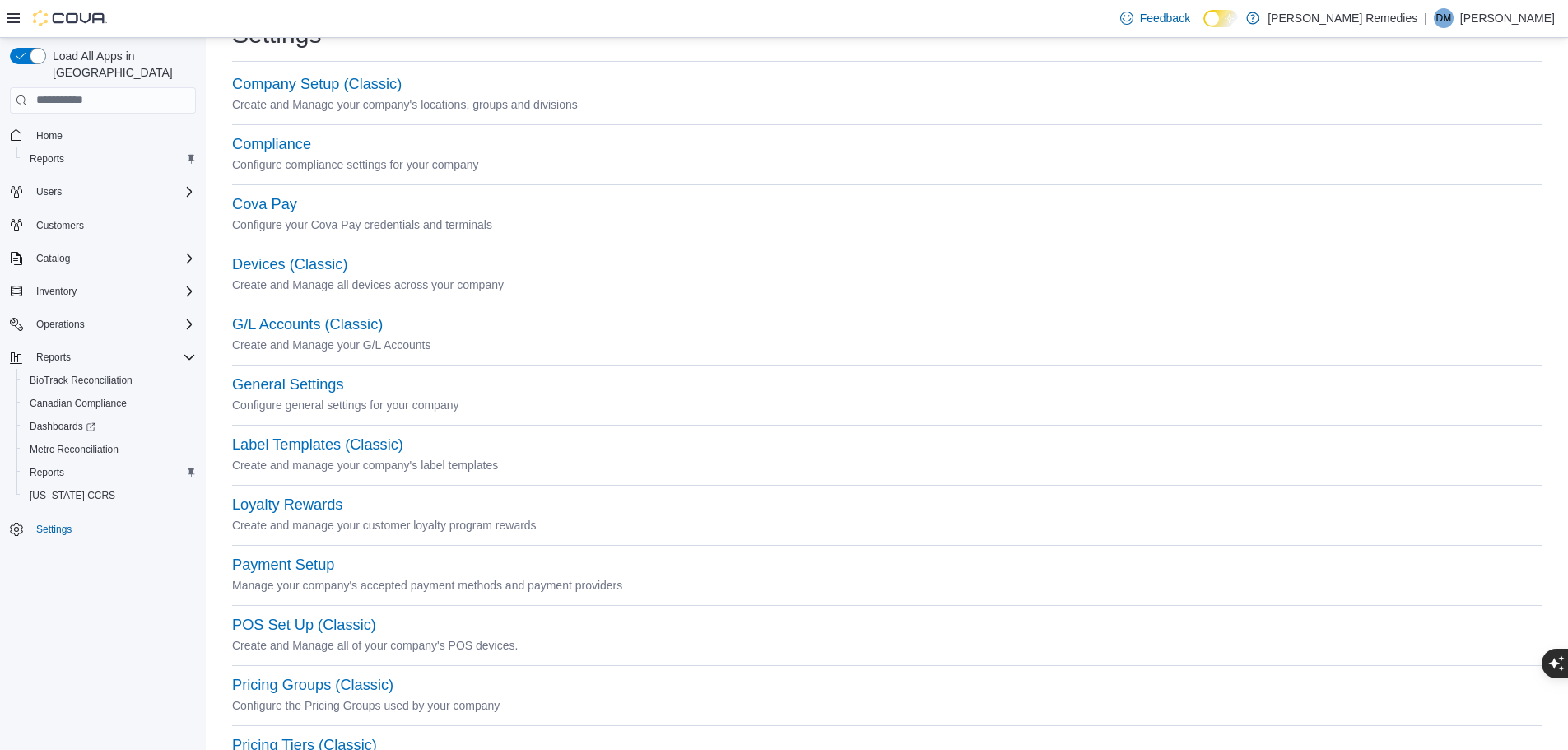
scroll to position [82, 0]
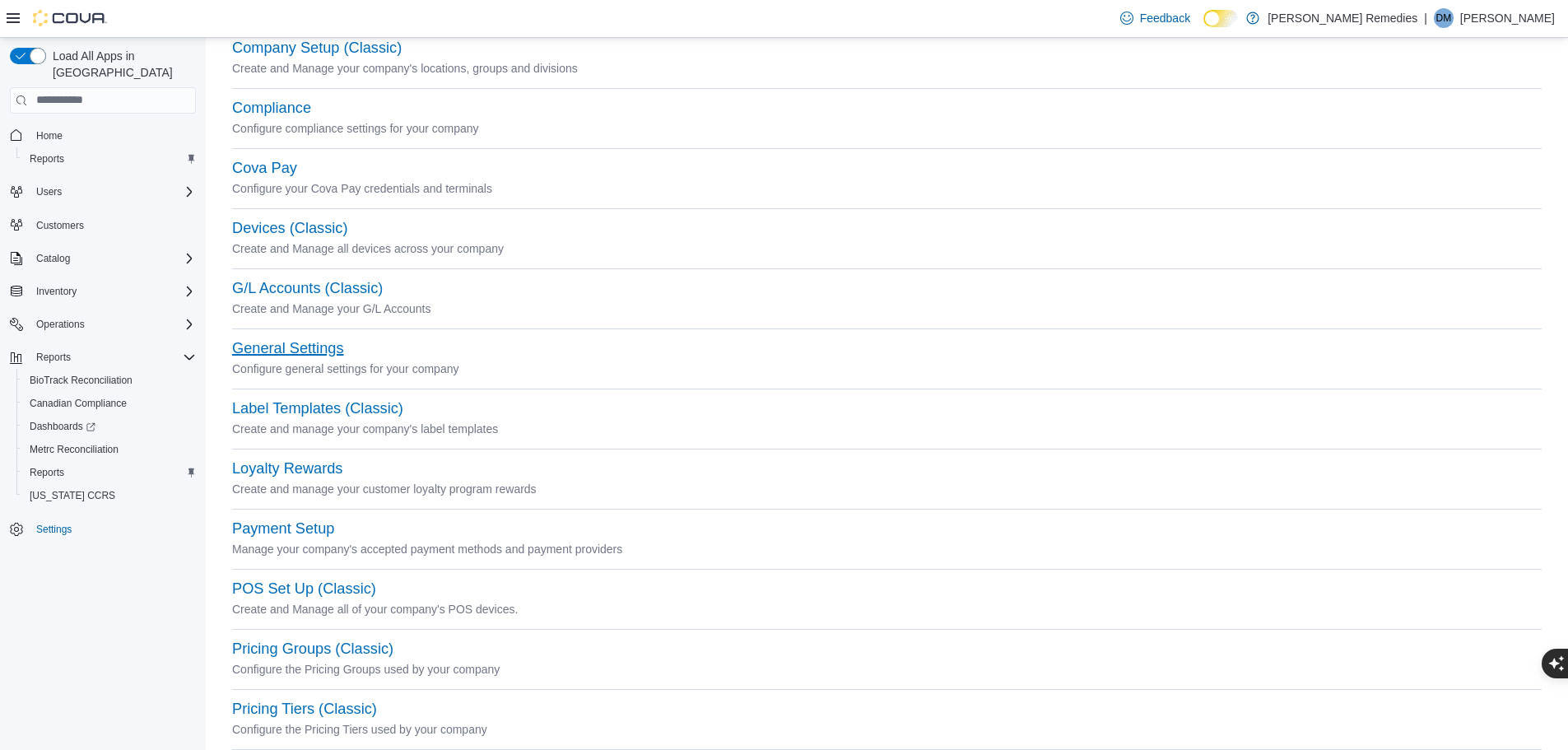
click at [312, 343] on button "General Settings" at bounding box center [287, 348] width 111 height 18
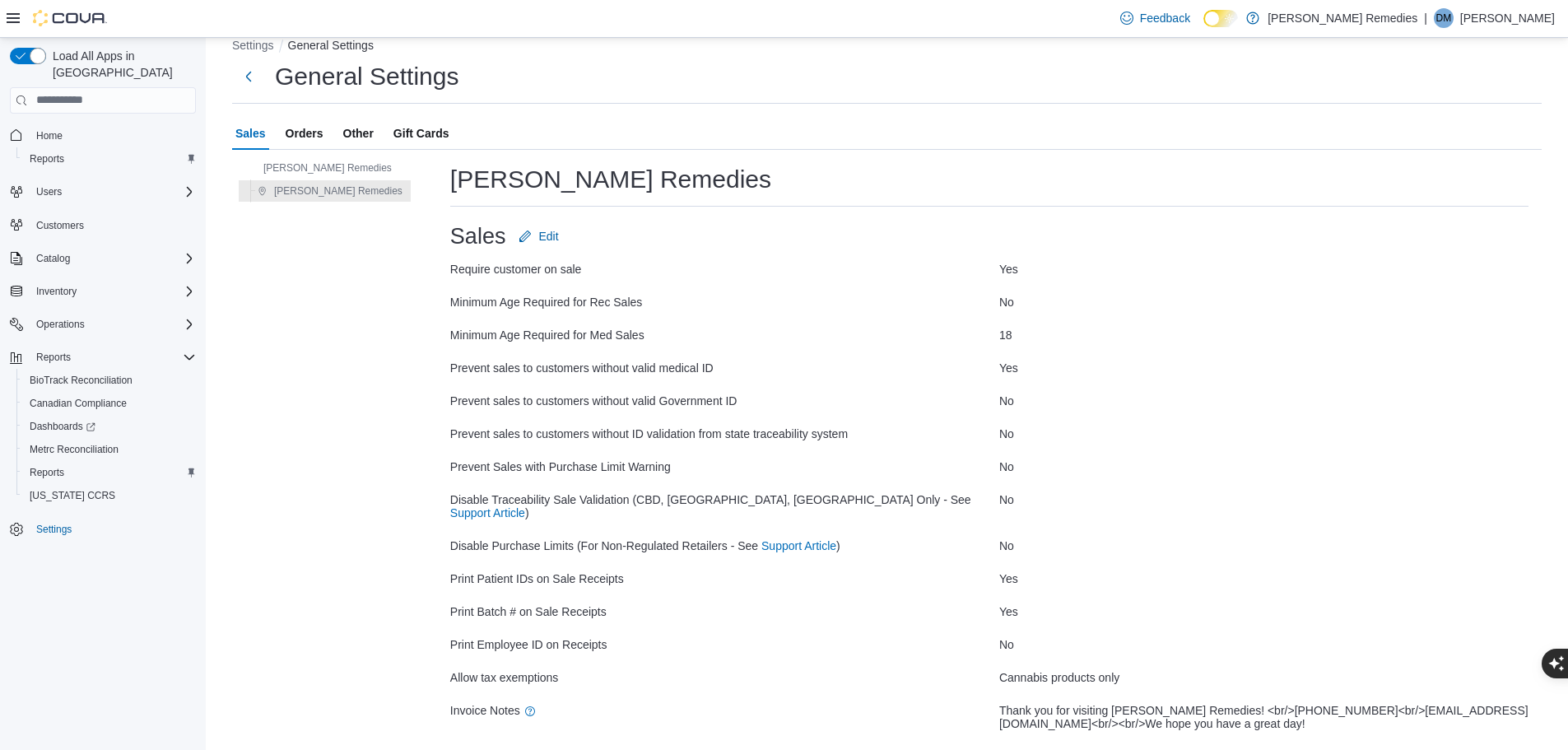
scroll to position [50, 0]
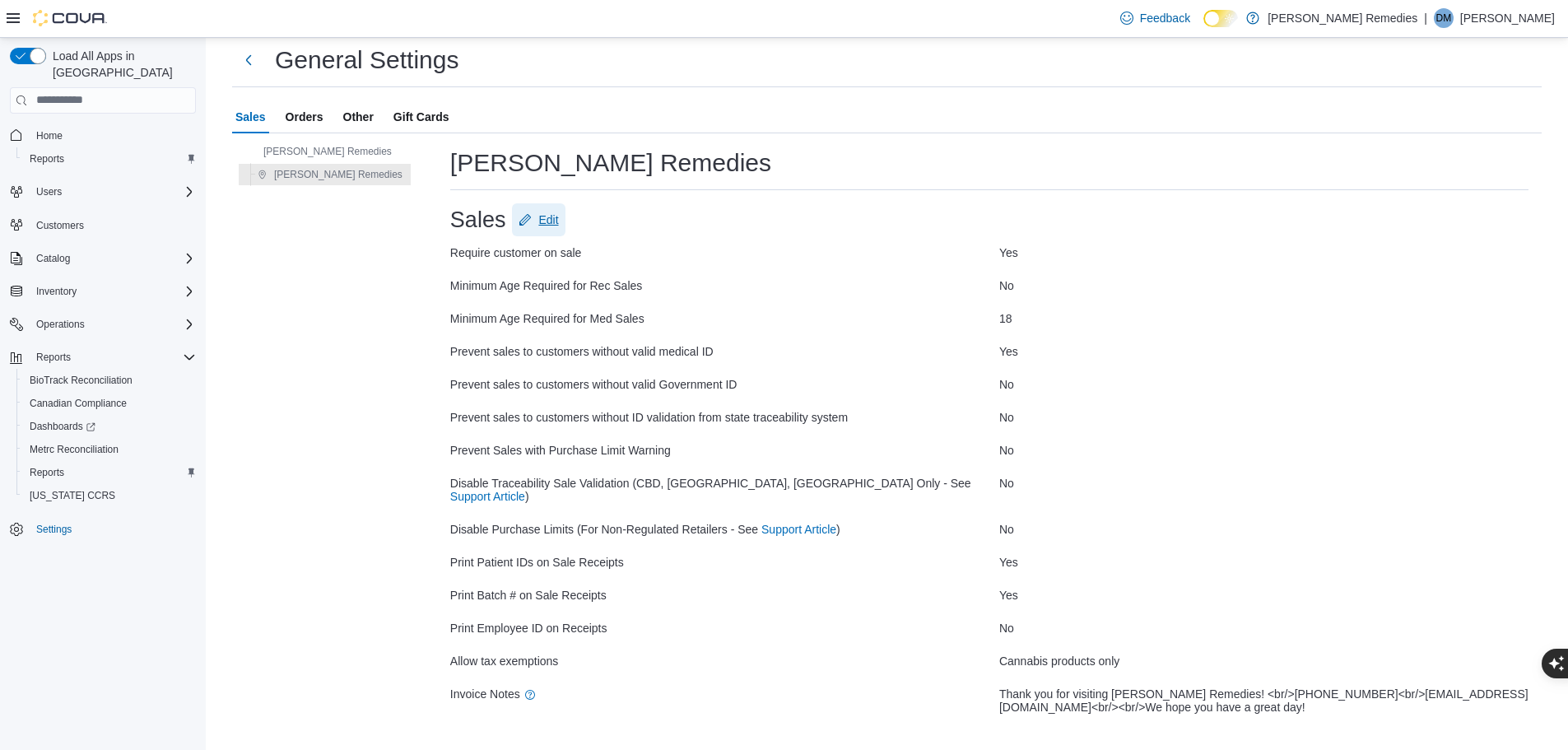
click at [541, 218] on span "Edit" at bounding box center [548, 220] width 19 height 17
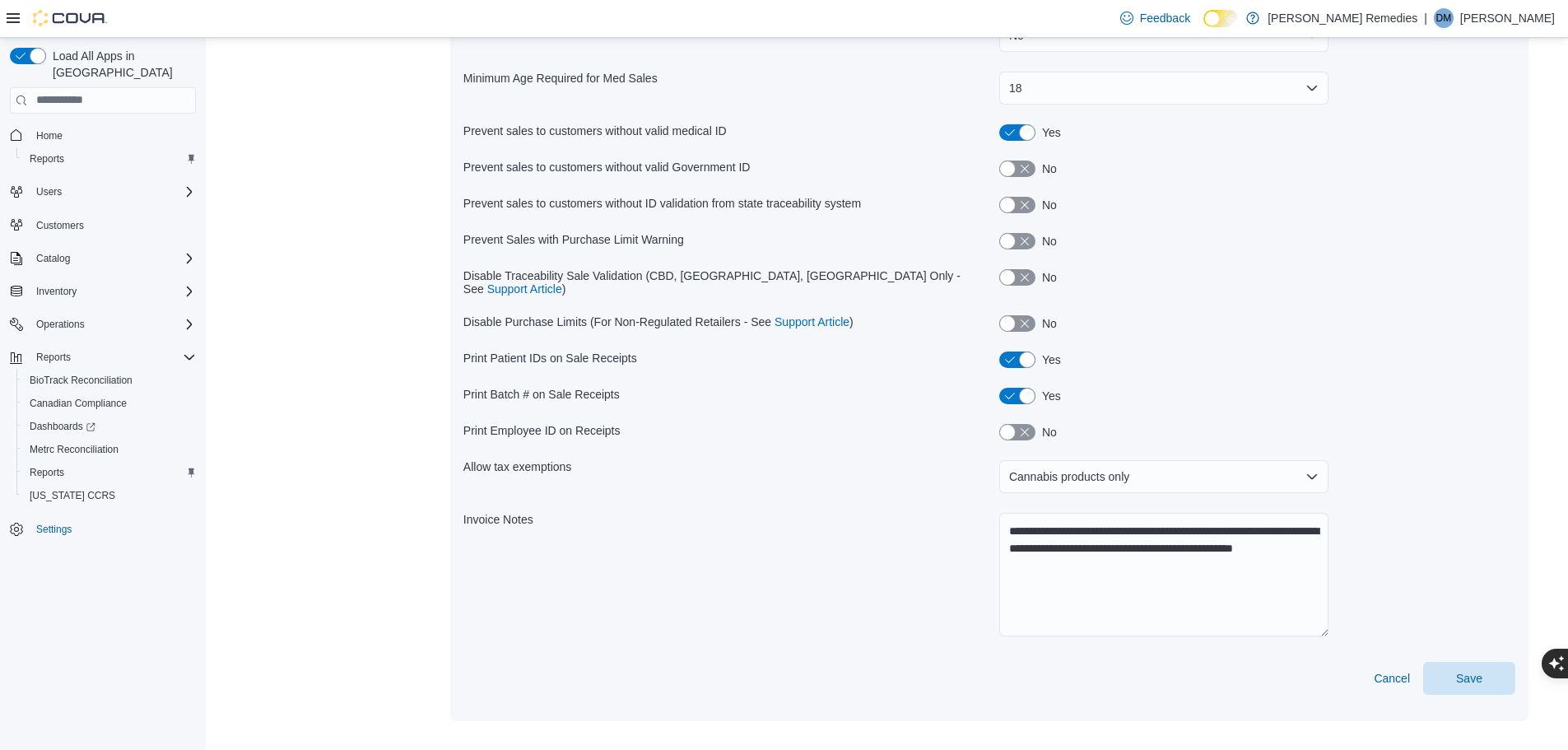
scroll to position [321, 0]
click at [1132, 518] on textarea "**********" at bounding box center [1164, 574] width 330 height 124
click at [1291, 514] on textarea "**********" at bounding box center [1164, 574] width 330 height 124
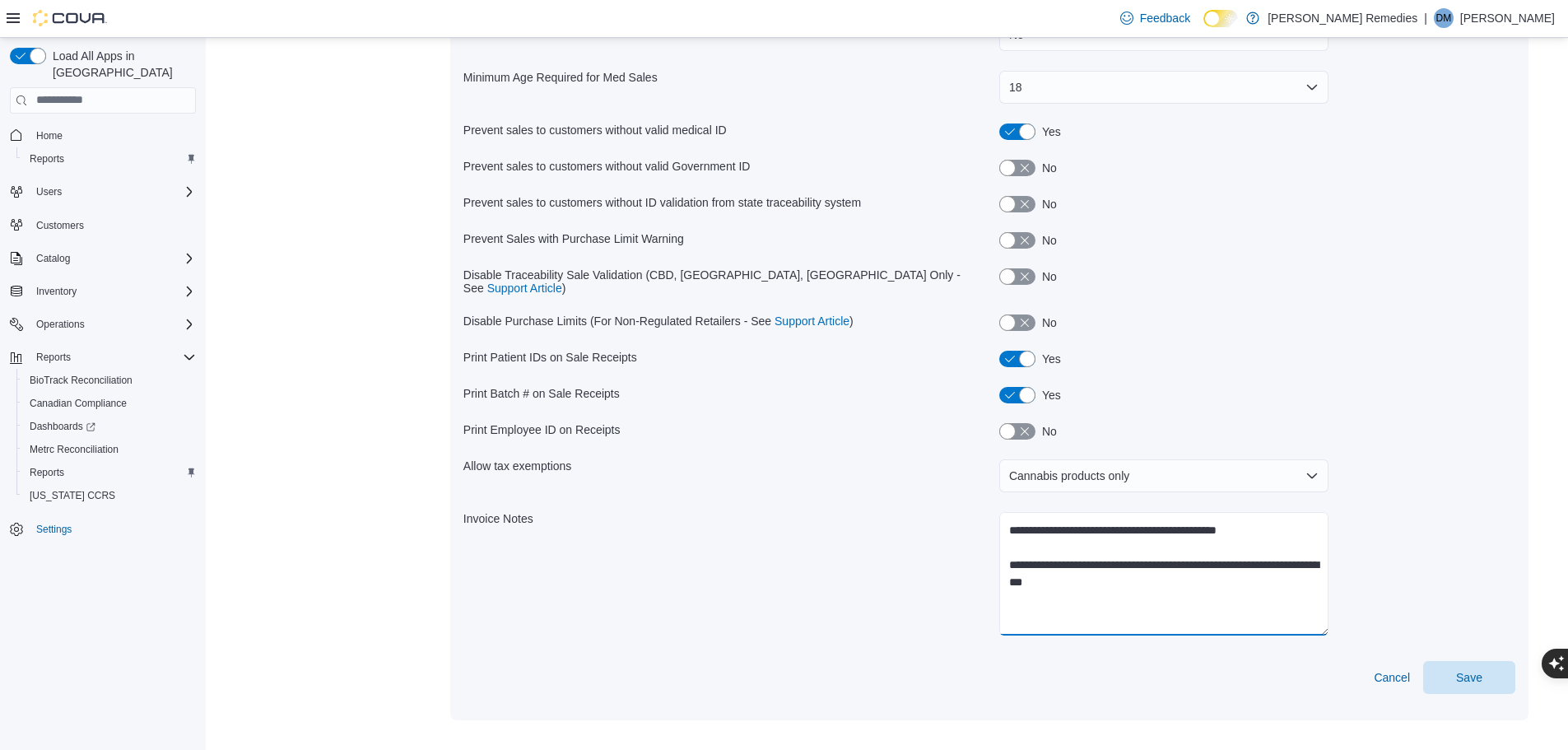
click at [1057, 538] on textarea "**********" at bounding box center [1164, 574] width 330 height 124
click at [1264, 541] on textarea "**********" at bounding box center [1164, 574] width 330 height 124
click at [1322, 468] on button "Cannabis products only" at bounding box center [1164, 476] width 330 height 33
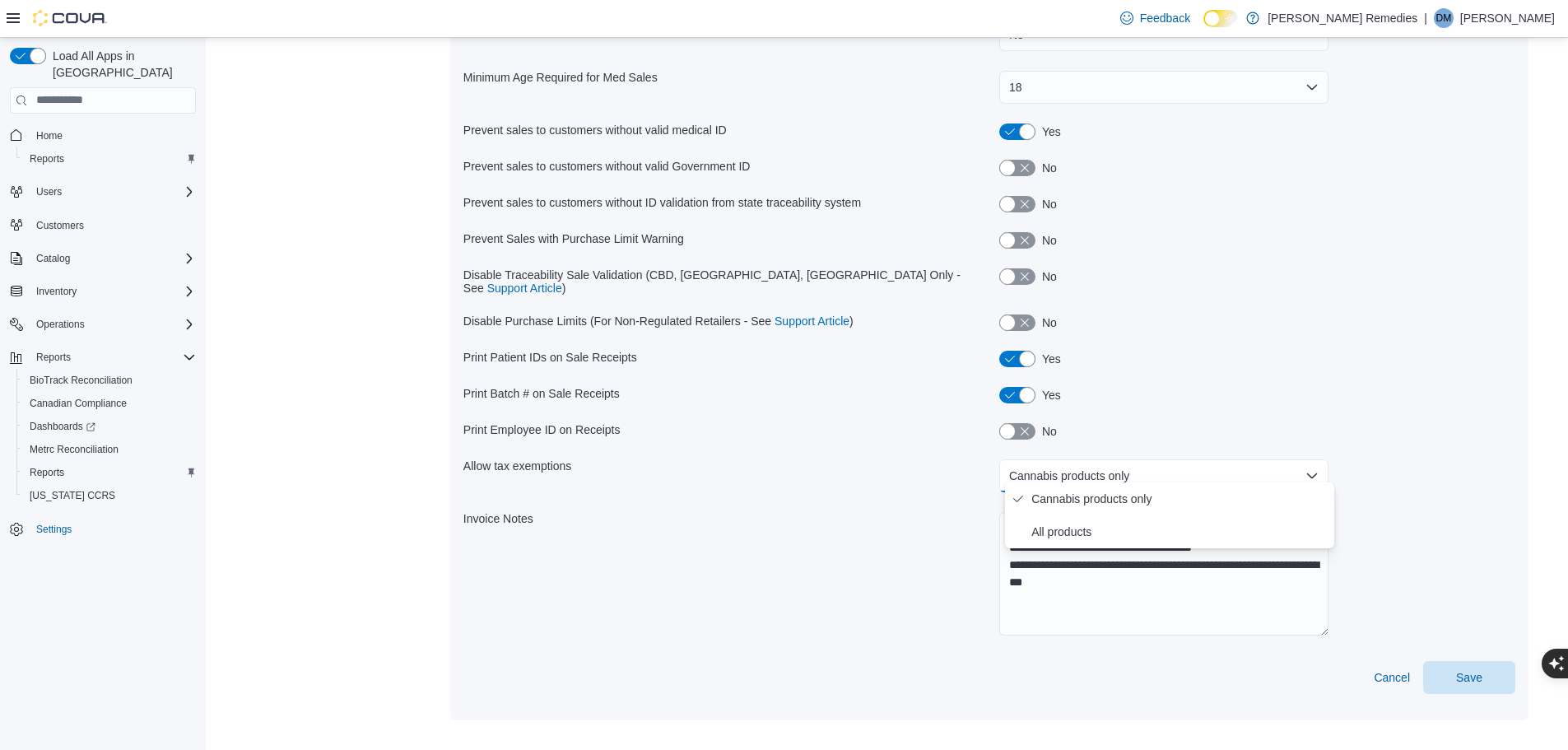
click at [1322, 468] on button "Cannabis products only" at bounding box center [1164, 476] width 330 height 33
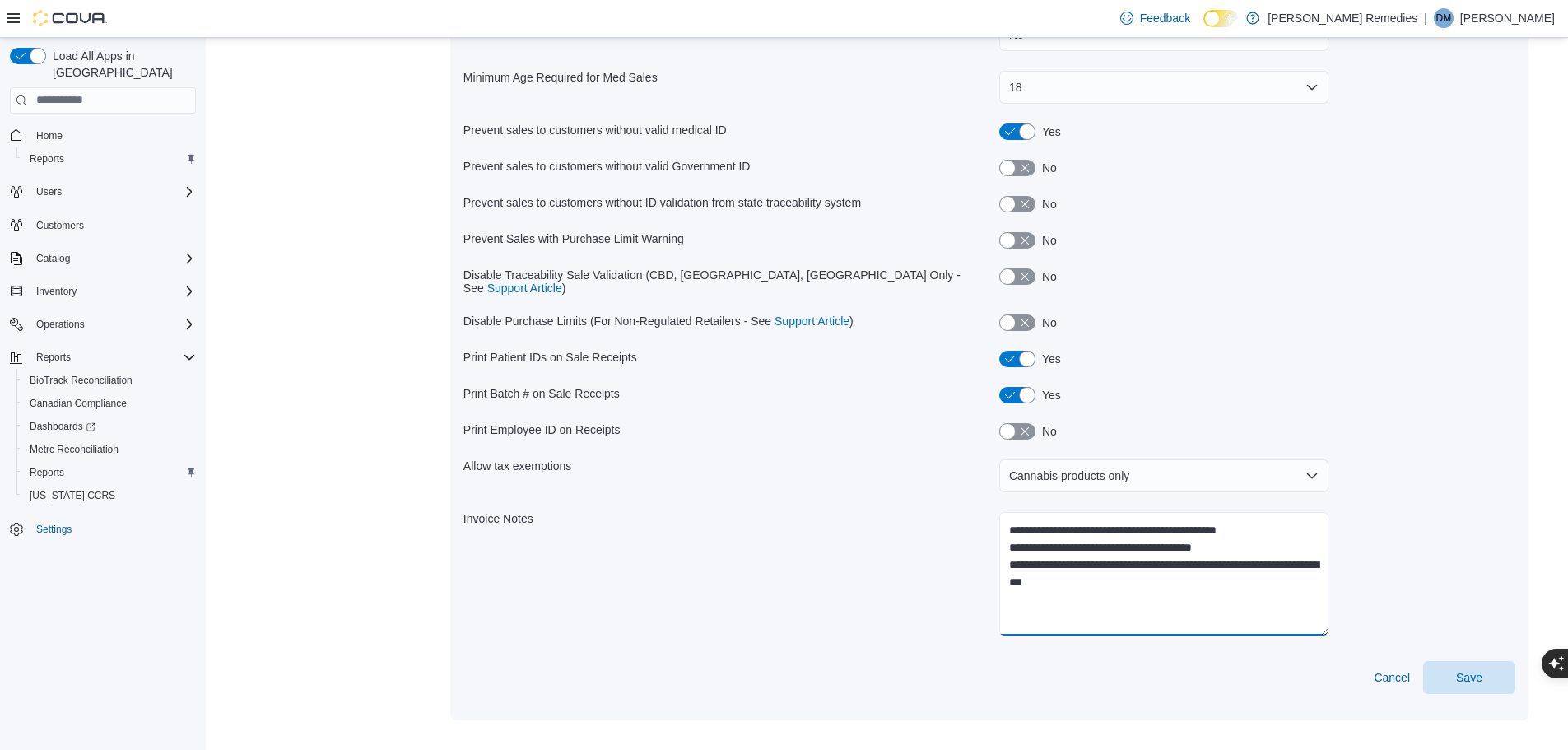
click at [1265, 538] on textarea "**********" at bounding box center [1164, 574] width 330 height 124
drag, startPoint x: 1047, startPoint y: 550, endPoint x: 1080, endPoint y: 557, distance: 33.7
click at [1080, 557] on textarea "**********" at bounding box center [1164, 574] width 330 height 124
click at [1113, 562] on textarea "**********" at bounding box center [1164, 574] width 330 height 124
drag, startPoint x: 1258, startPoint y: 537, endPoint x: 1014, endPoint y: 539, distance: 244.0
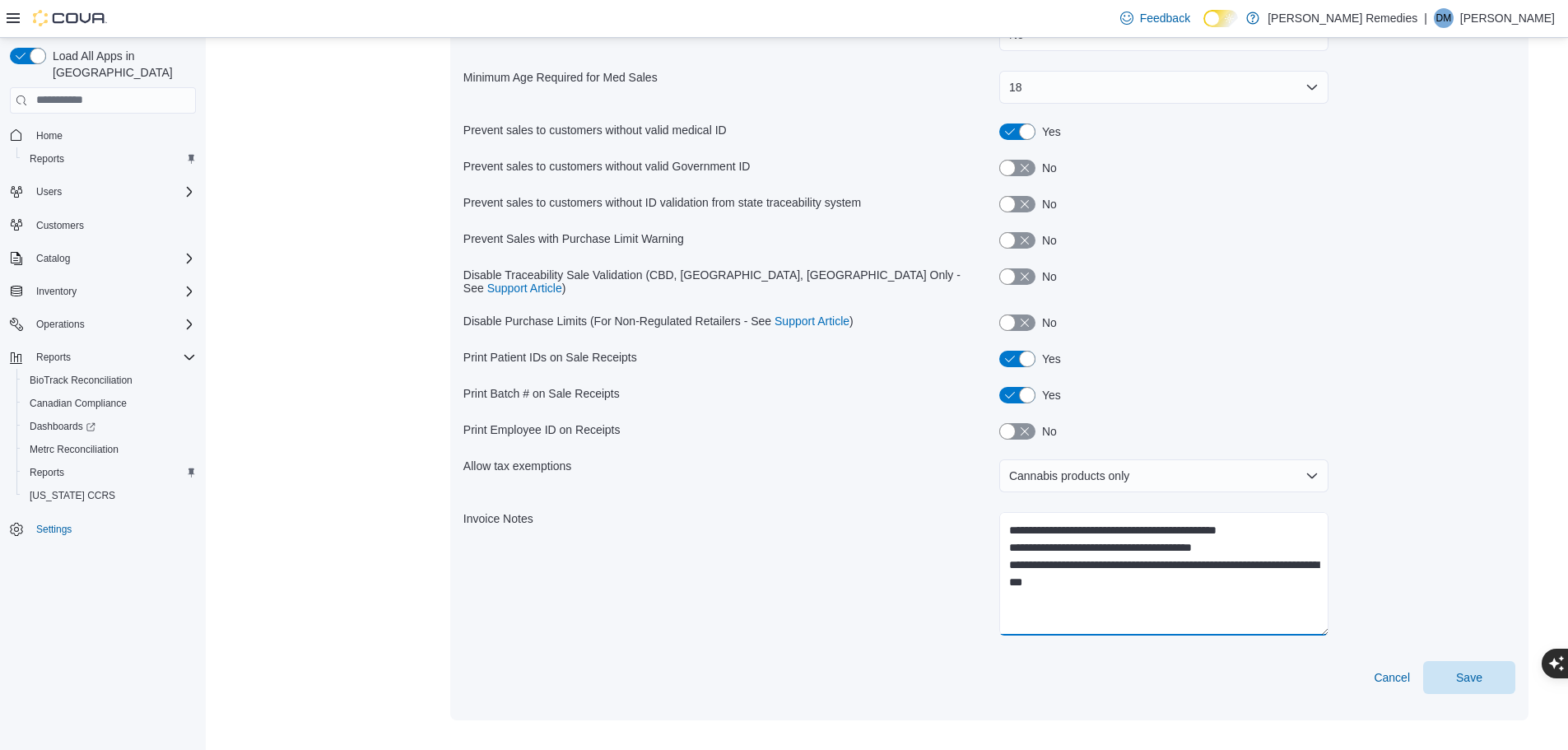
click at [1014, 539] on textarea "**********" at bounding box center [1164, 574] width 330 height 124
type textarea "**********"
click at [1401, 670] on span "Cancel" at bounding box center [1392, 678] width 36 height 17
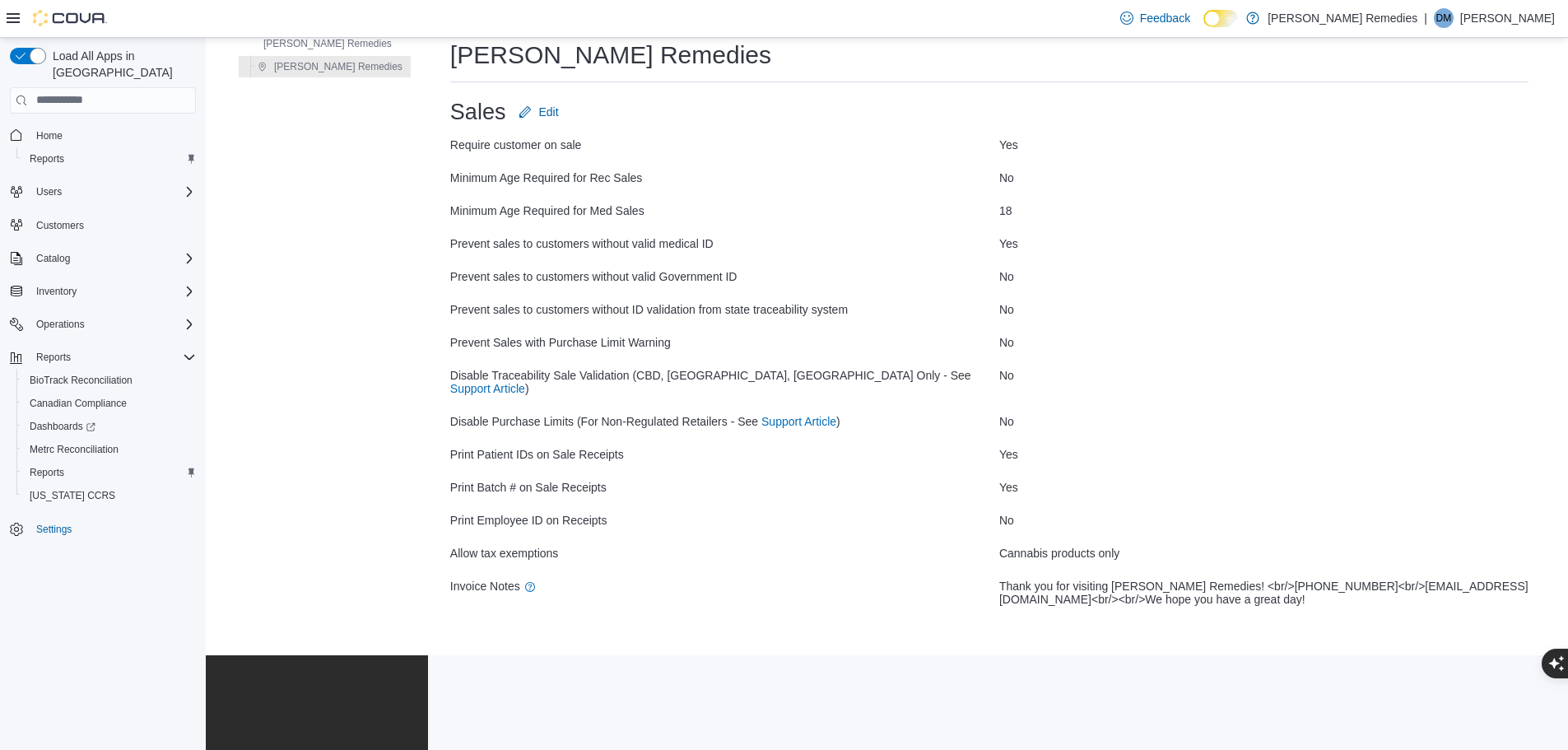
scroll to position [129, 0]
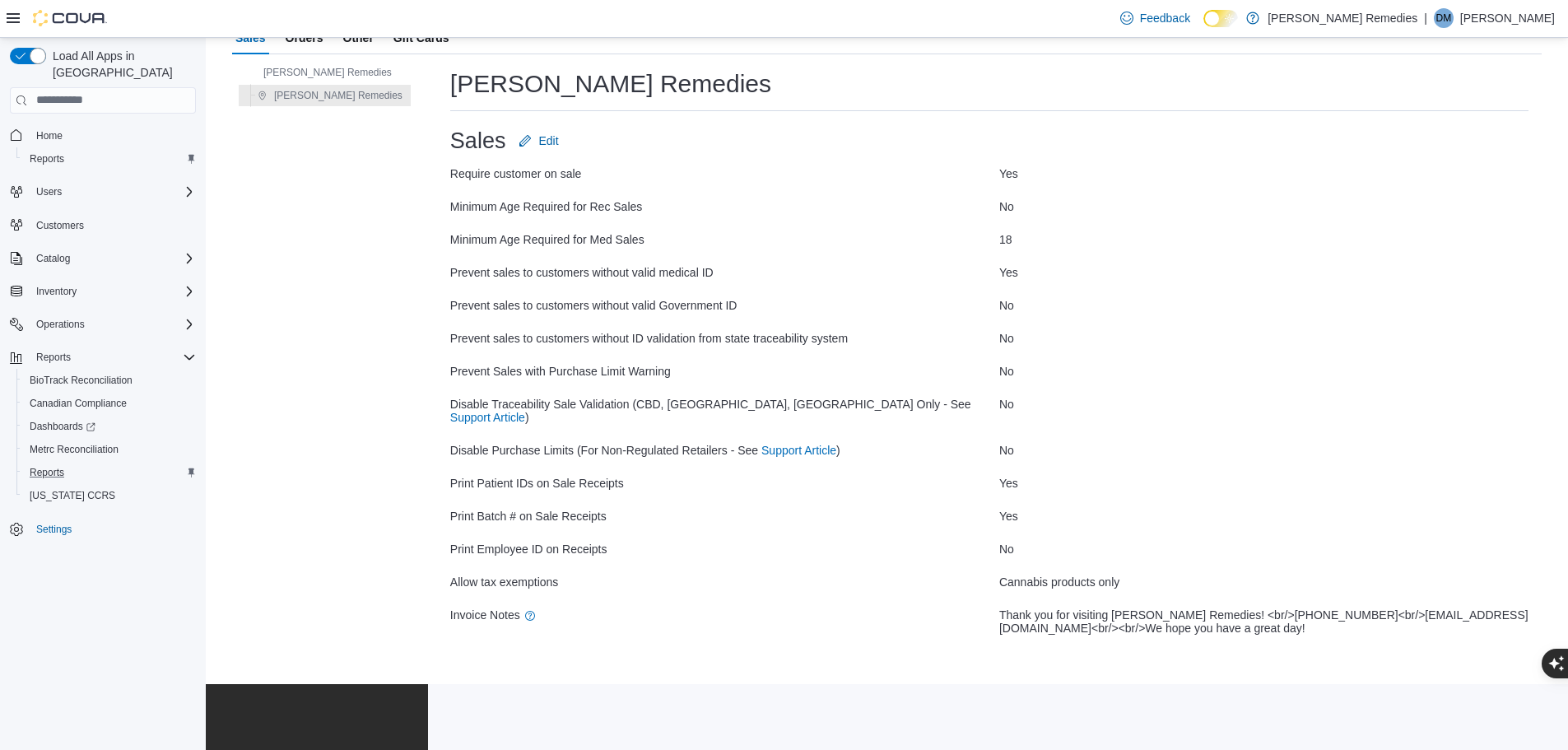
click at [75, 463] on div "Reports" at bounding box center [109, 472] width 173 height 19
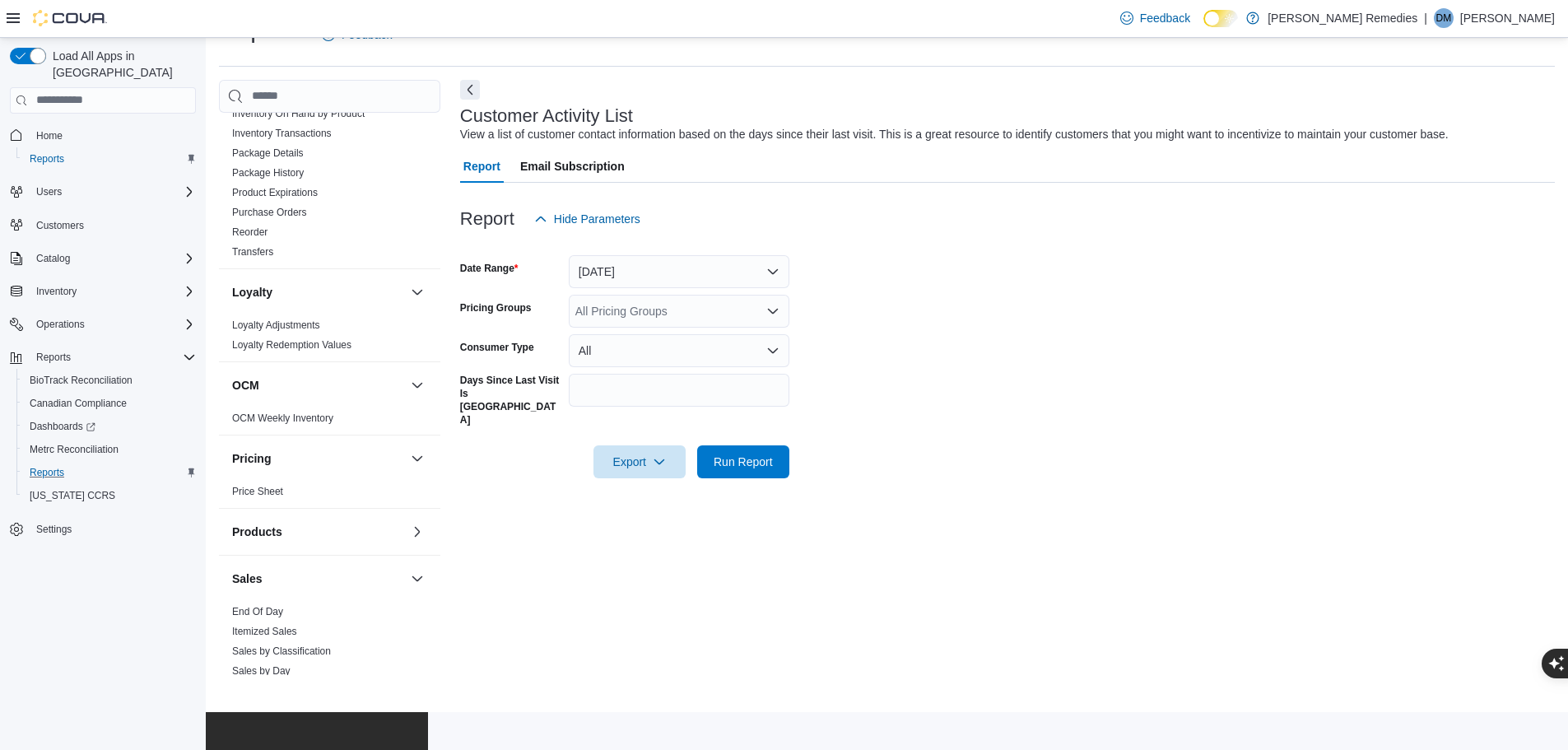
scroll to position [823, 0]
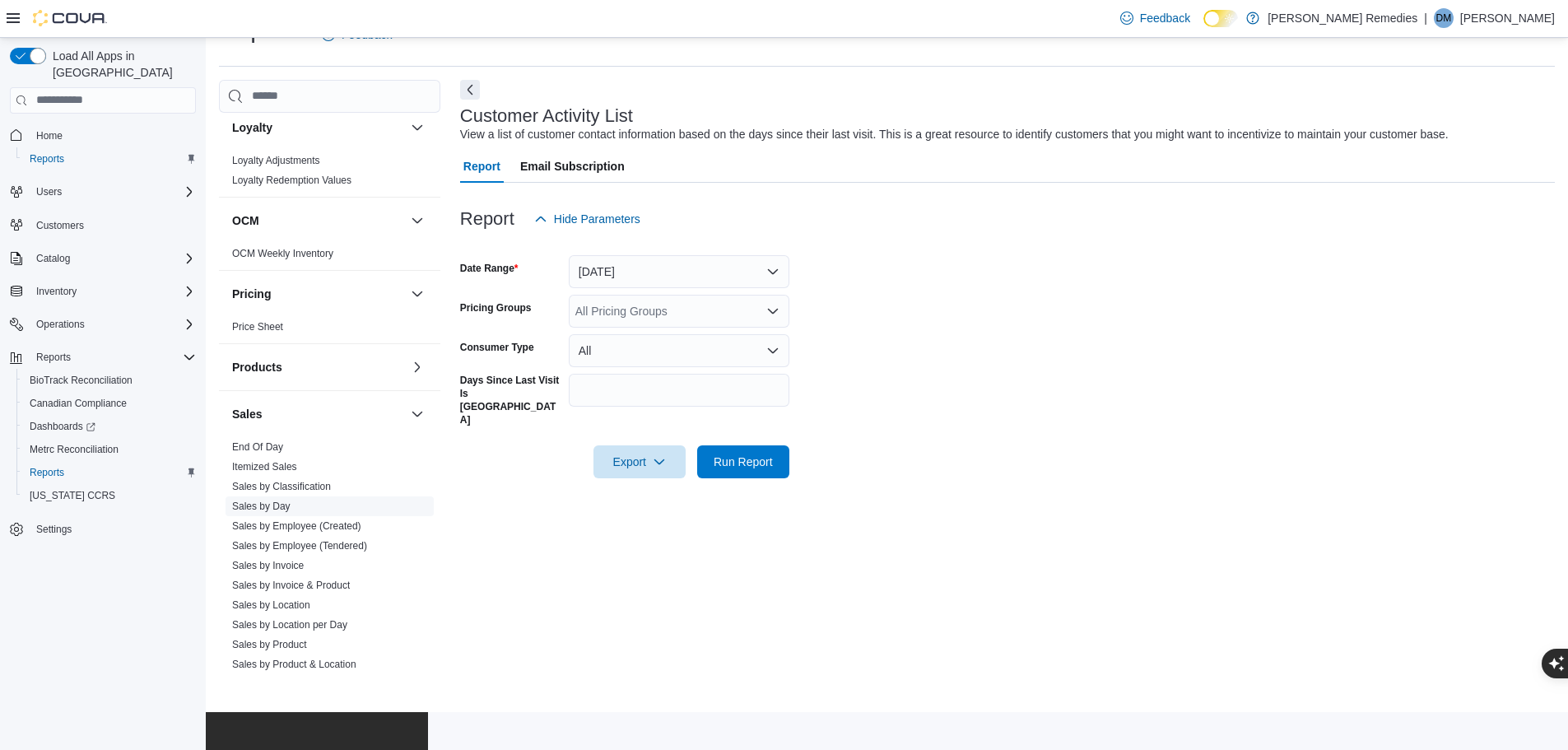
click at [286, 502] on link "Sales by Day" at bounding box center [260, 506] width 58 height 11
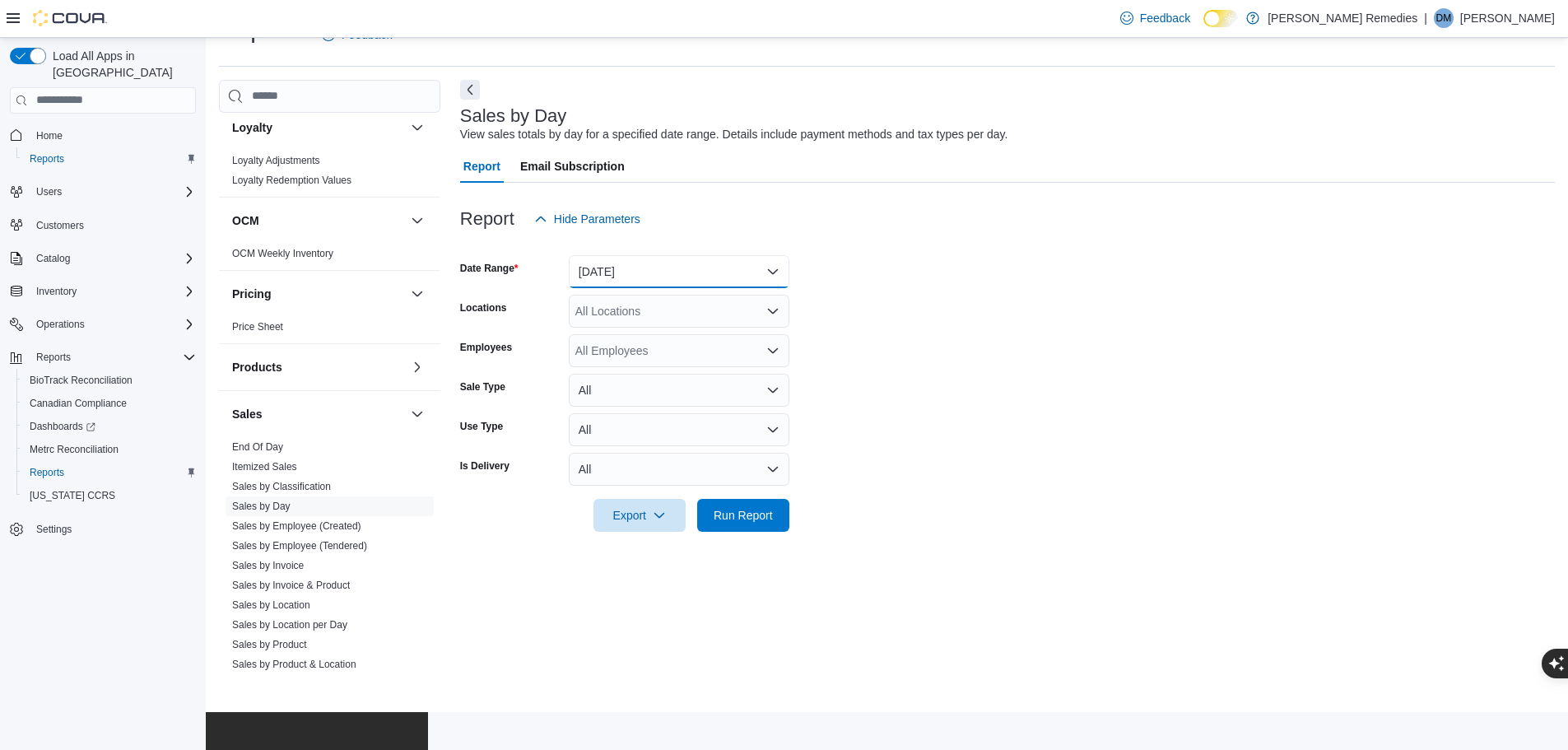
click at [769, 264] on button "[DATE]" at bounding box center [679, 272] width 221 height 33
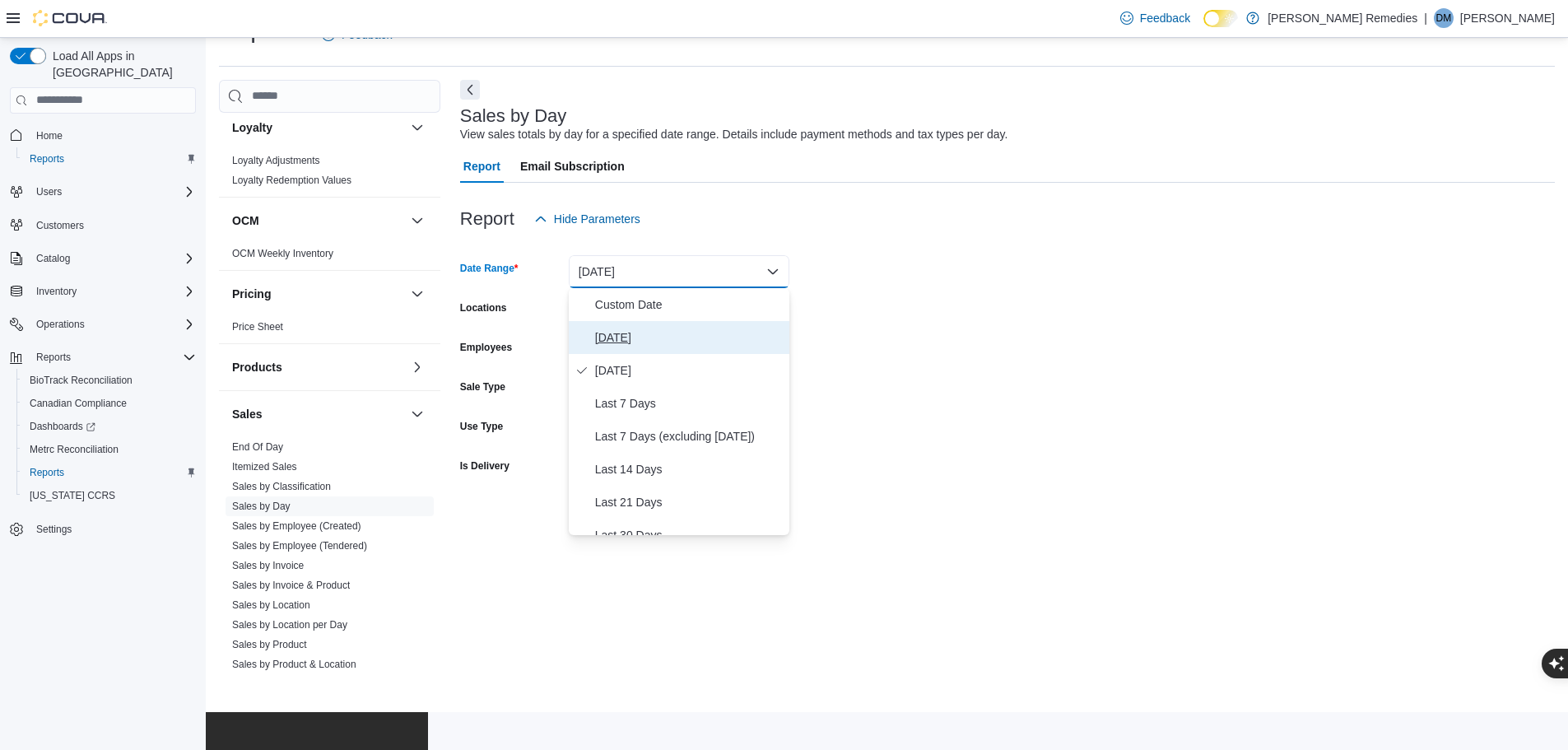
click at [680, 339] on span "[DATE]" at bounding box center [688, 337] width 187 height 19
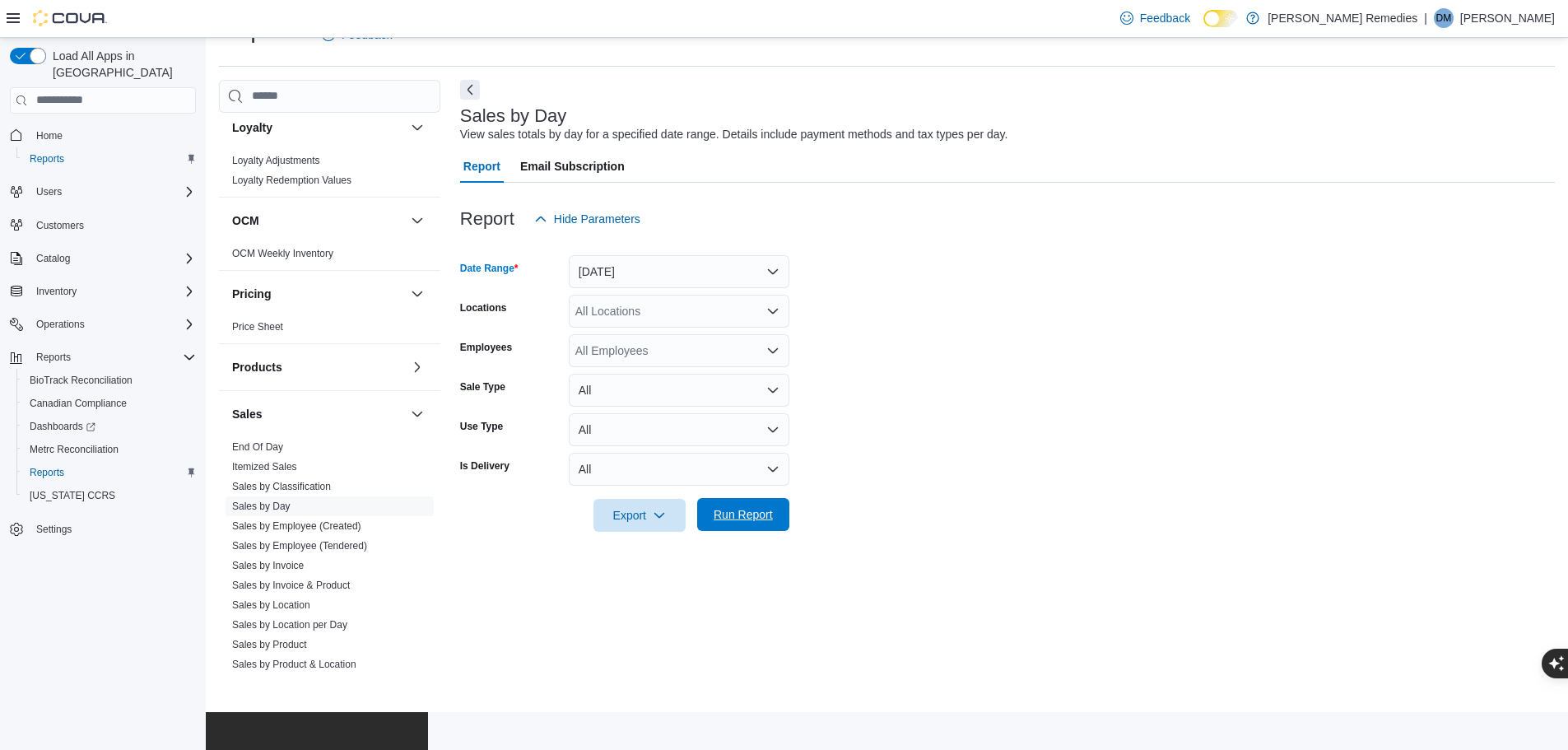
click at [711, 513] on span "Run Report" at bounding box center [743, 514] width 72 height 33
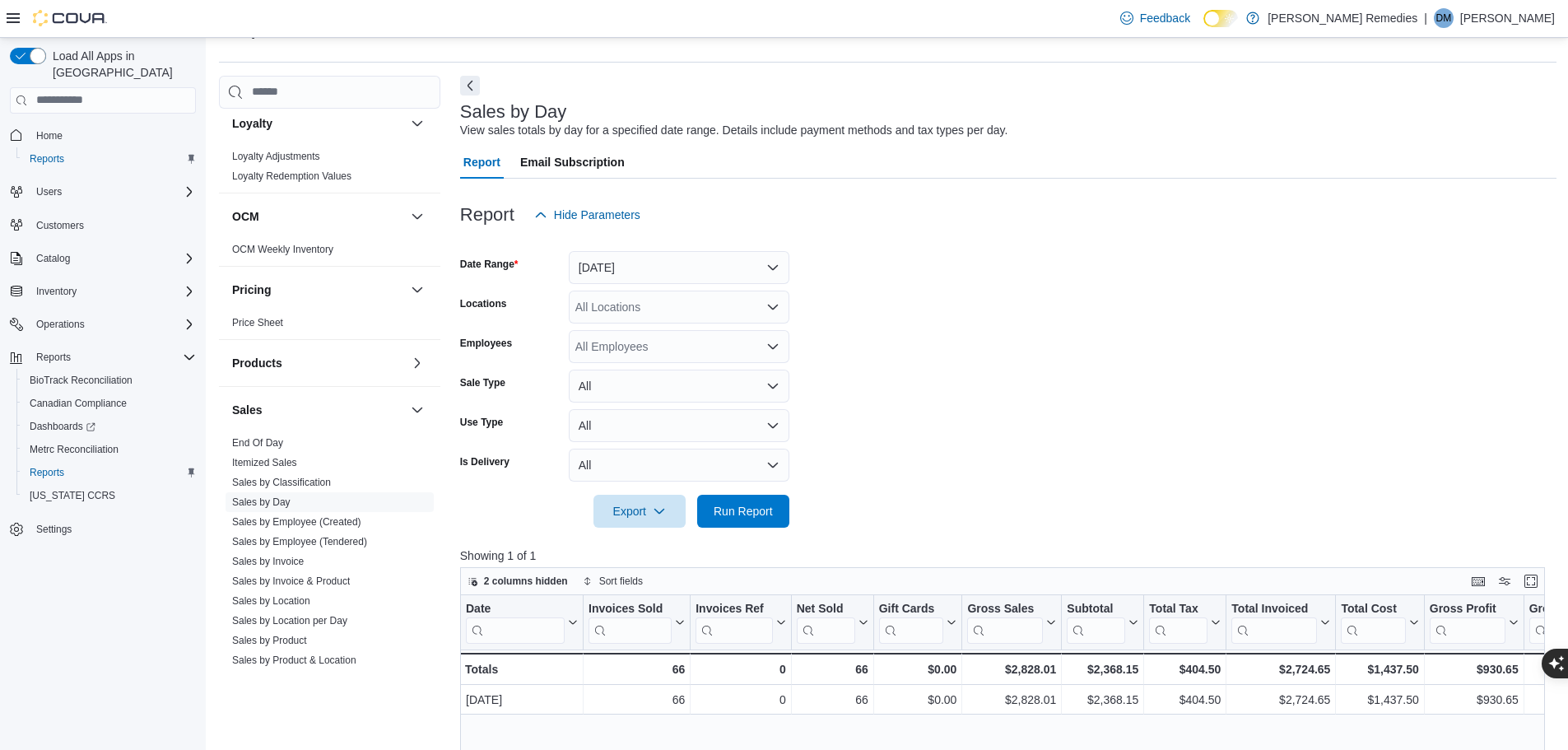
scroll to position [82, 0]
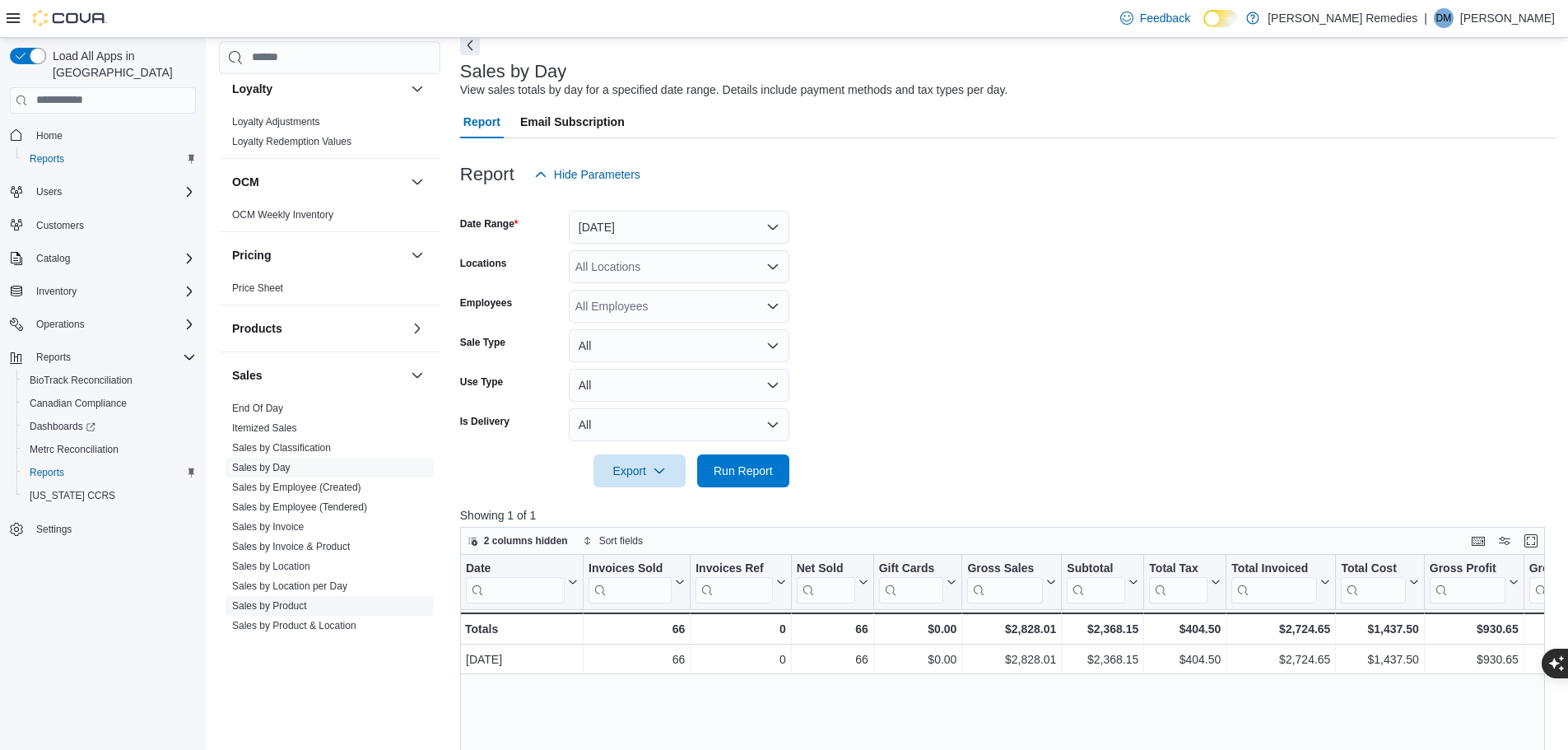
click at [304, 604] on link "Sales by Product" at bounding box center [269, 606] width 75 height 11
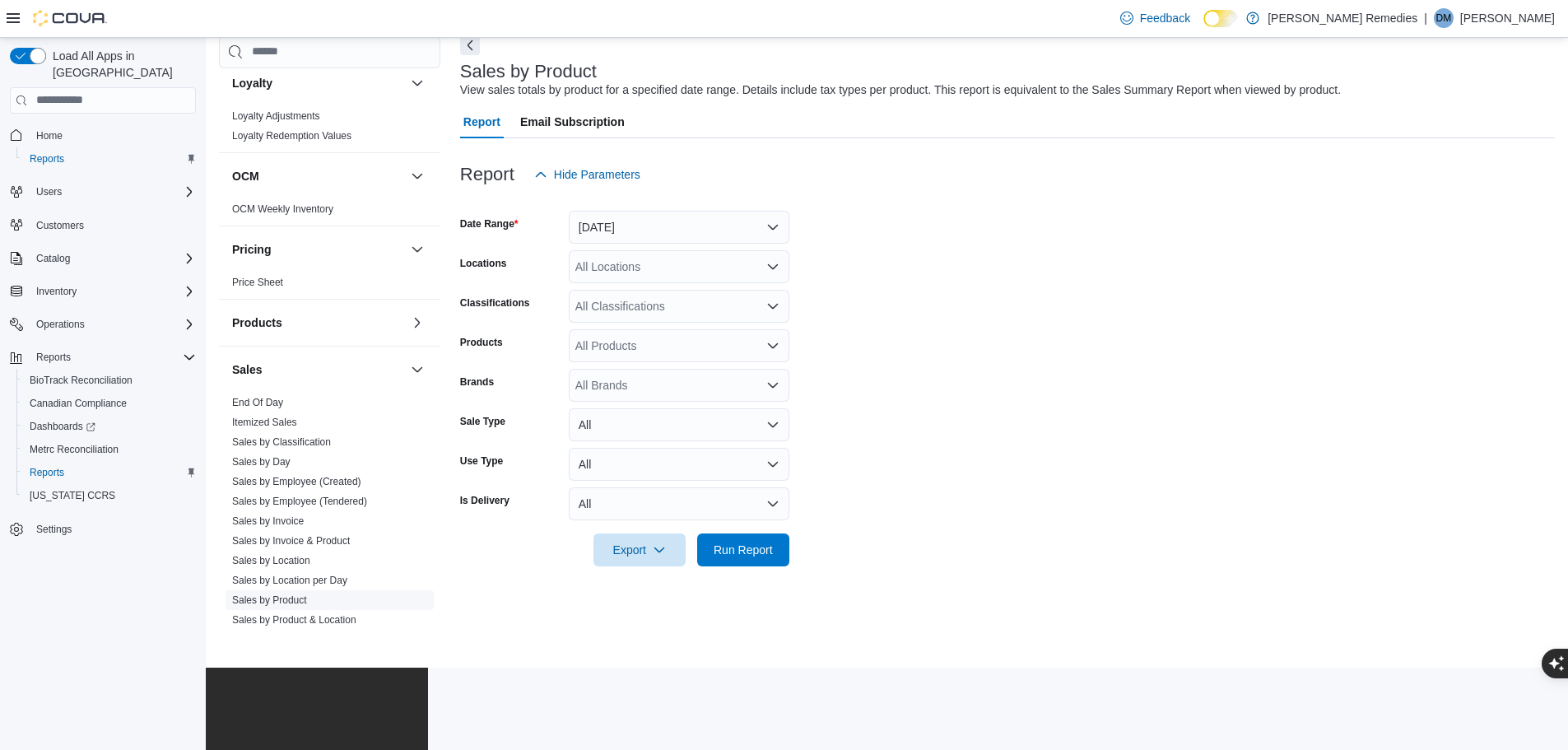
scroll to position [38, 0]
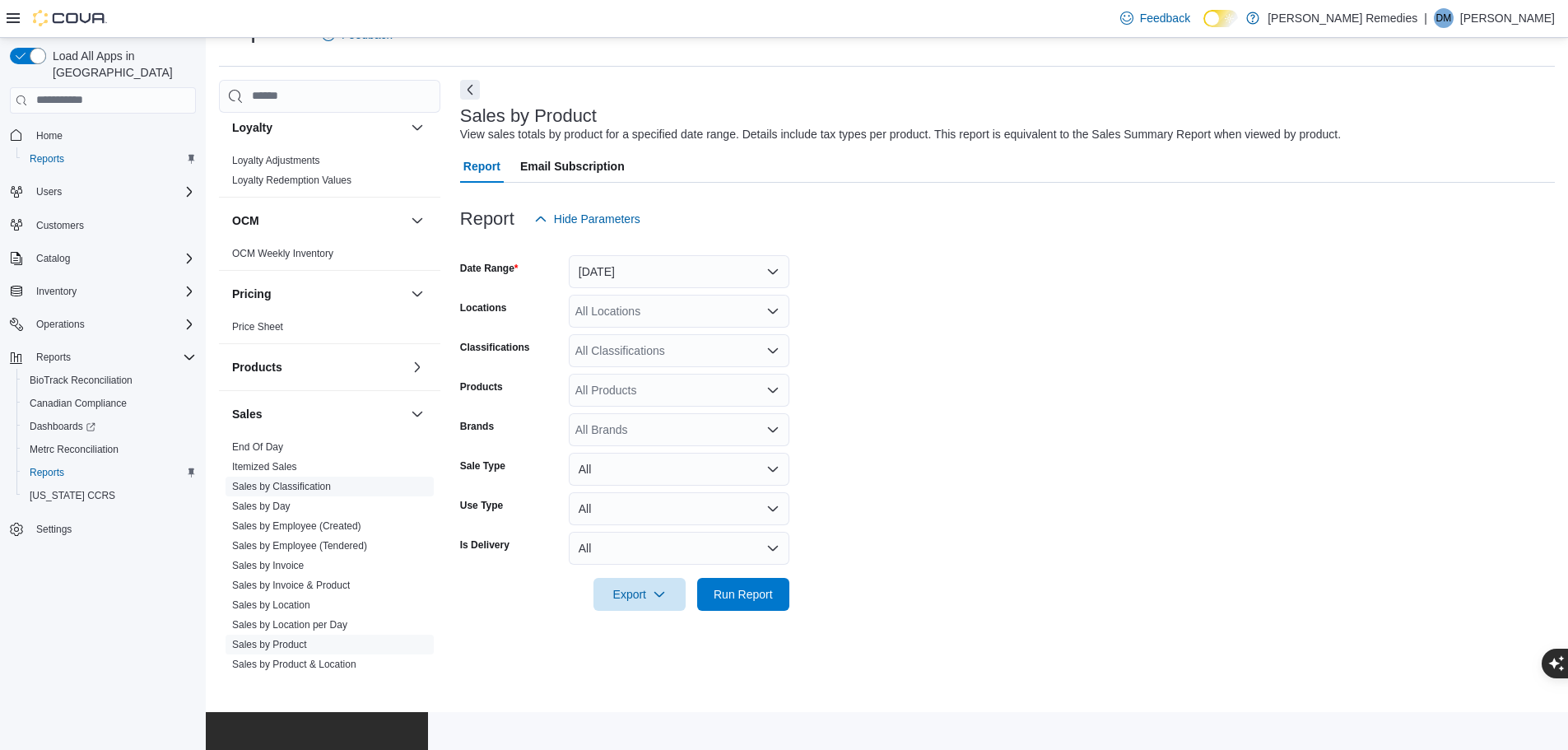
click at [322, 490] on link "Sales by Classification" at bounding box center [281, 487] width 99 height 11
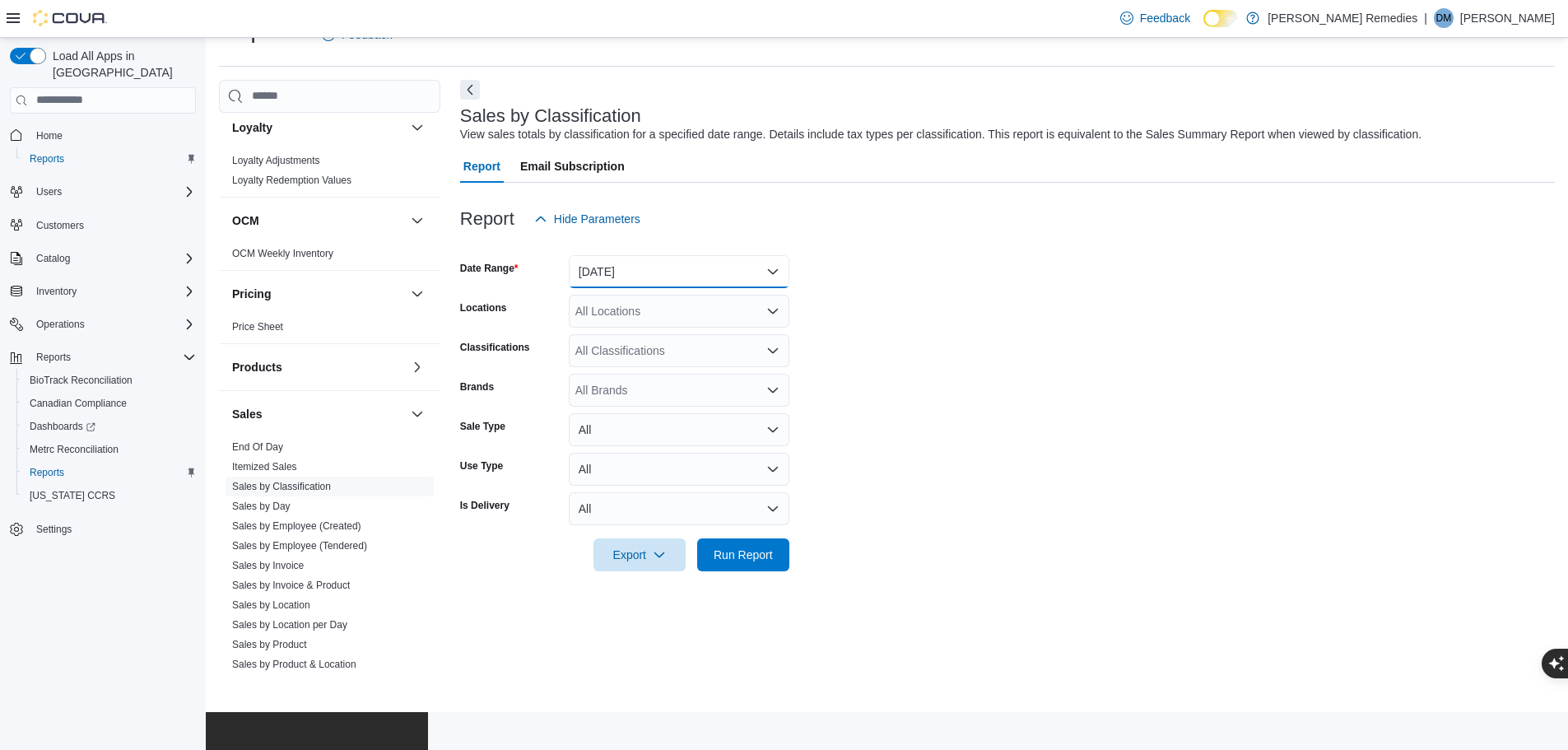
click at [773, 266] on button "[DATE]" at bounding box center [679, 272] width 221 height 33
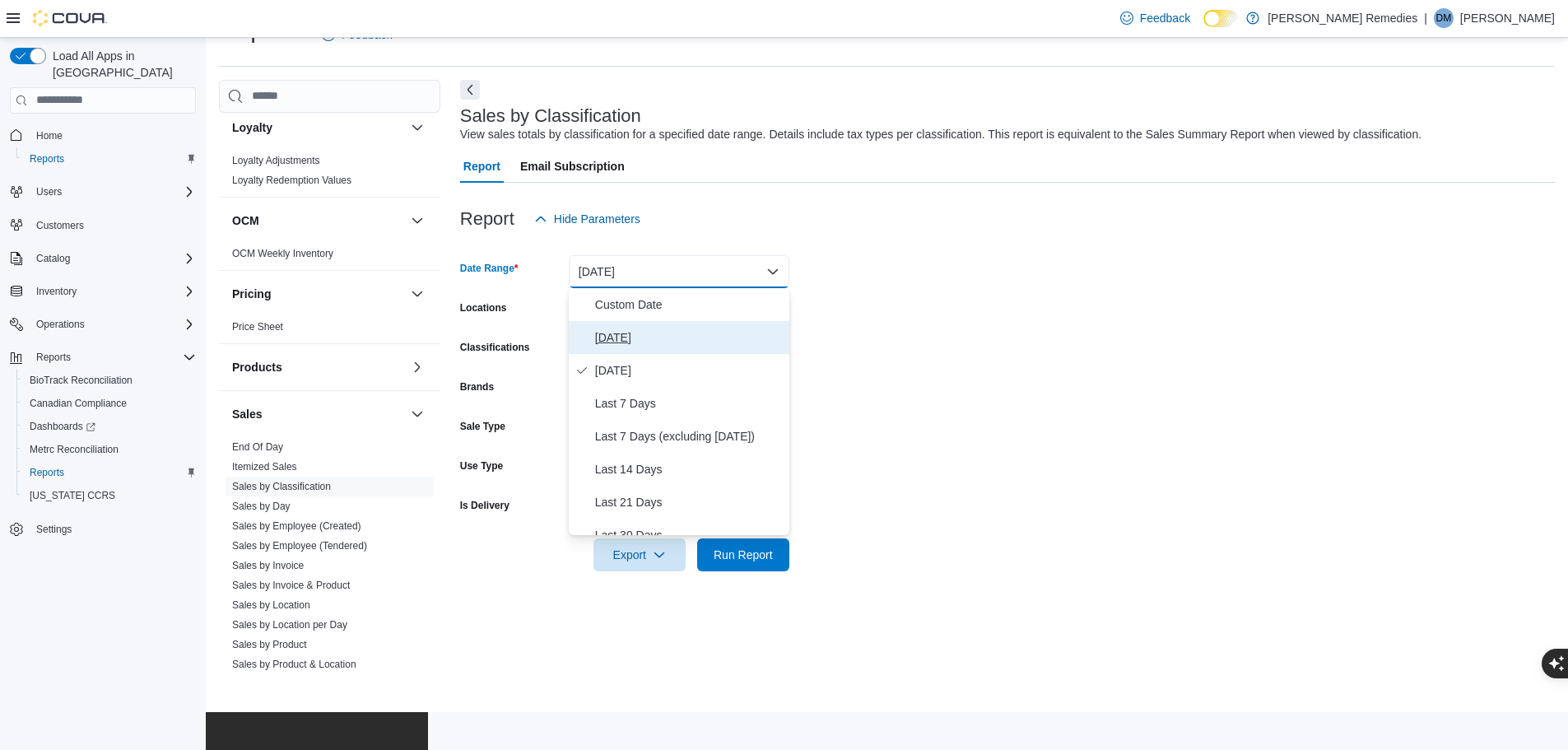
click at [708, 344] on span "[DATE]" at bounding box center [688, 337] width 187 height 19
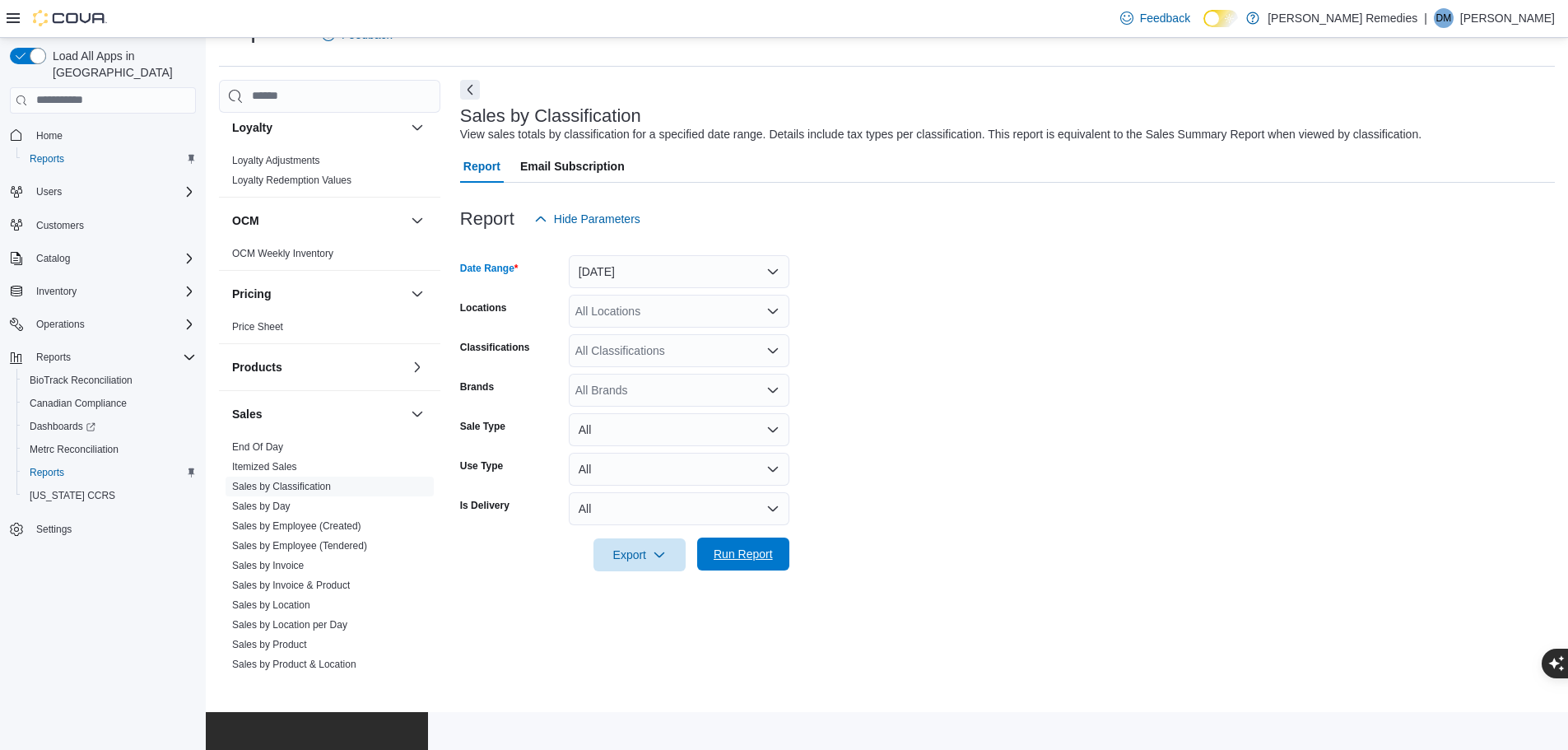
click at [723, 561] on span "Run Report" at bounding box center [743, 554] width 59 height 17
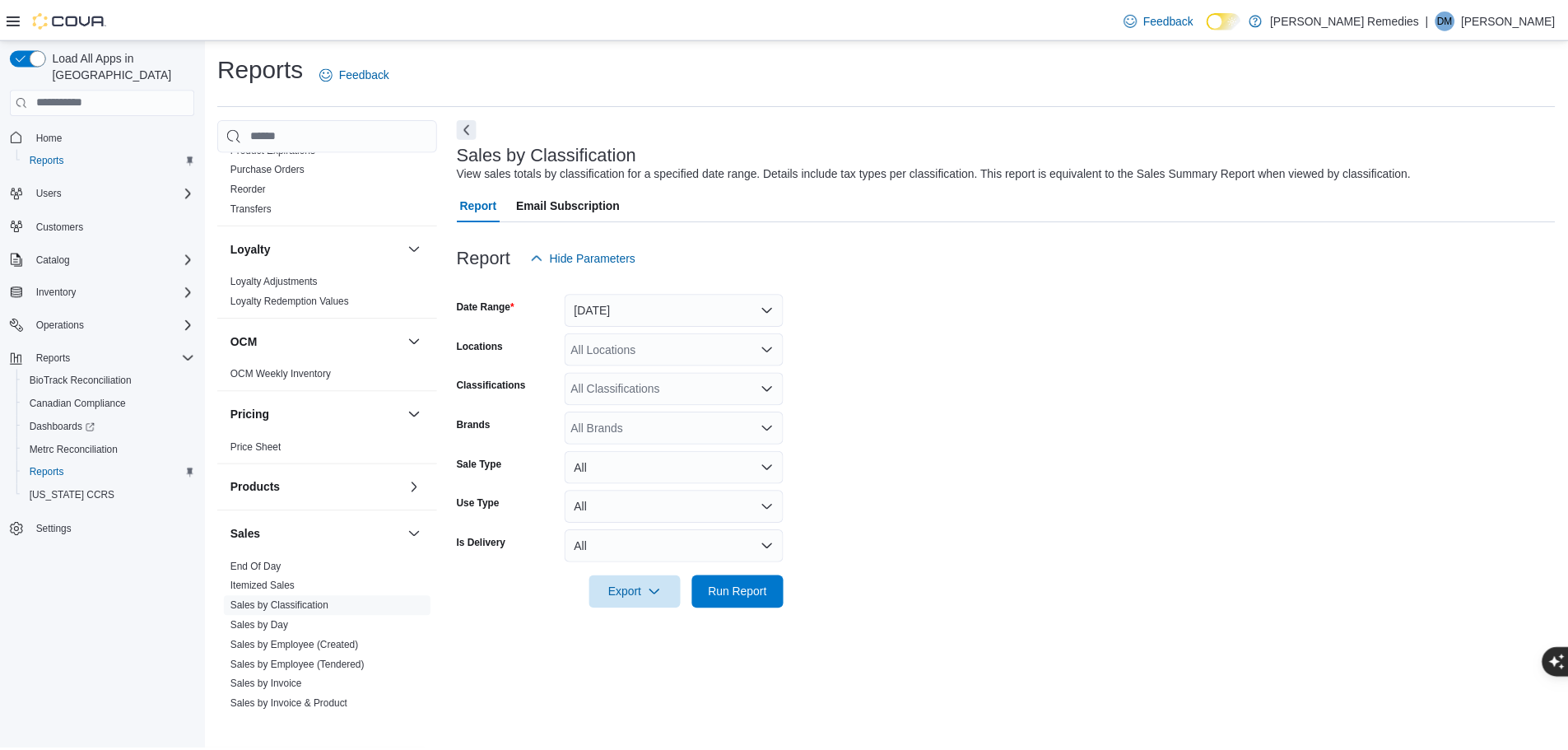
scroll to position [1052, 0]
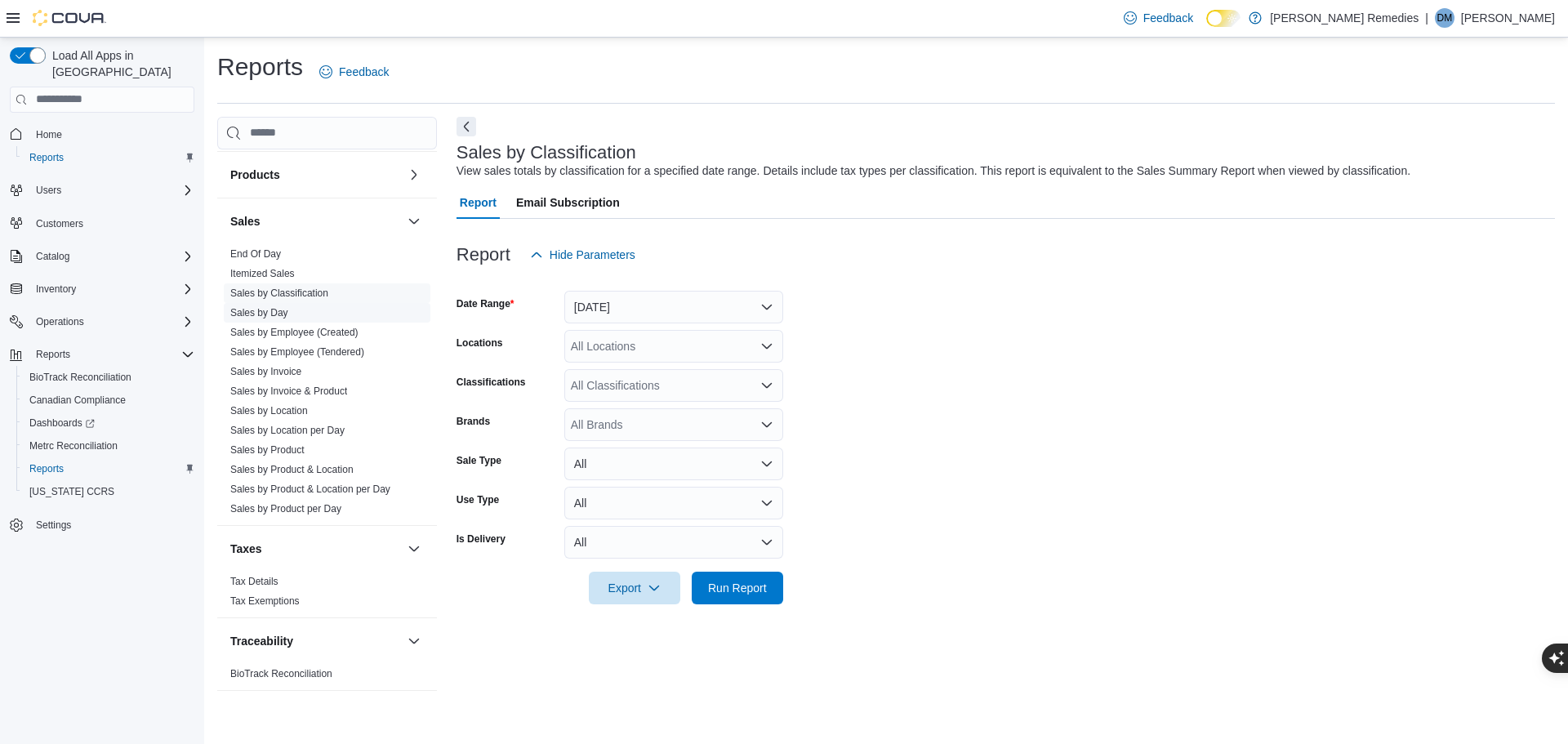
drag, startPoint x: 275, startPoint y: 307, endPoint x: 290, endPoint y: 304, distance: 15.3
click at [275, 307] on link "Sales by Day" at bounding box center [258, 312] width 58 height 11
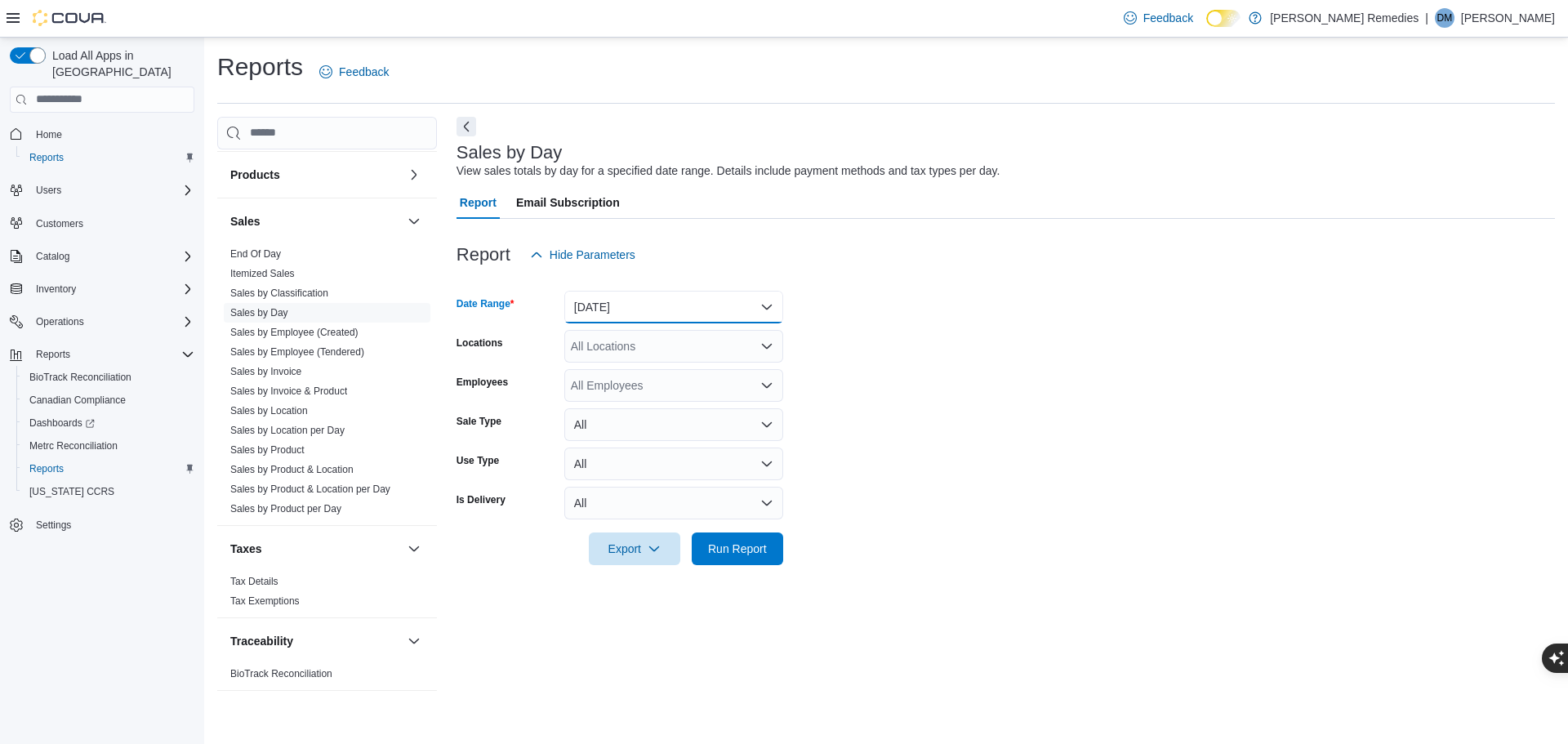
click at [736, 313] on button "[DATE]" at bounding box center [674, 307] width 219 height 33
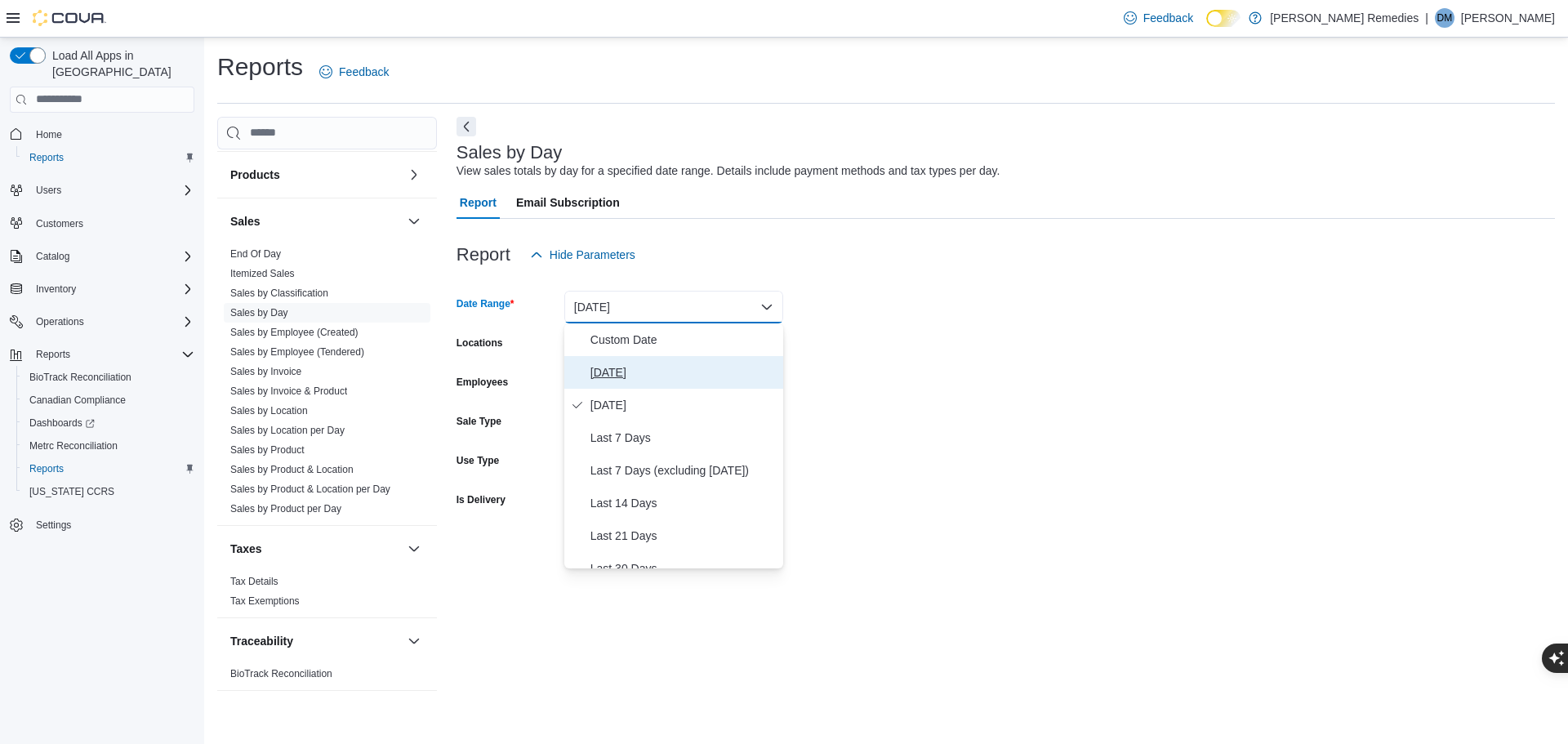
click at [711, 382] on button "[DATE]" at bounding box center [674, 373] width 219 height 33
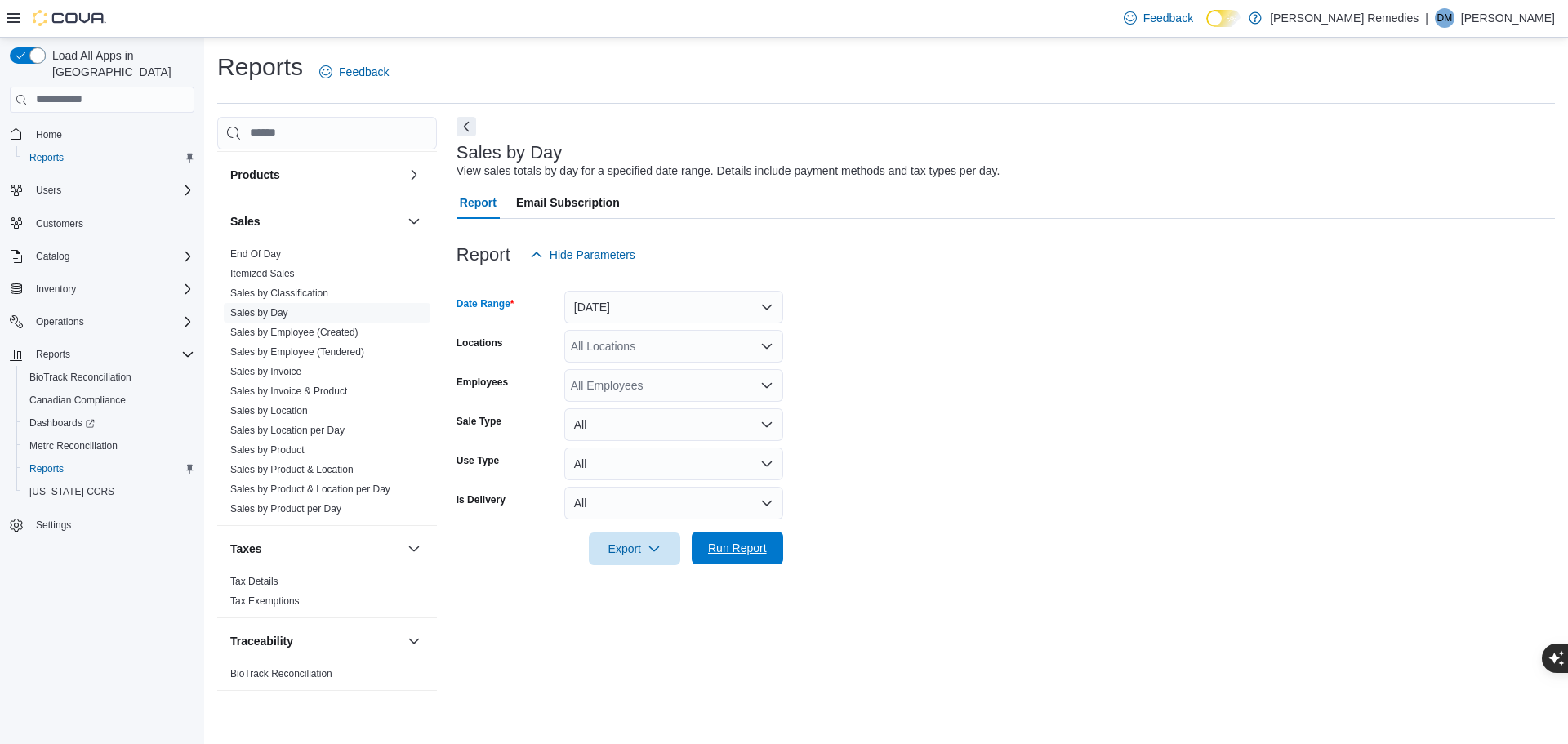
click at [748, 559] on span "Run Report" at bounding box center [738, 548] width 71 height 33
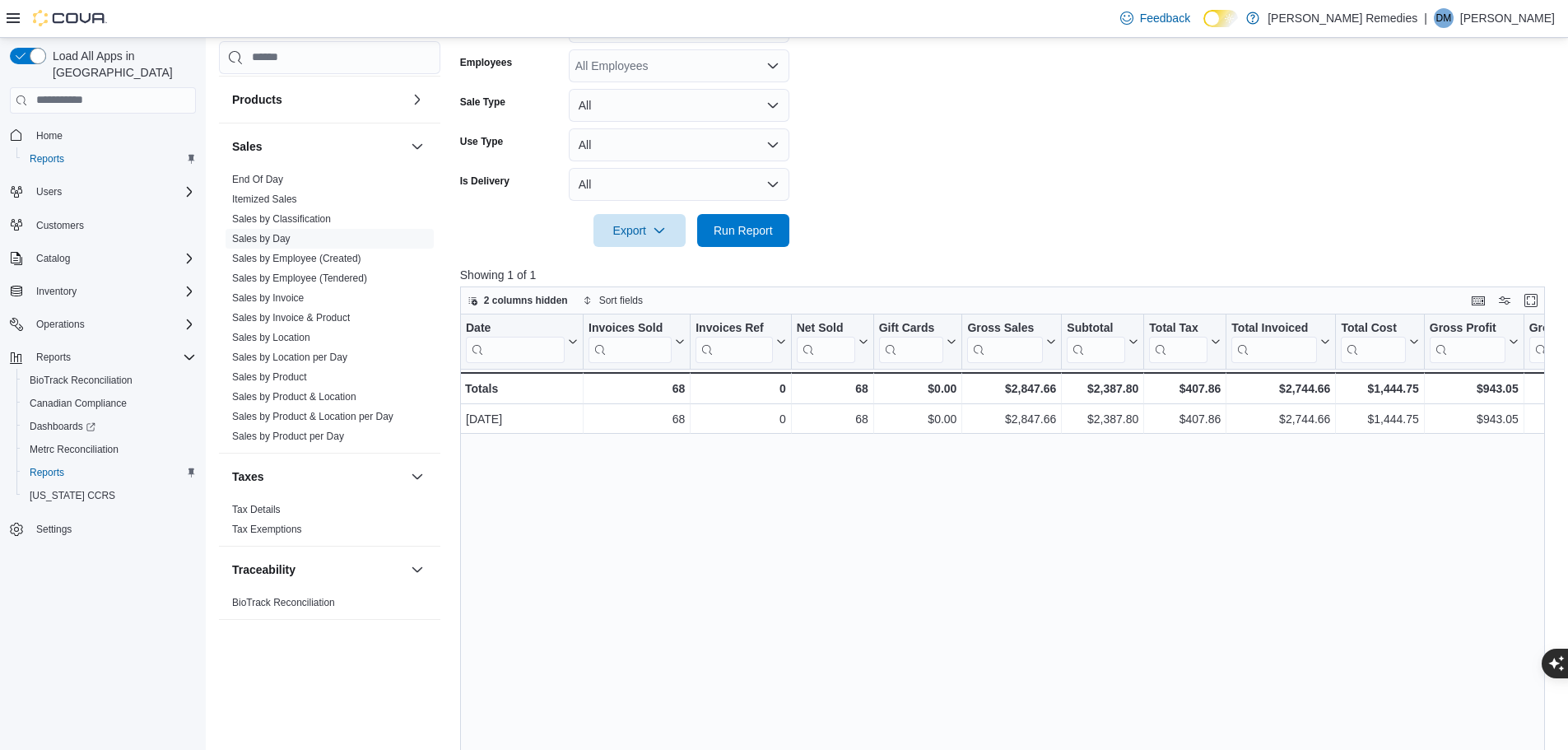
scroll to position [60, 0]
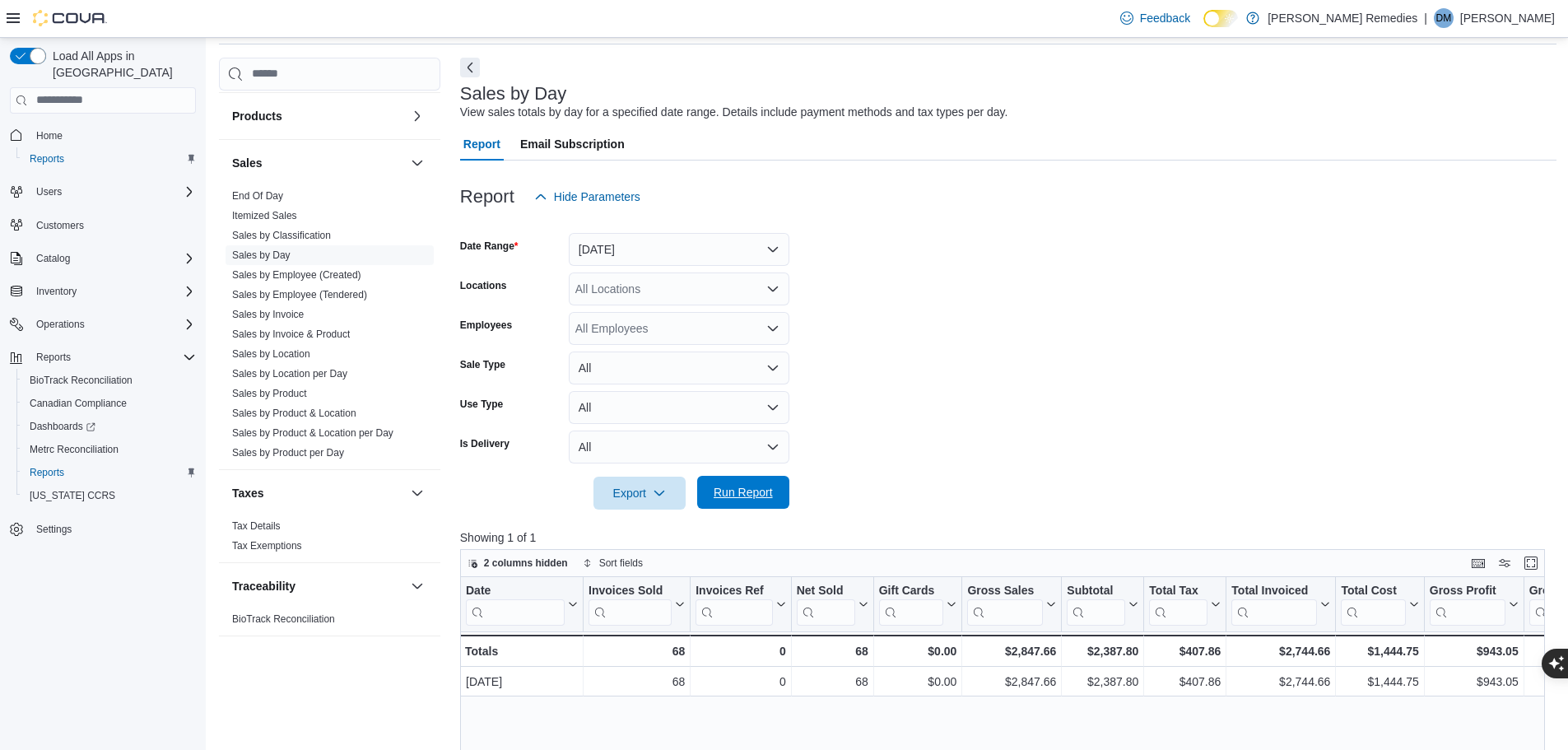
click at [766, 503] on span "Run Report" at bounding box center [743, 492] width 72 height 33
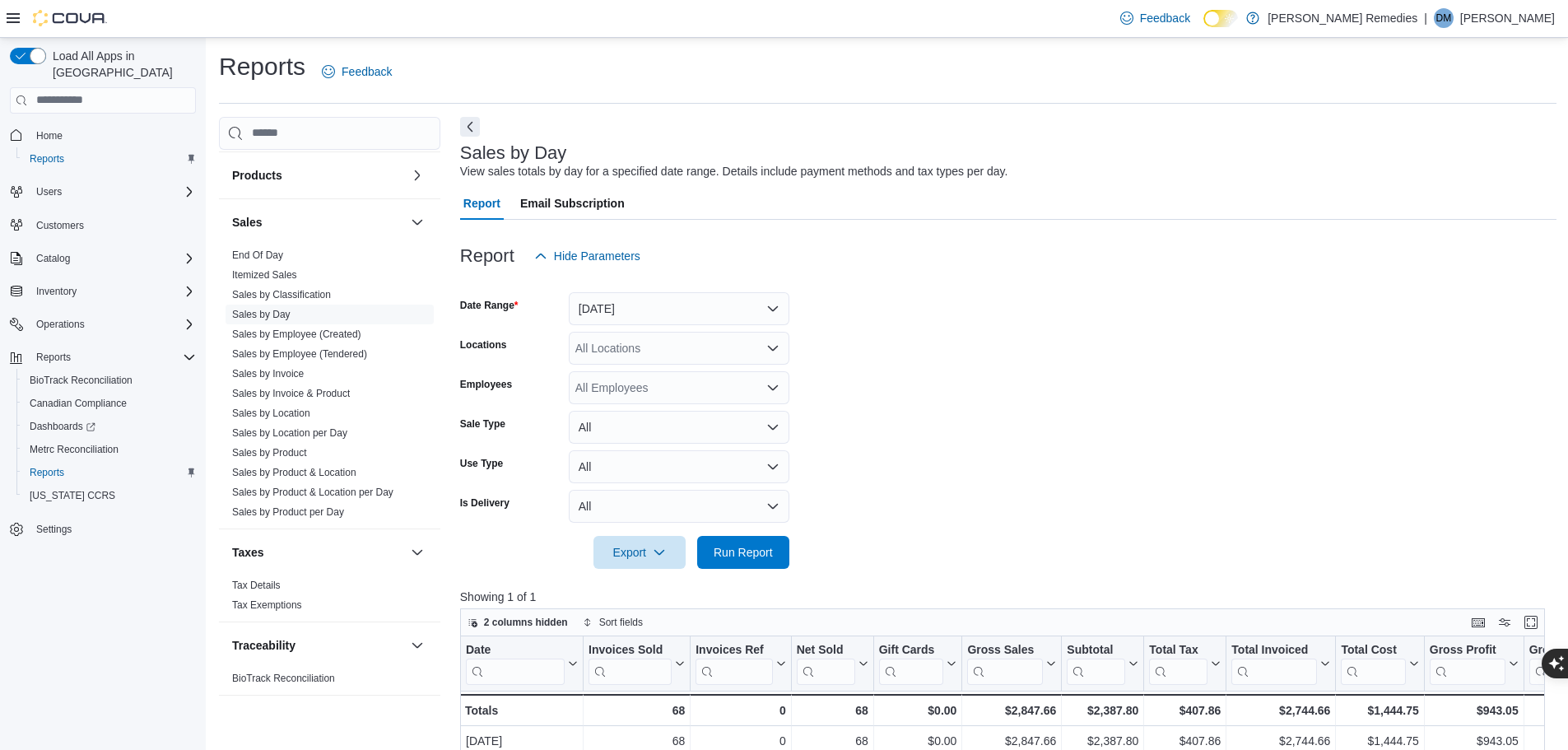
scroll to position [0, 0]
click at [782, 562] on button "Run Report" at bounding box center [743, 552] width 92 height 33
click at [757, 558] on span "Run Report" at bounding box center [743, 552] width 59 height 17
click at [768, 557] on span "Run Report" at bounding box center [743, 552] width 59 height 17
